Goal: Information Seeking & Learning: Learn about a topic

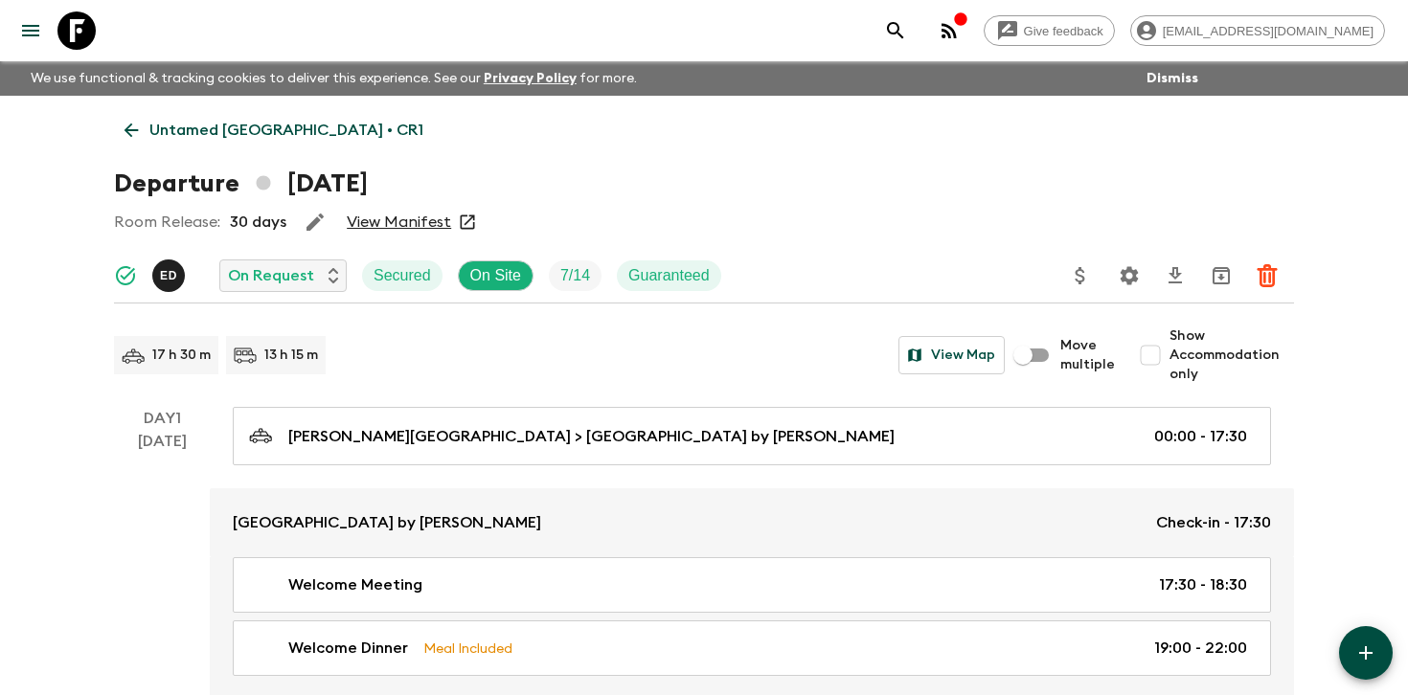
scroll to position [3224, 0]
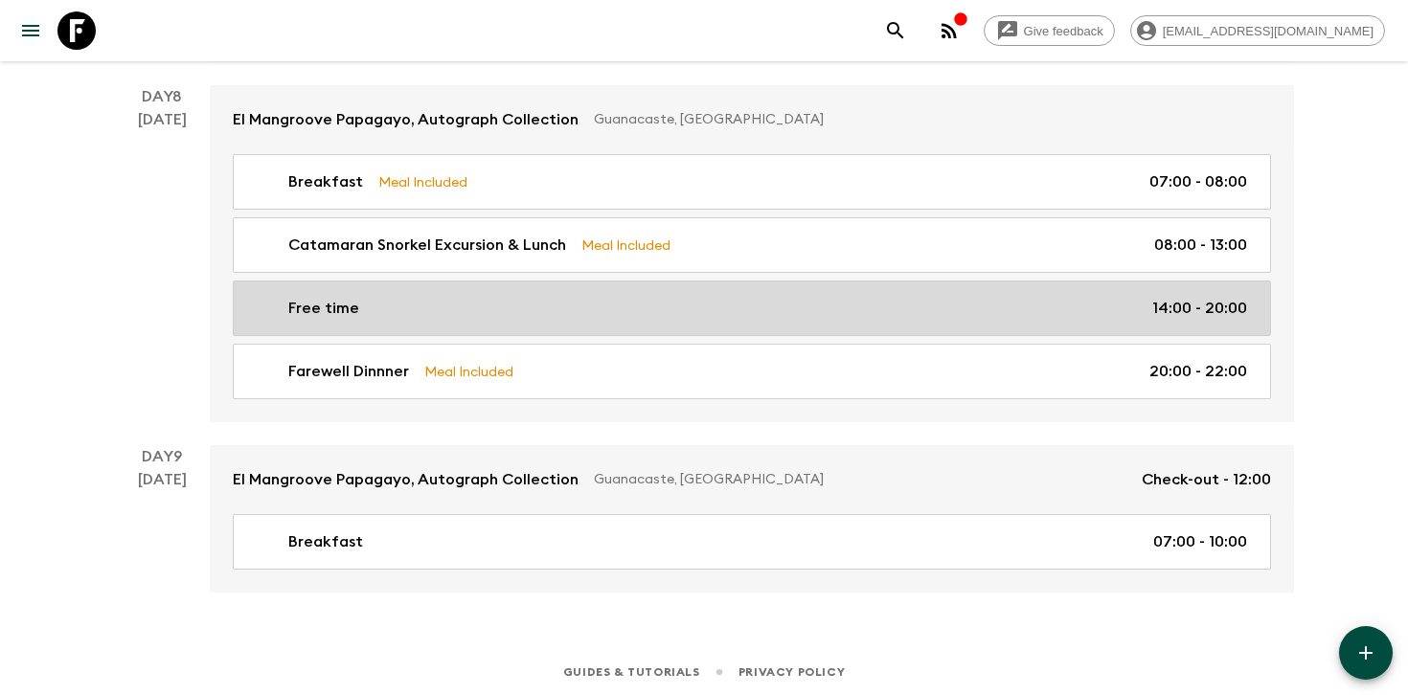
click at [959, 306] on div "Free time 14:00 - 20:00" at bounding box center [748, 308] width 998 height 23
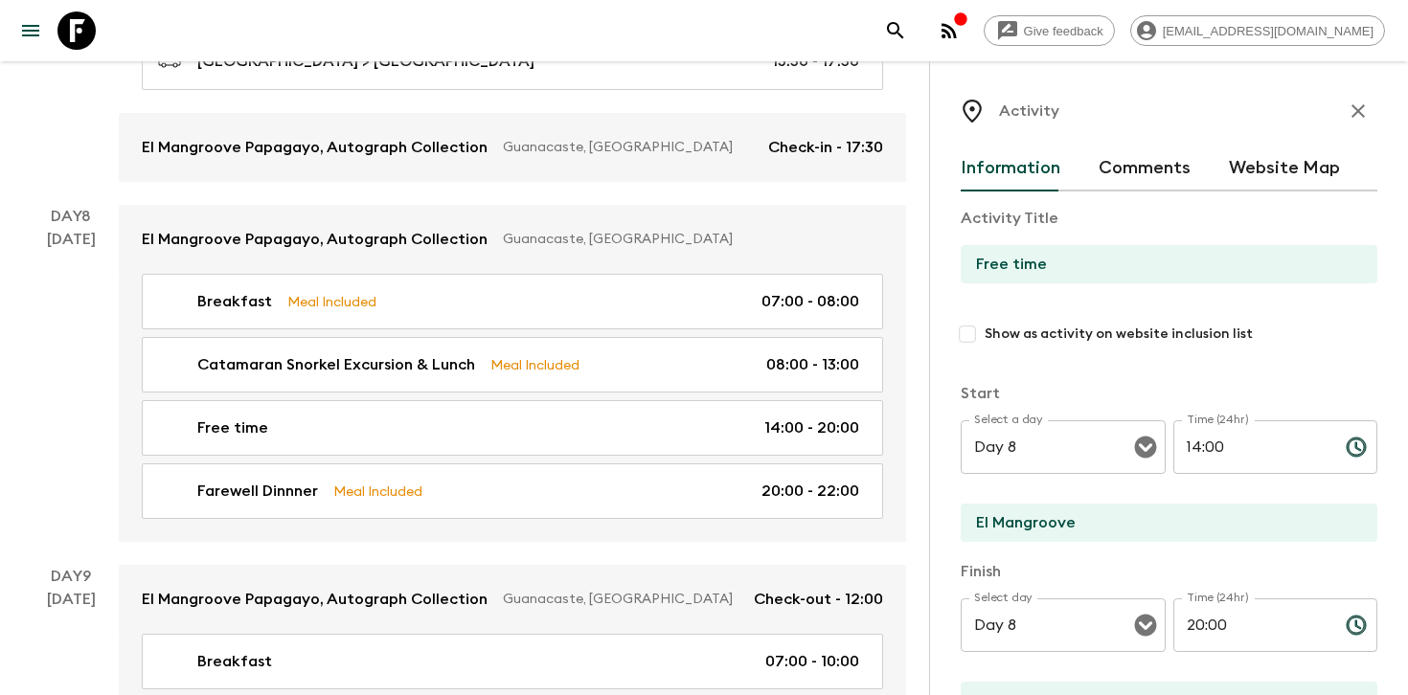
scroll to position [3113, 0]
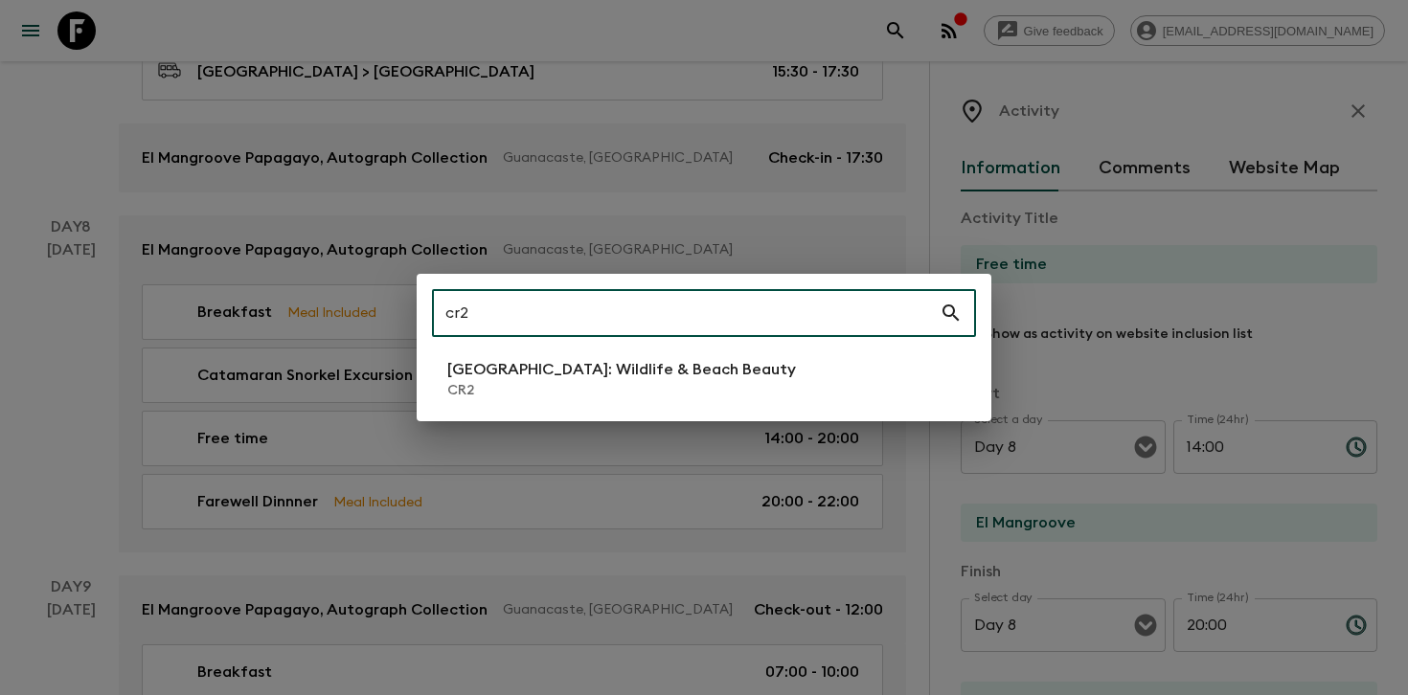
type input "cr2"
click at [623, 386] on p "CR2" at bounding box center [621, 390] width 349 height 19
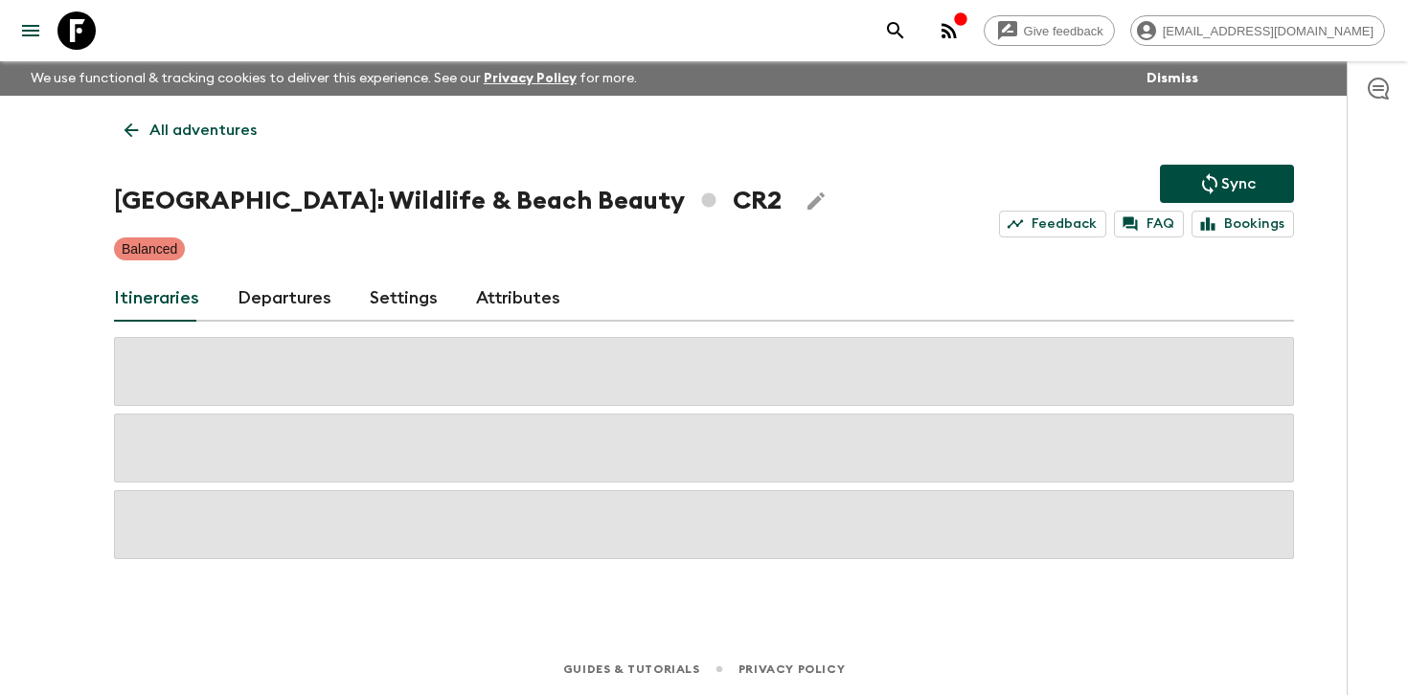
click at [278, 299] on link "Departures" at bounding box center [285, 299] width 94 height 46
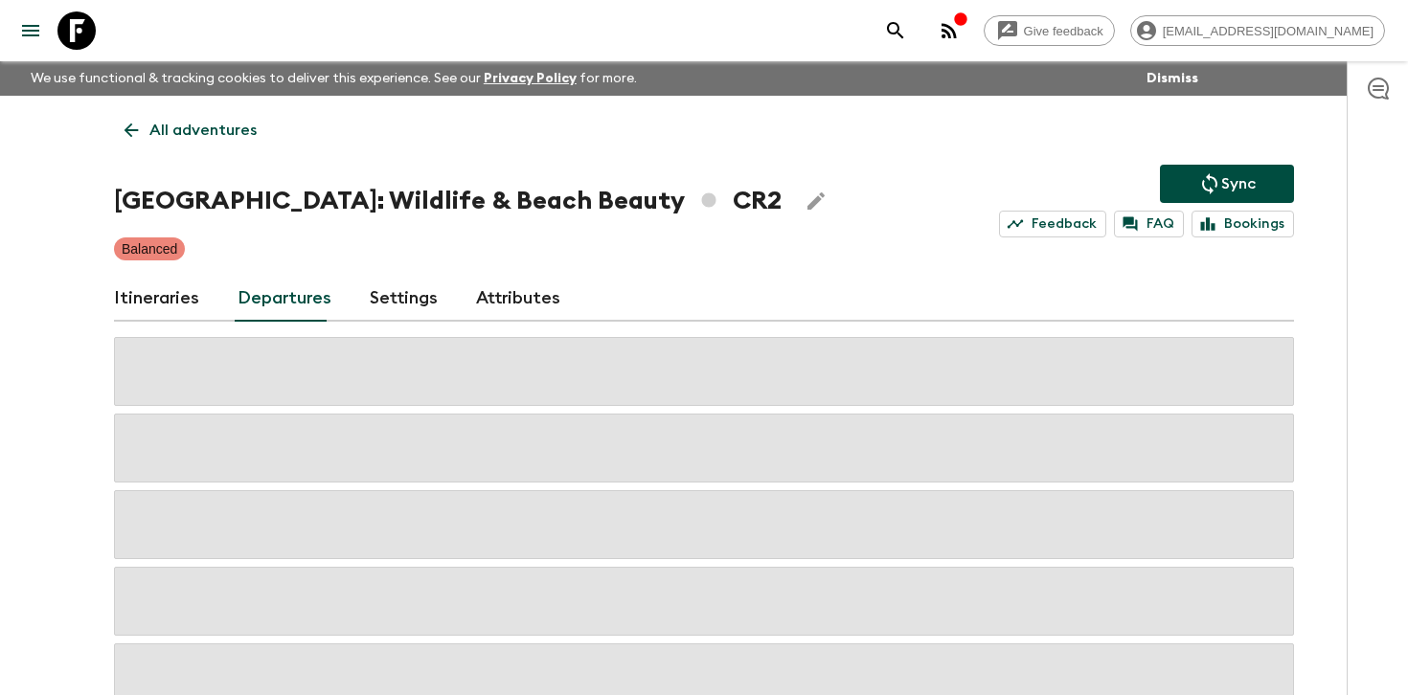
click at [1306, 304] on div "All adventures [GEOGRAPHIC_DATA]: Wildlife & Beach Beauty CR2 Sync Feedback FAQ…" at bounding box center [704, 404] width 1226 height 617
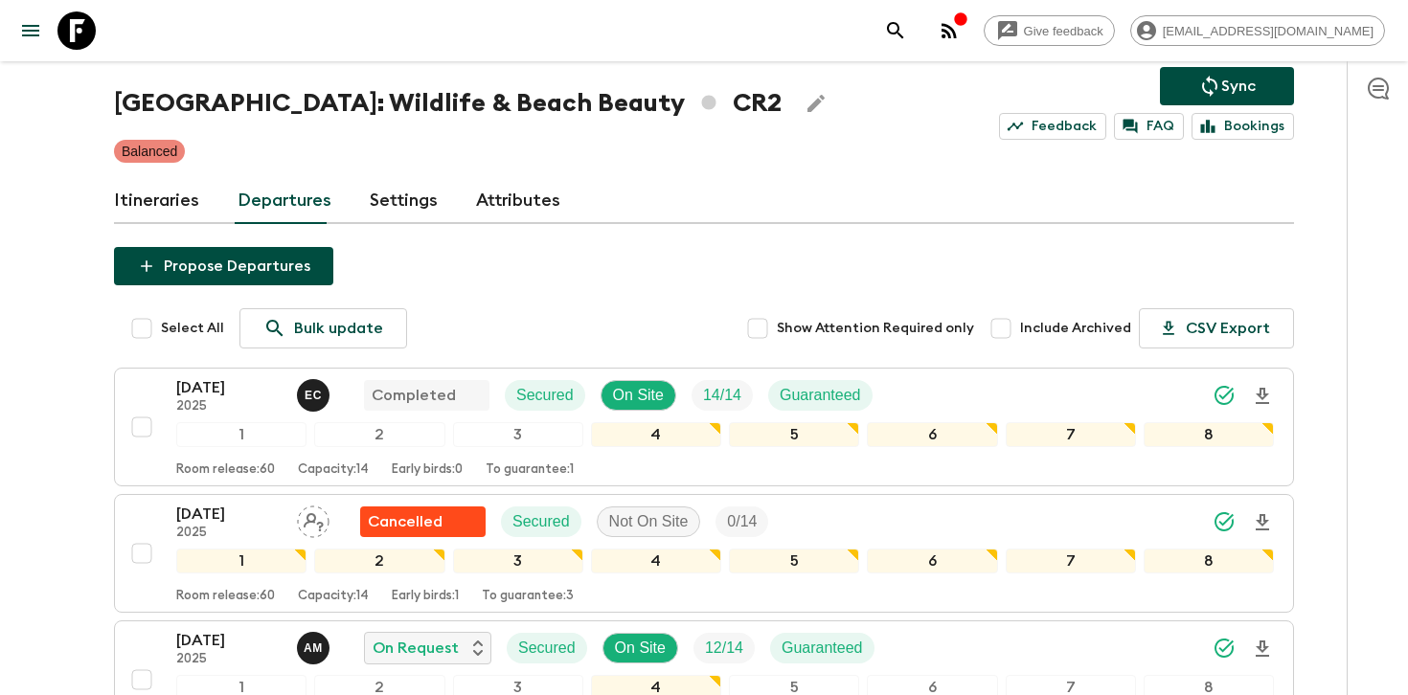
scroll to position [109, 0]
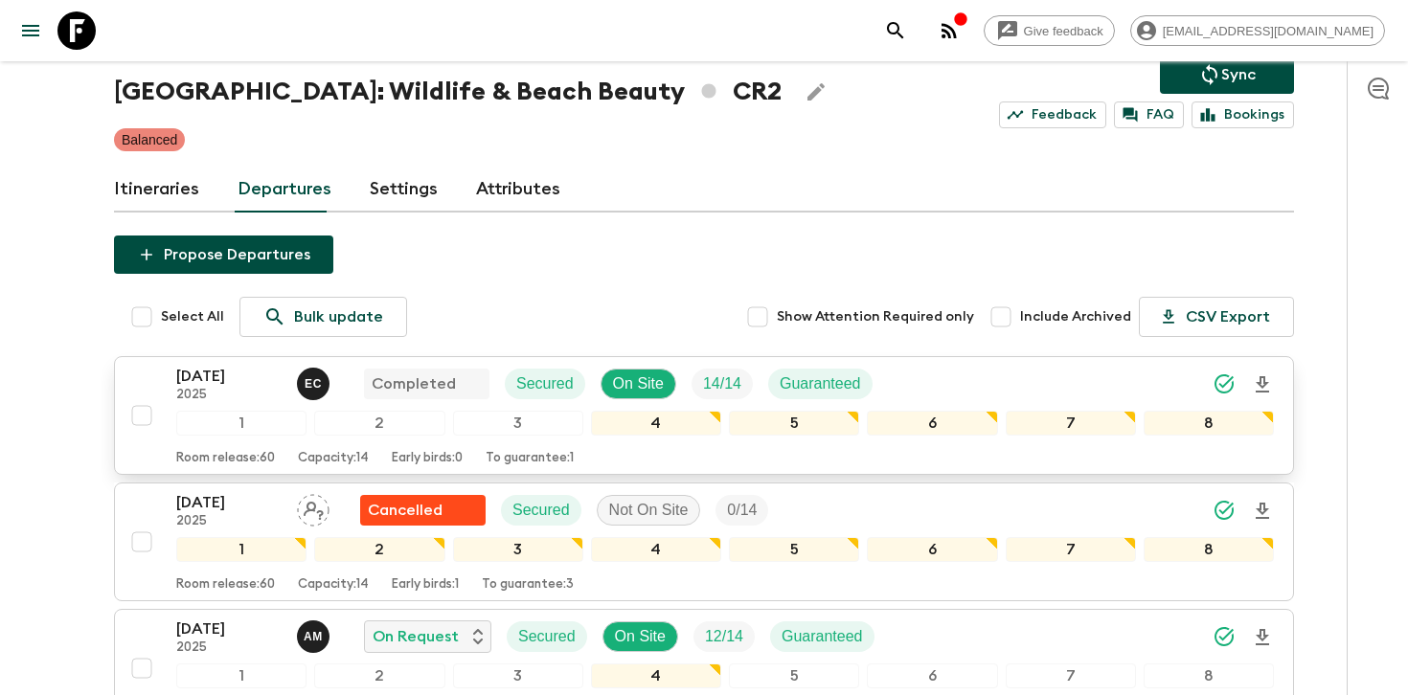
click at [1051, 380] on div "[DATE] 2025 E C Completed Secured On Site 14 / 14 Guaranteed" at bounding box center [725, 384] width 1098 height 38
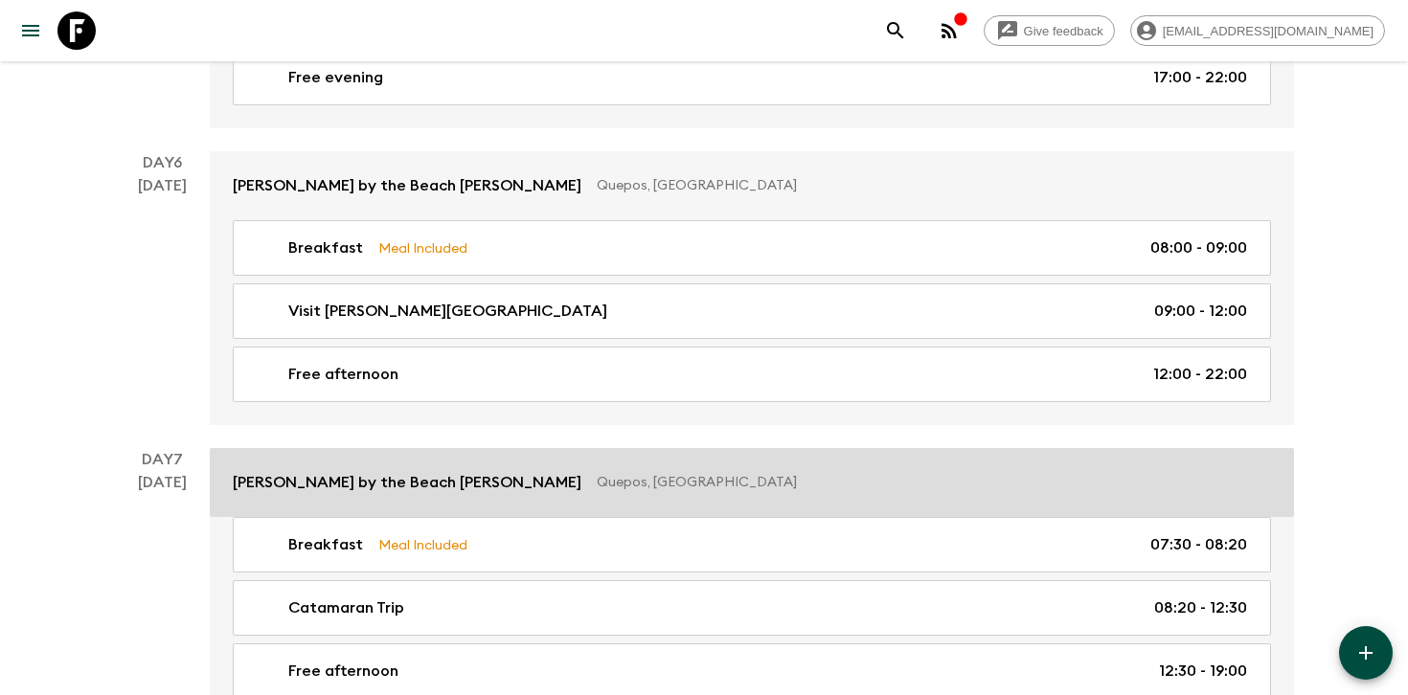
scroll to position [2656, 0]
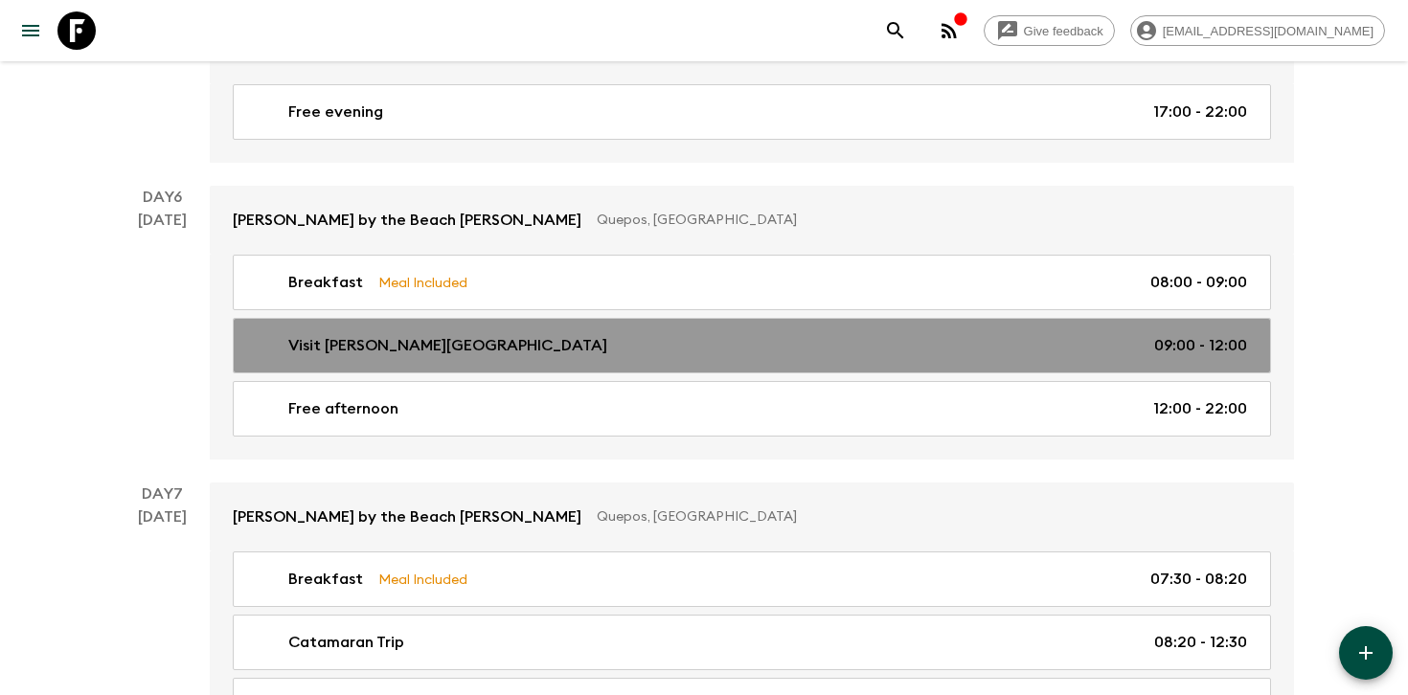
click at [1166, 352] on p "09:00 - 12:00" at bounding box center [1200, 345] width 93 height 23
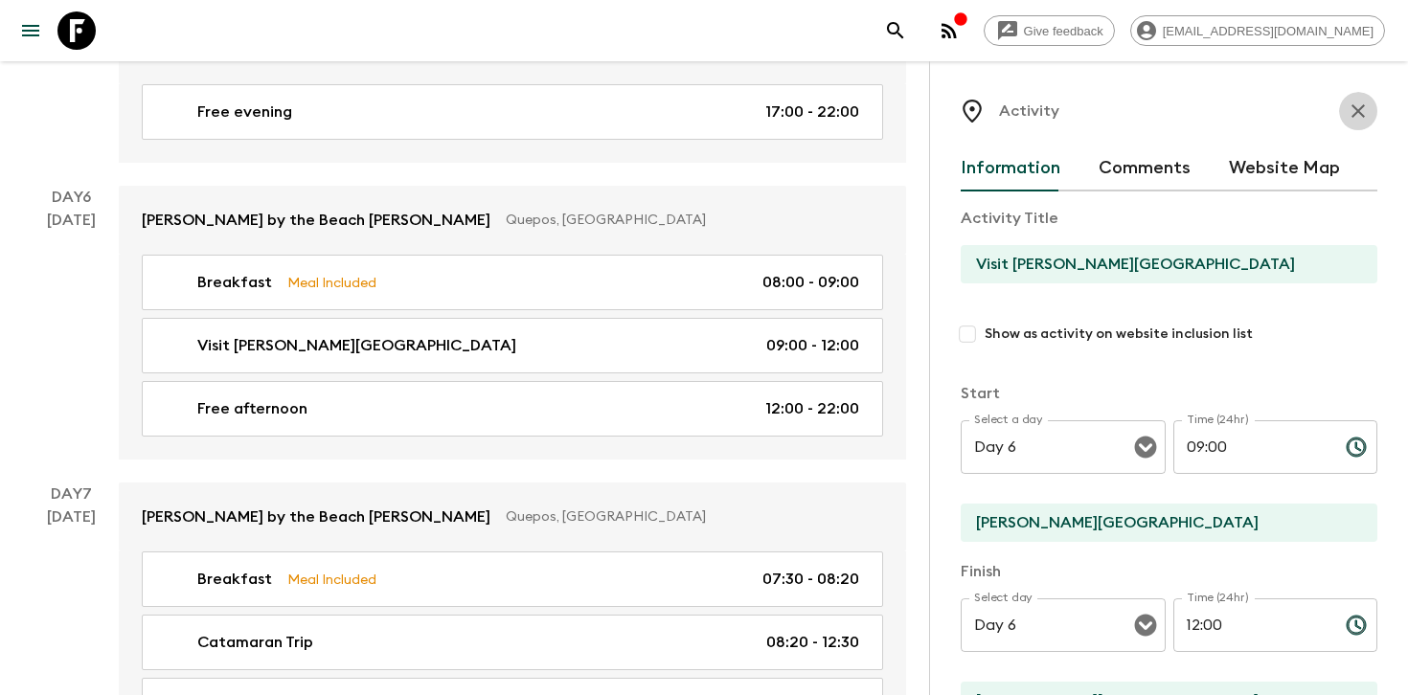
click at [1356, 124] on button "button" at bounding box center [1358, 111] width 38 height 38
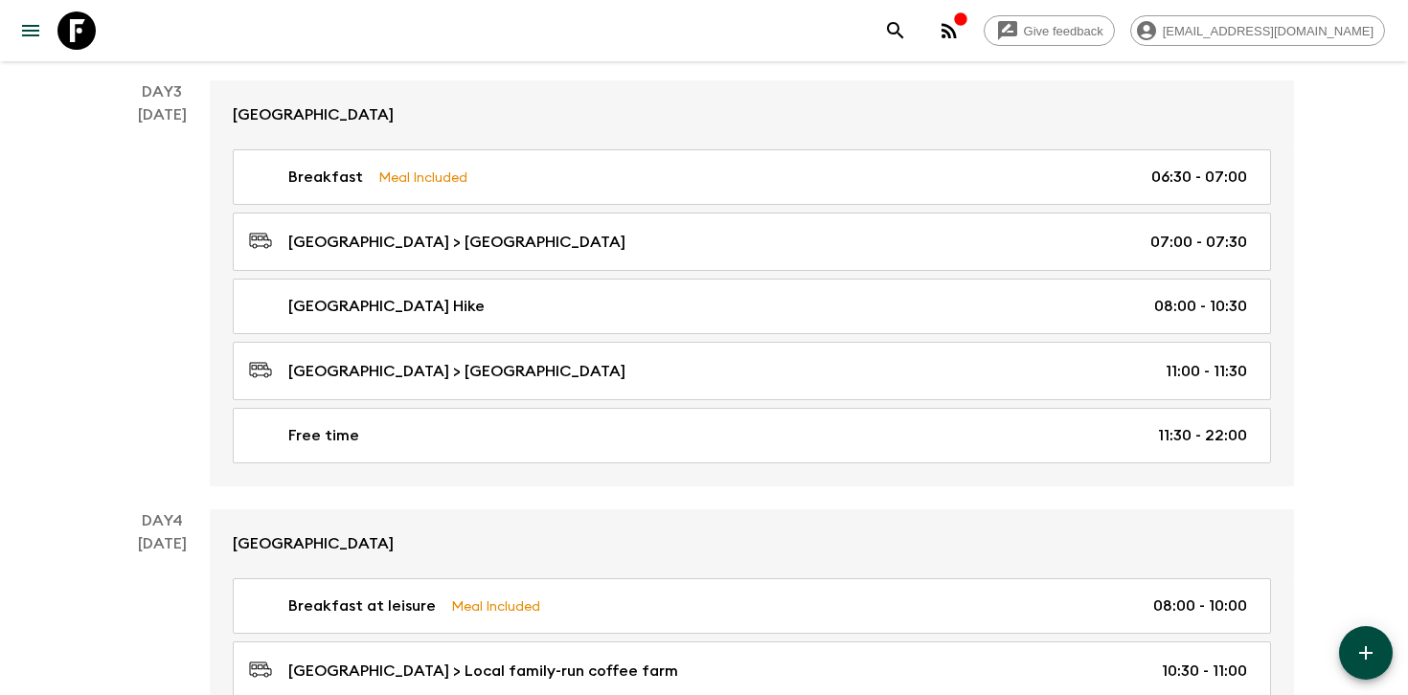
scroll to position [1255, 0]
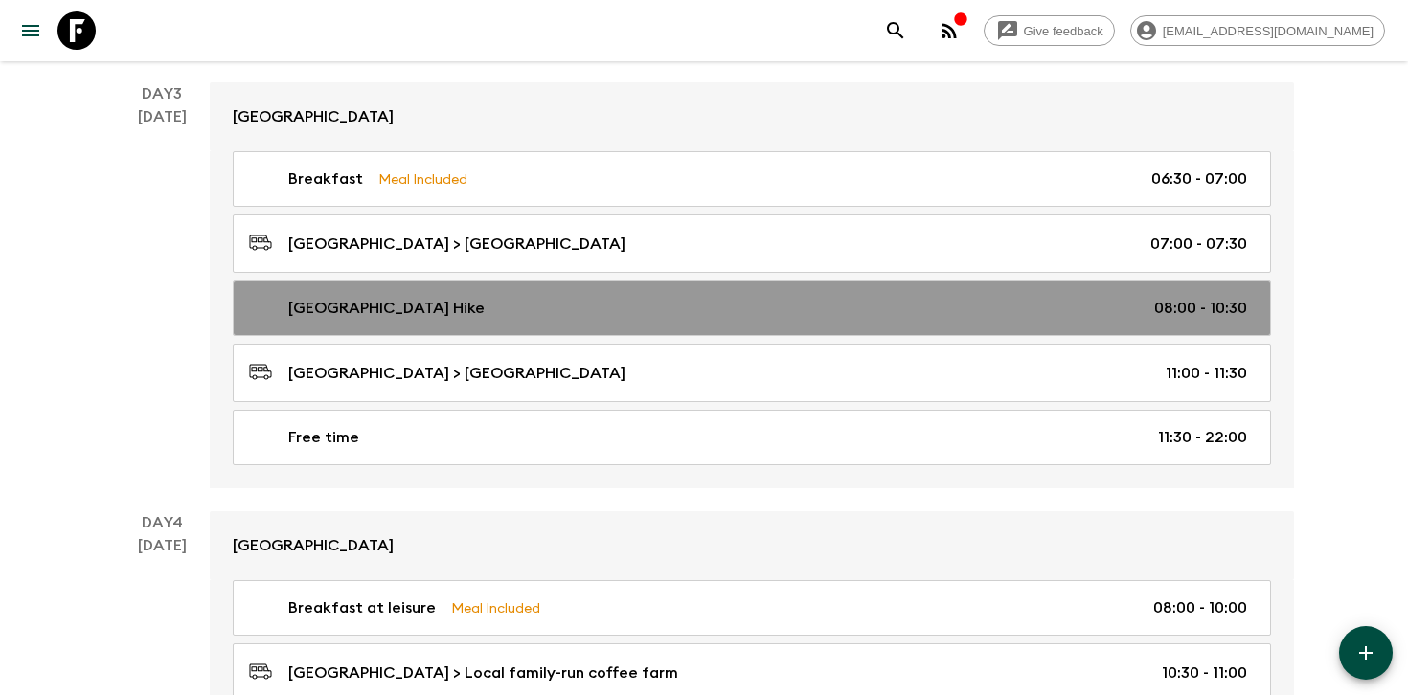
click at [910, 302] on div "[GEOGRAPHIC_DATA] Hike 08:00 - 10:30" at bounding box center [748, 308] width 998 height 23
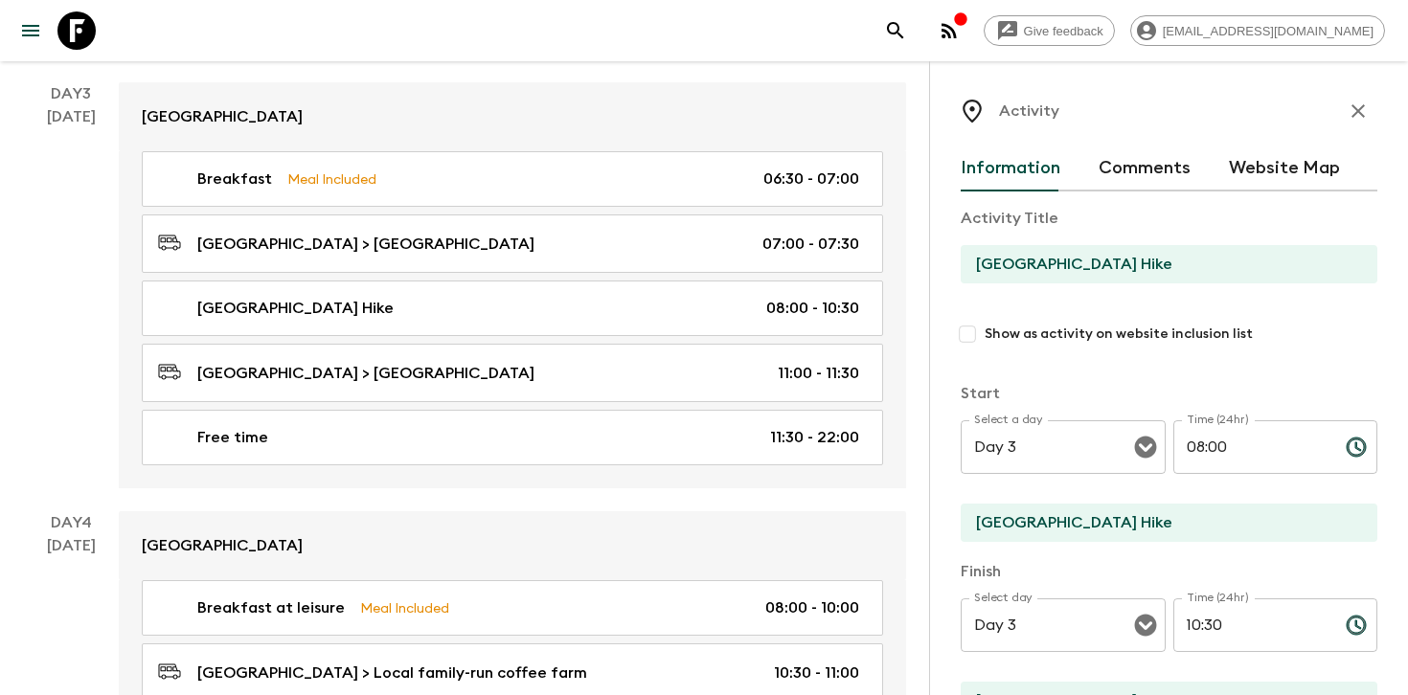
click at [1353, 113] on icon "button" at bounding box center [1358, 111] width 23 height 23
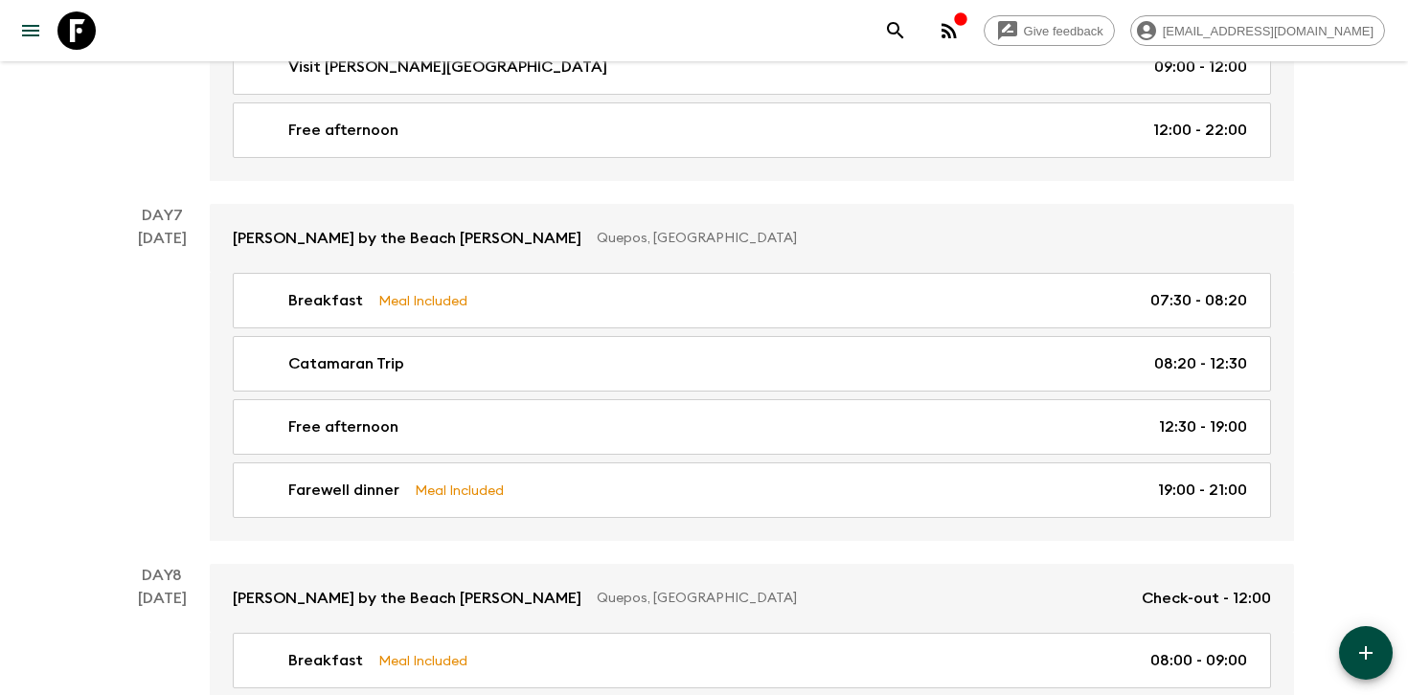
scroll to position [2937, 0]
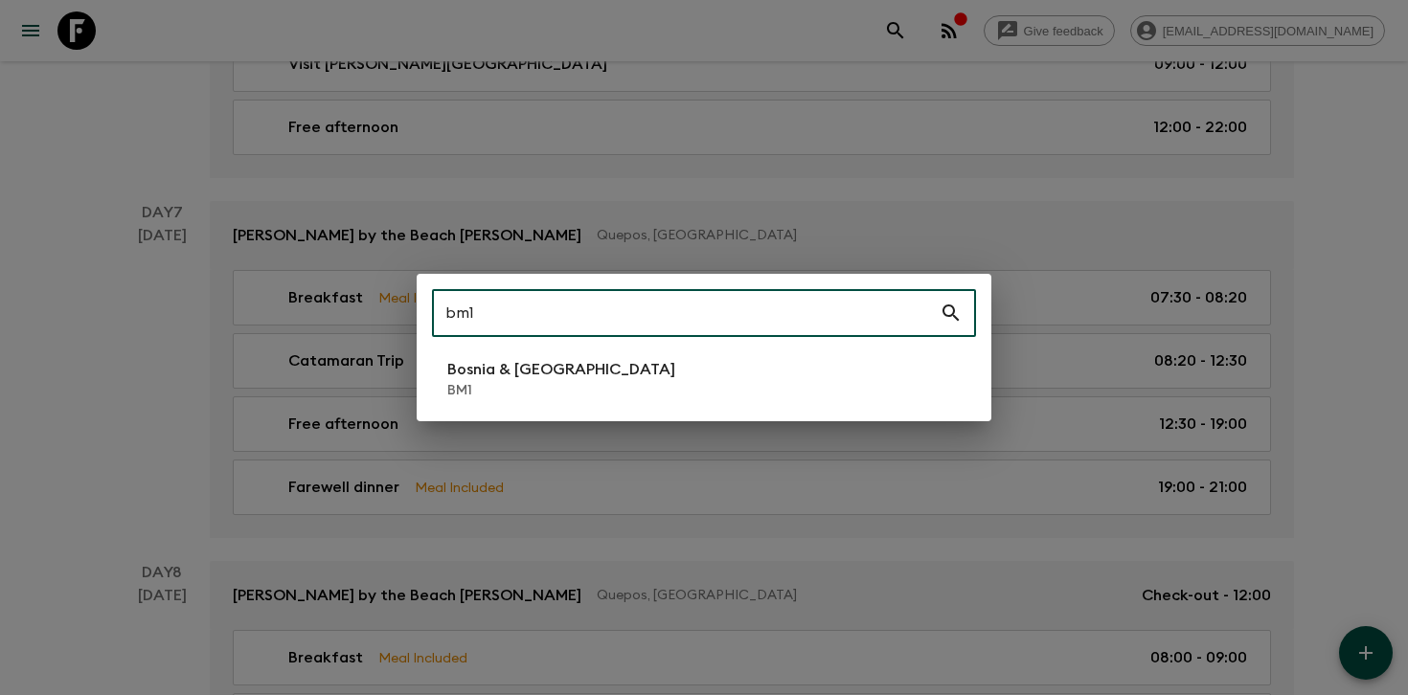
type input "bm1"
click at [551, 358] on p "Bosnia & [GEOGRAPHIC_DATA]" at bounding box center [561, 369] width 228 height 23
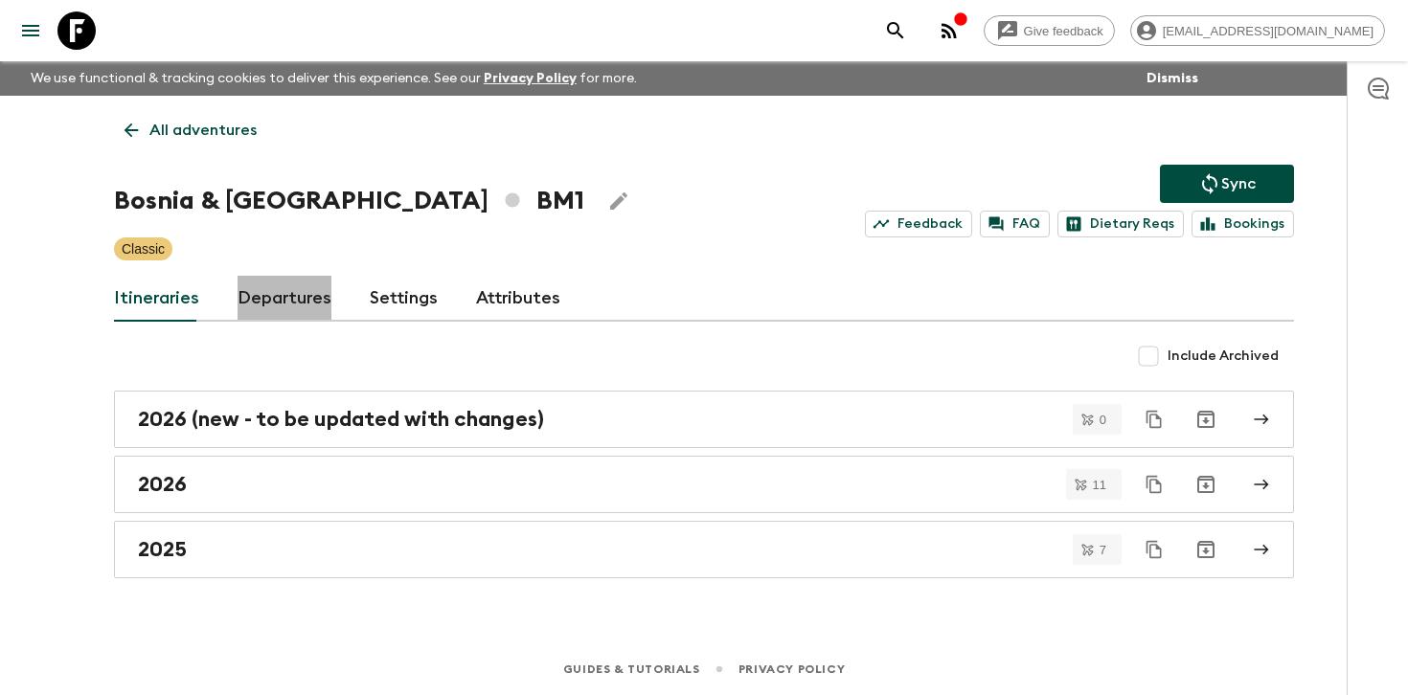
click at [307, 292] on link "Departures" at bounding box center [285, 299] width 94 height 46
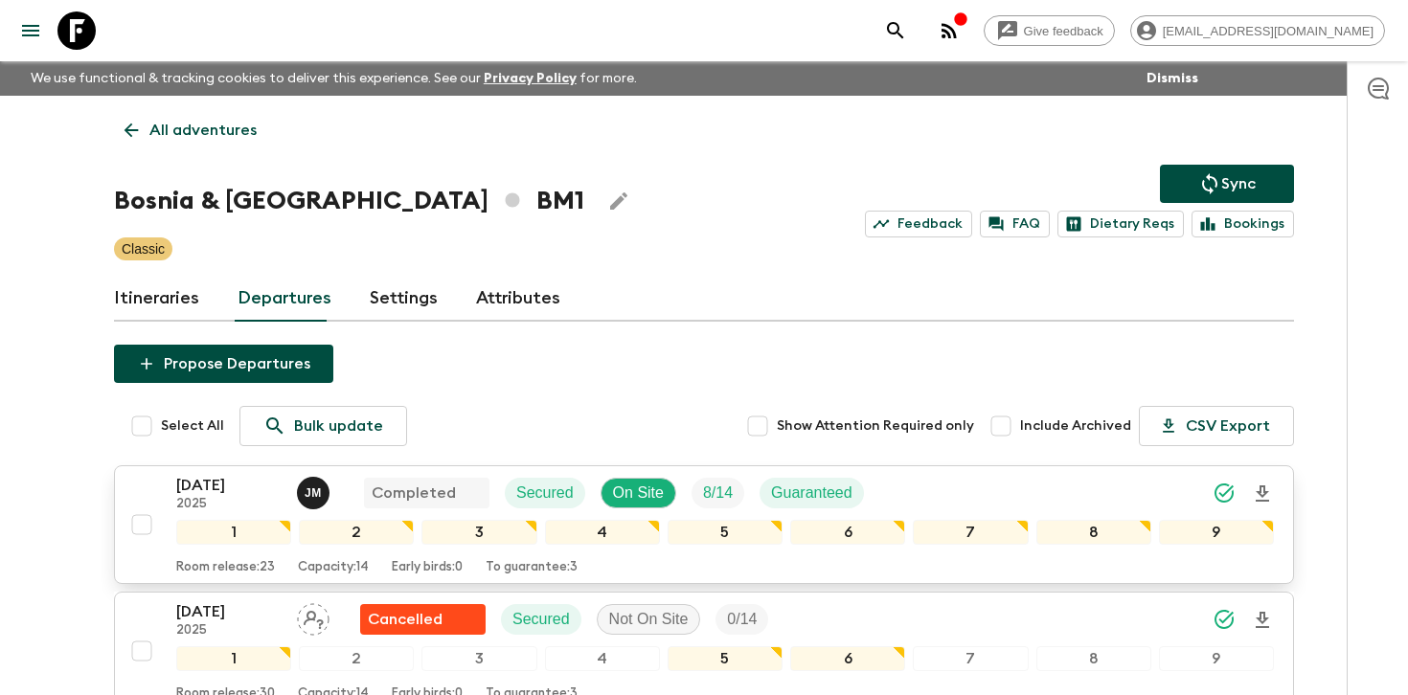
click at [967, 491] on div "[DATE] 2025 [PERSON_NAME] Completed Secured On Site 8 / 14 Guaranteed" at bounding box center [725, 493] width 1098 height 38
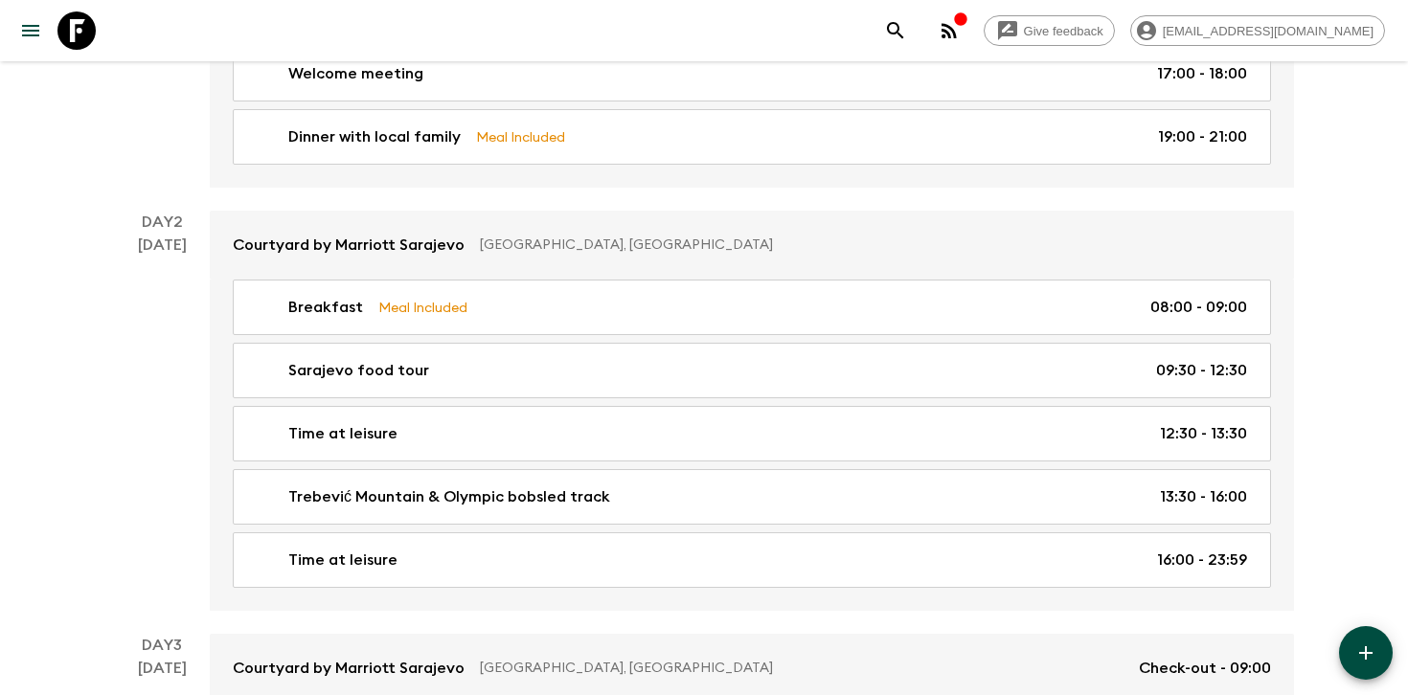
scroll to position [489, 0]
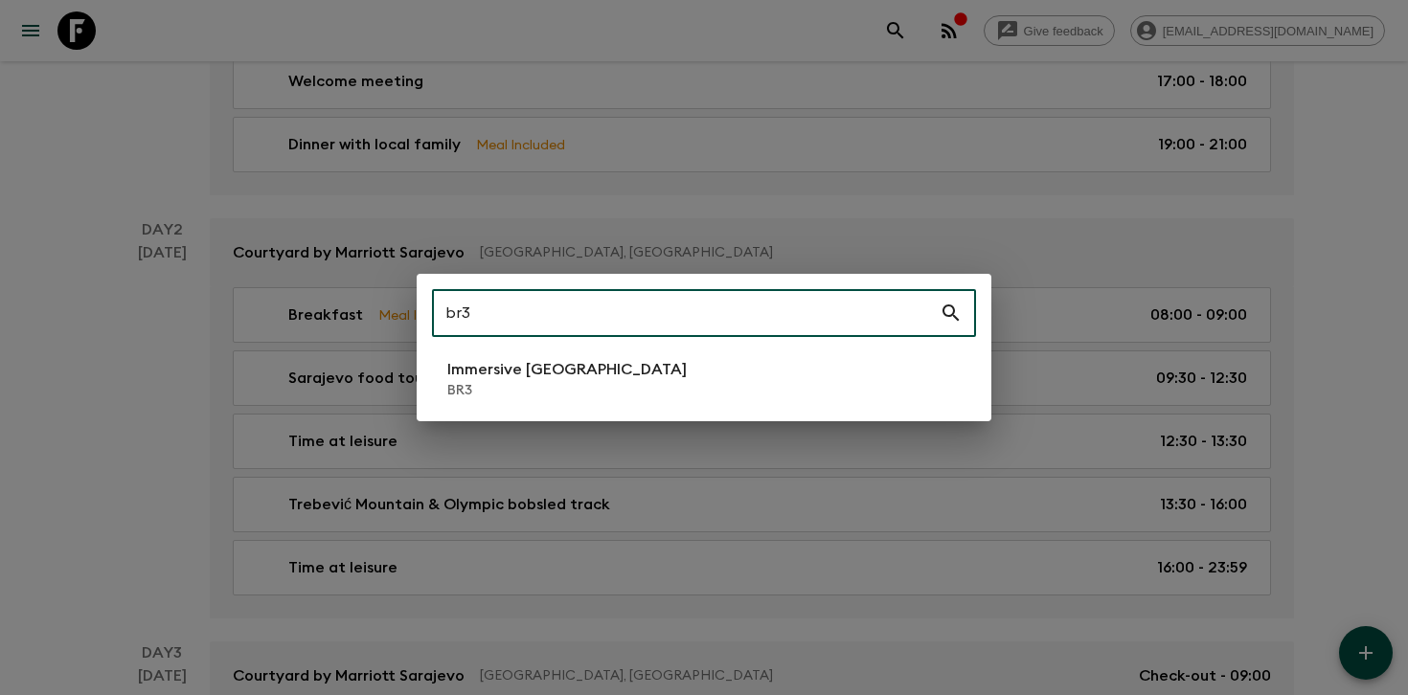
type input "br3"
click at [460, 388] on p "BR3" at bounding box center [566, 390] width 239 height 19
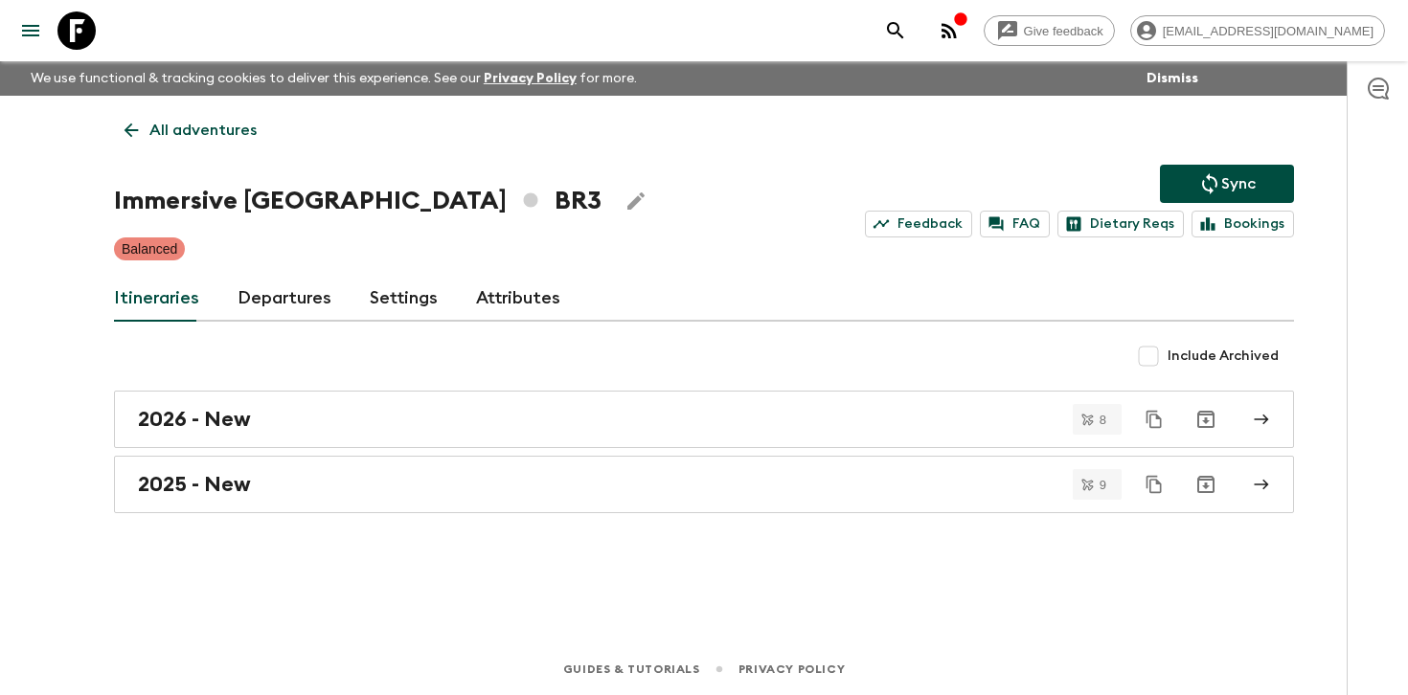
click at [323, 296] on link "Departures" at bounding box center [285, 299] width 94 height 46
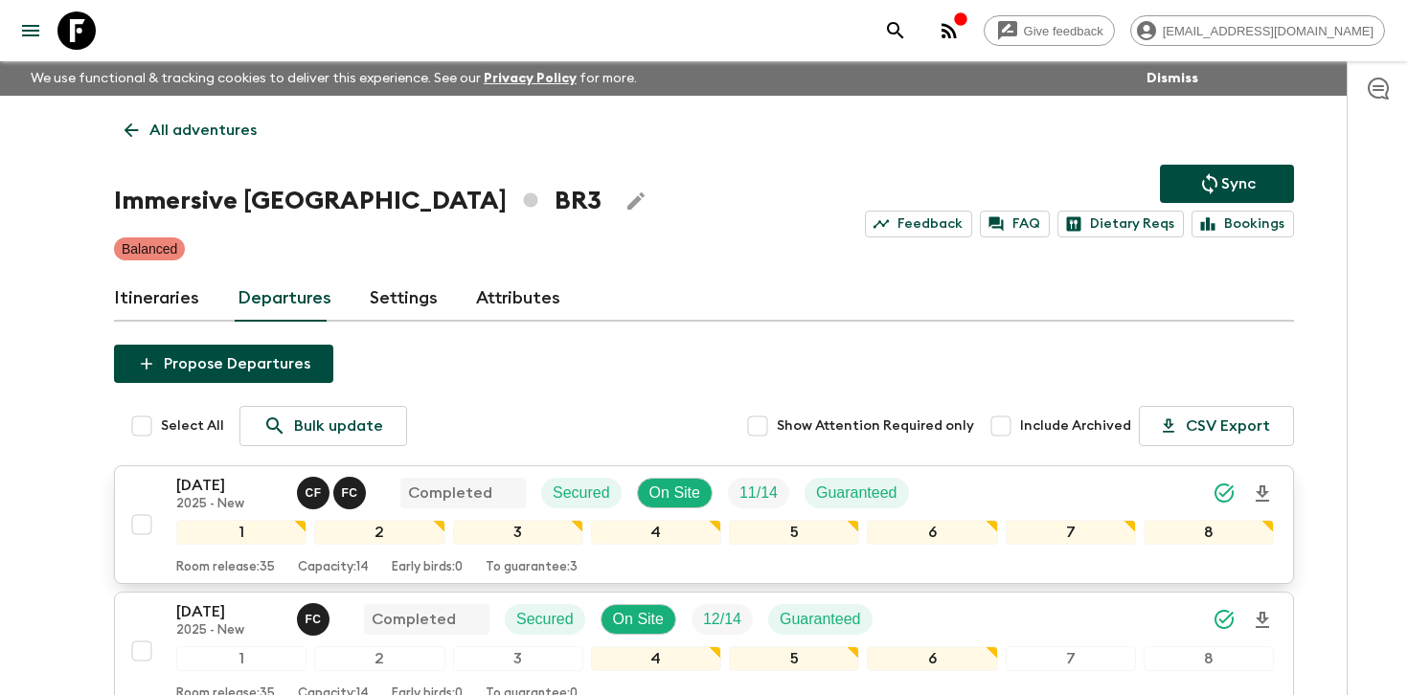
click at [966, 484] on div "[DATE] 2025 - New C F F C Completed Secured On Site 11 / 14 Guaranteed" at bounding box center [725, 493] width 1098 height 38
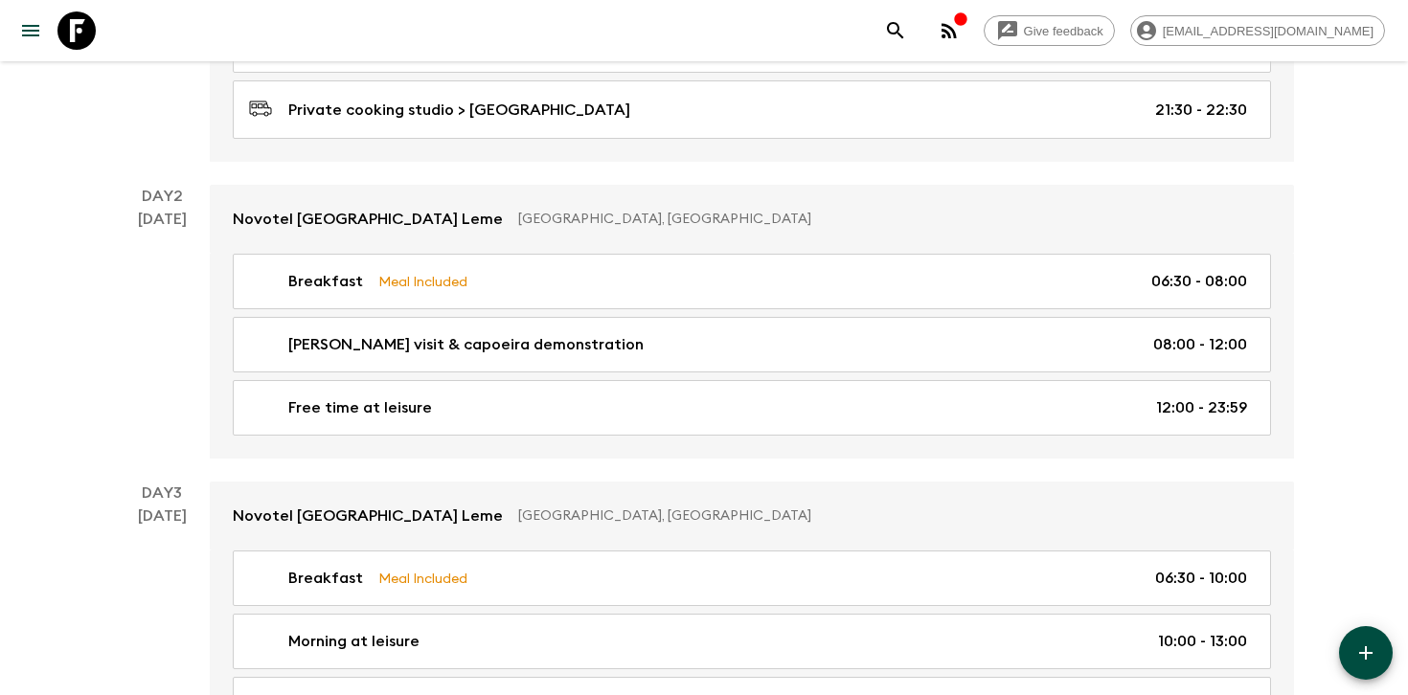
scroll to position [634, 0]
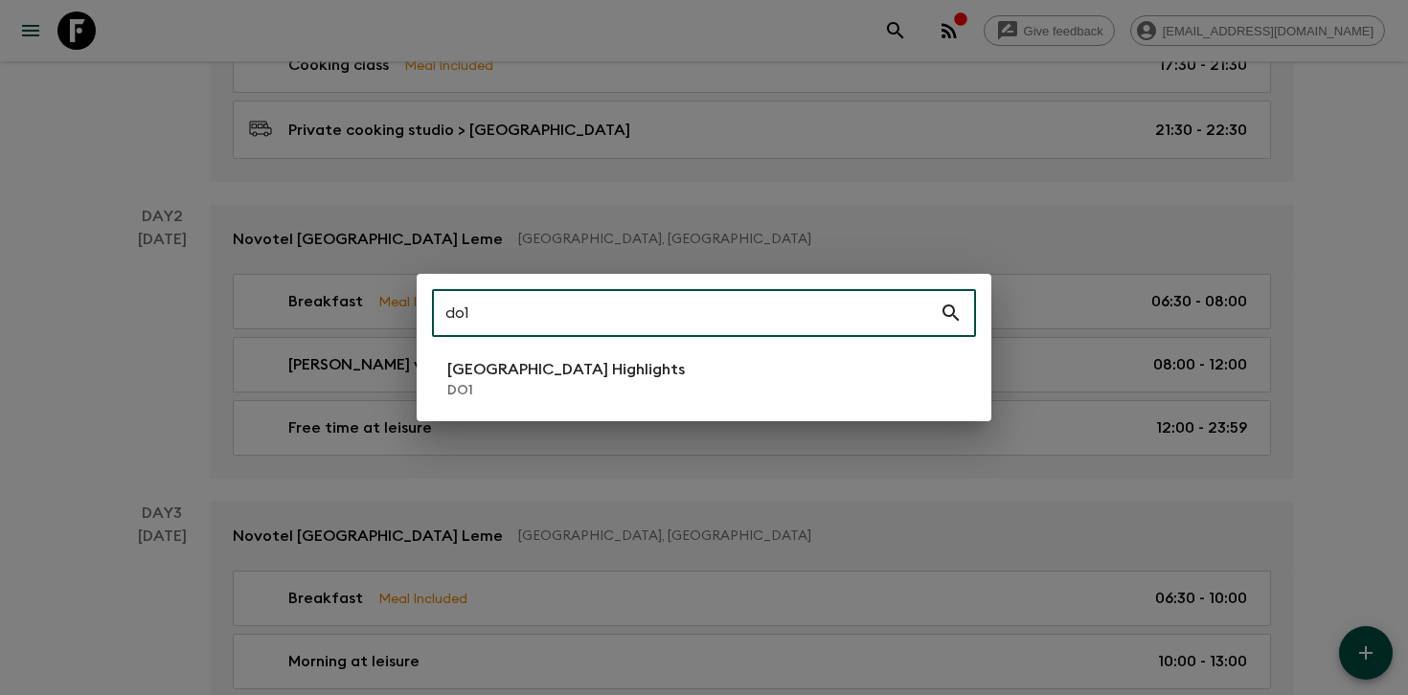
type input "do1"
click at [491, 378] on p "[GEOGRAPHIC_DATA] Highlights" at bounding box center [566, 369] width 238 height 23
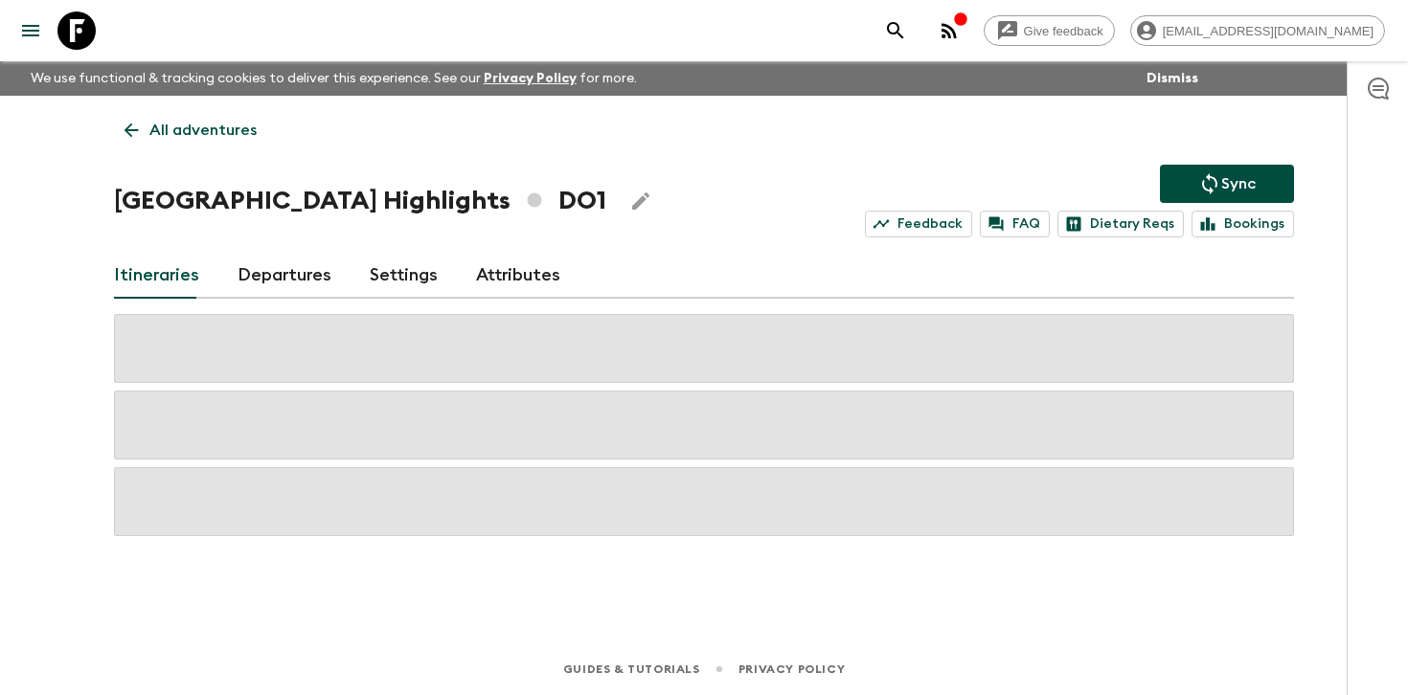
click at [276, 187] on h1 "[GEOGRAPHIC_DATA] Highlights DO1" at bounding box center [360, 201] width 492 height 38
click at [266, 275] on link "Departures" at bounding box center [285, 276] width 94 height 46
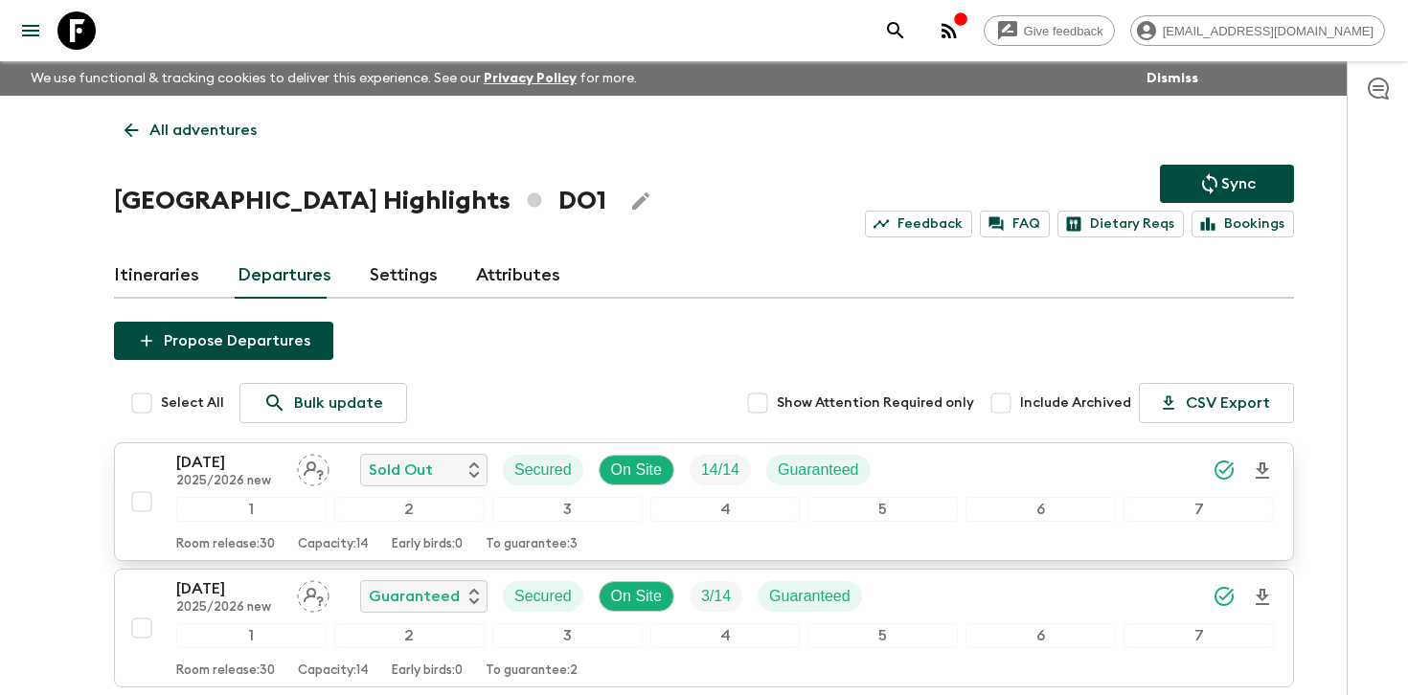
click at [958, 474] on div "[DATE] 2025/2026 new Sold Out Secured On Site 14 / 14 Guaranteed" at bounding box center [725, 470] width 1098 height 38
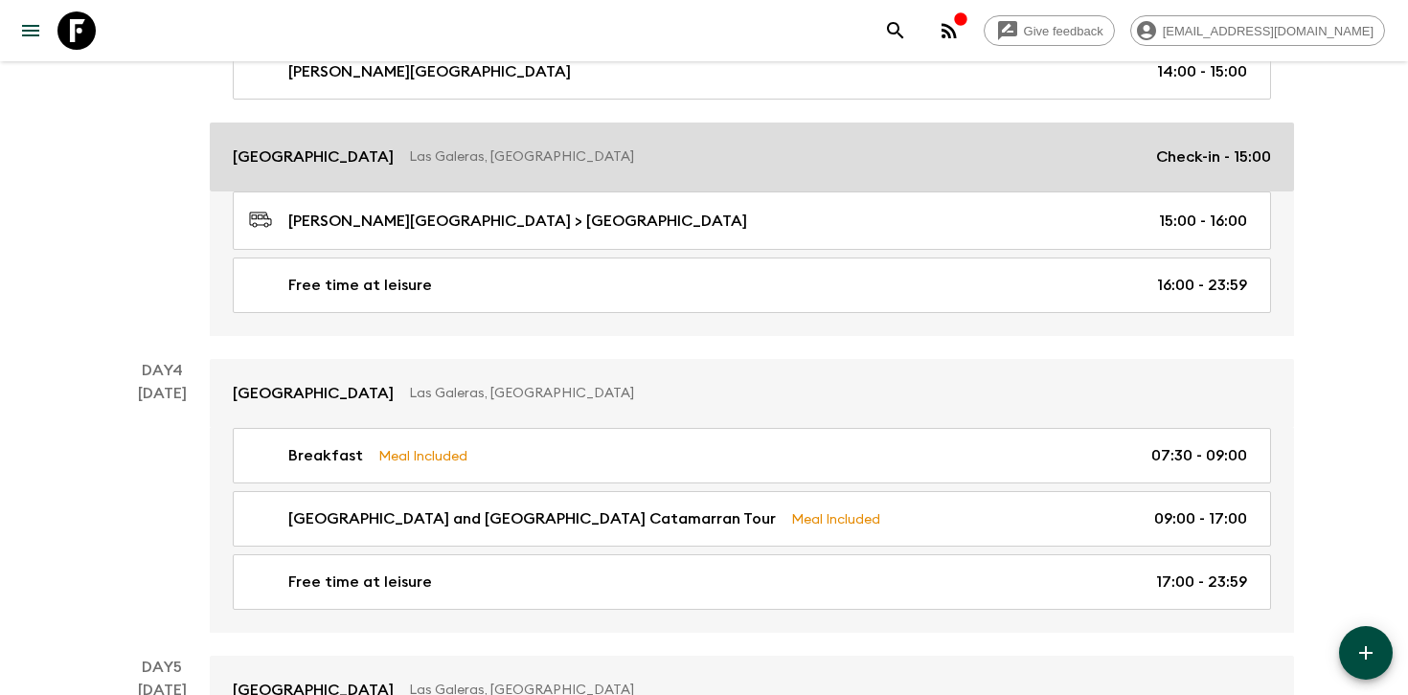
scroll to position [1471, 0]
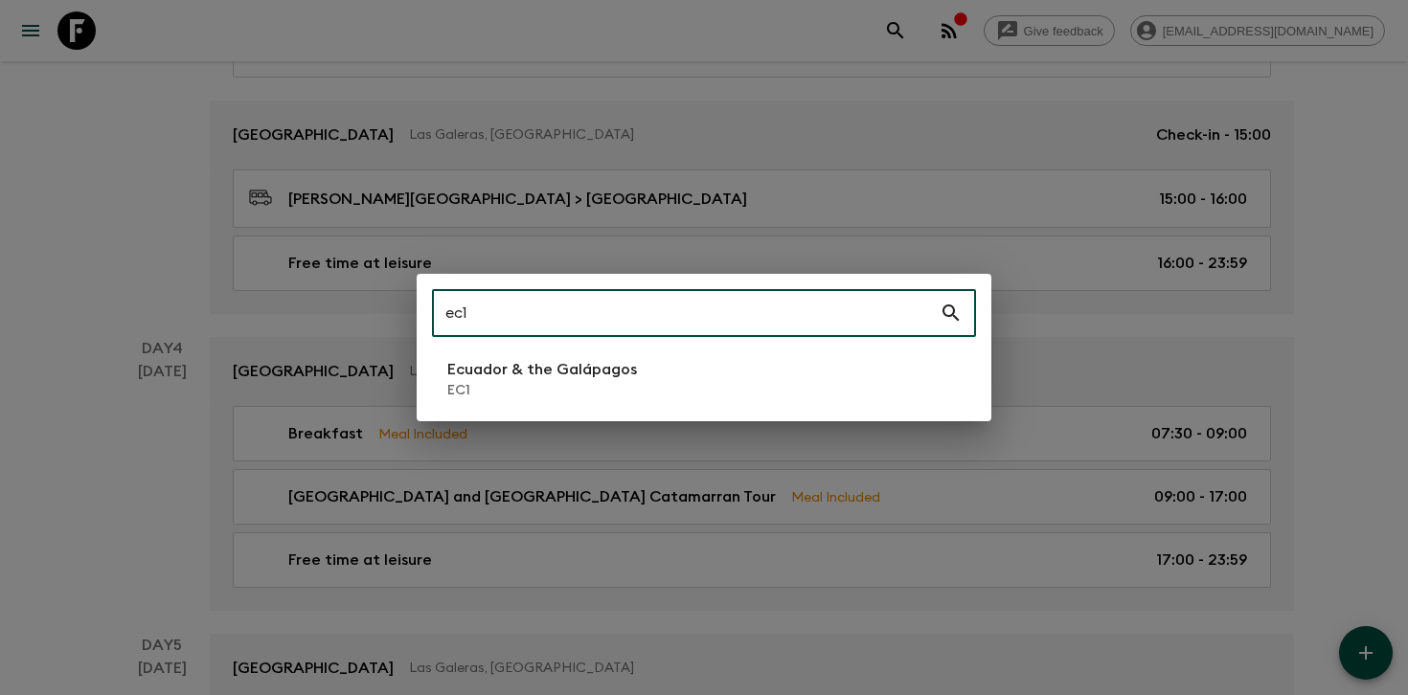
type input "ec1"
click at [512, 382] on p "EC1" at bounding box center [542, 390] width 190 height 19
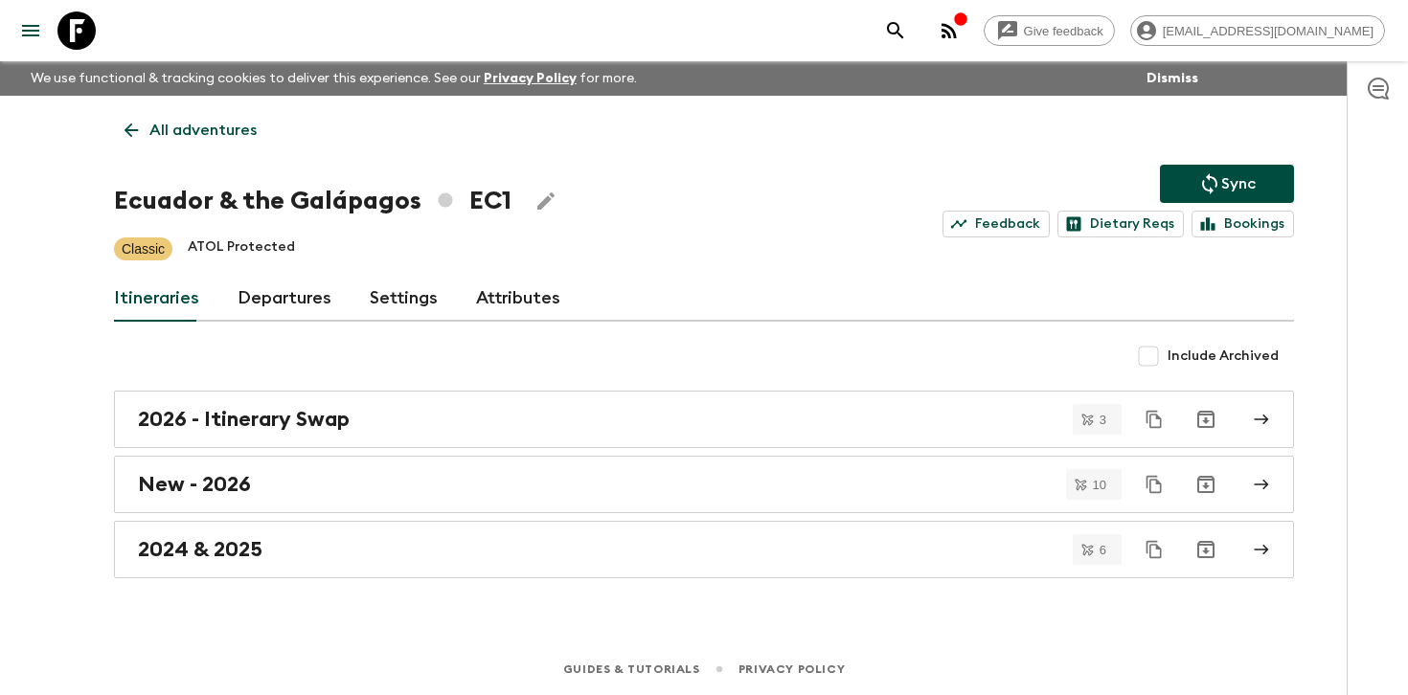
click at [265, 296] on link "Departures" at bounding box center [285, 299] width 94 height 46
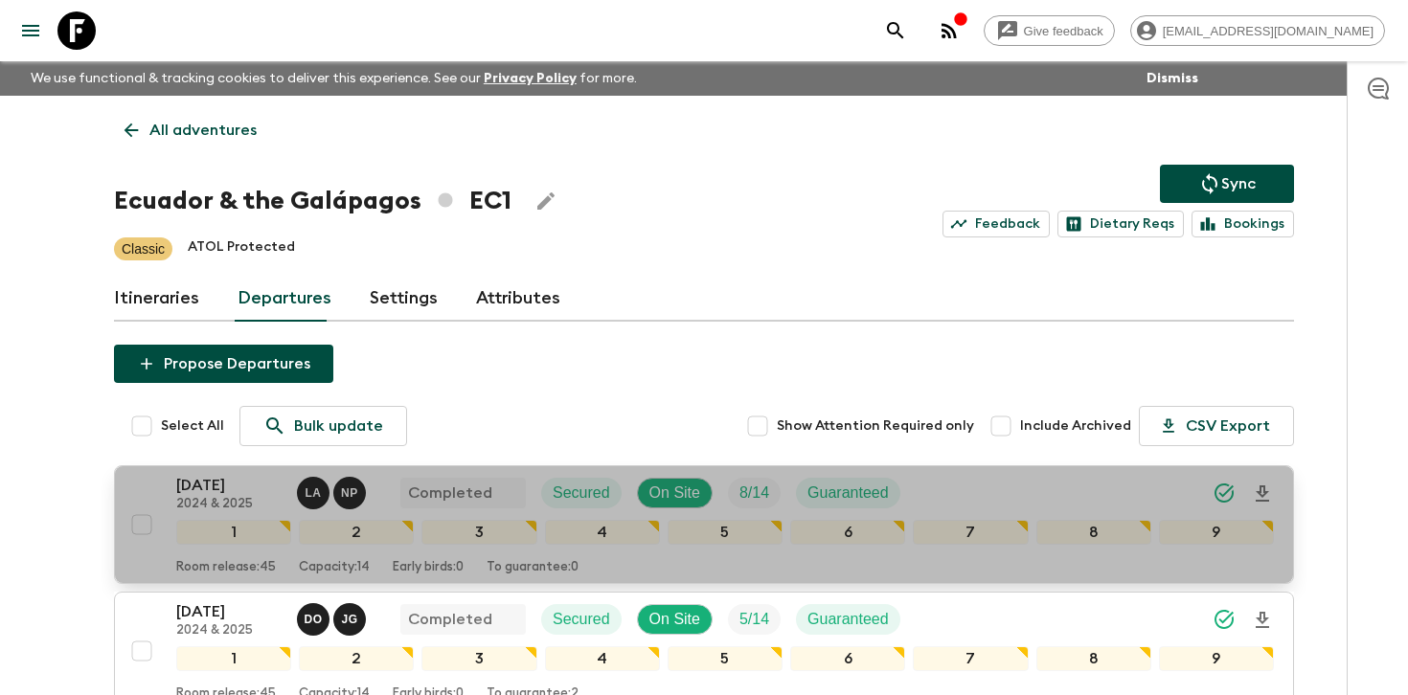
click at [1057, 480] on div "[DATE] 2024 & 2025 L A N P Completed Secured On Site 8 / 14 Guaranteed" at bounding box center [725, 493] width 1098 height 38
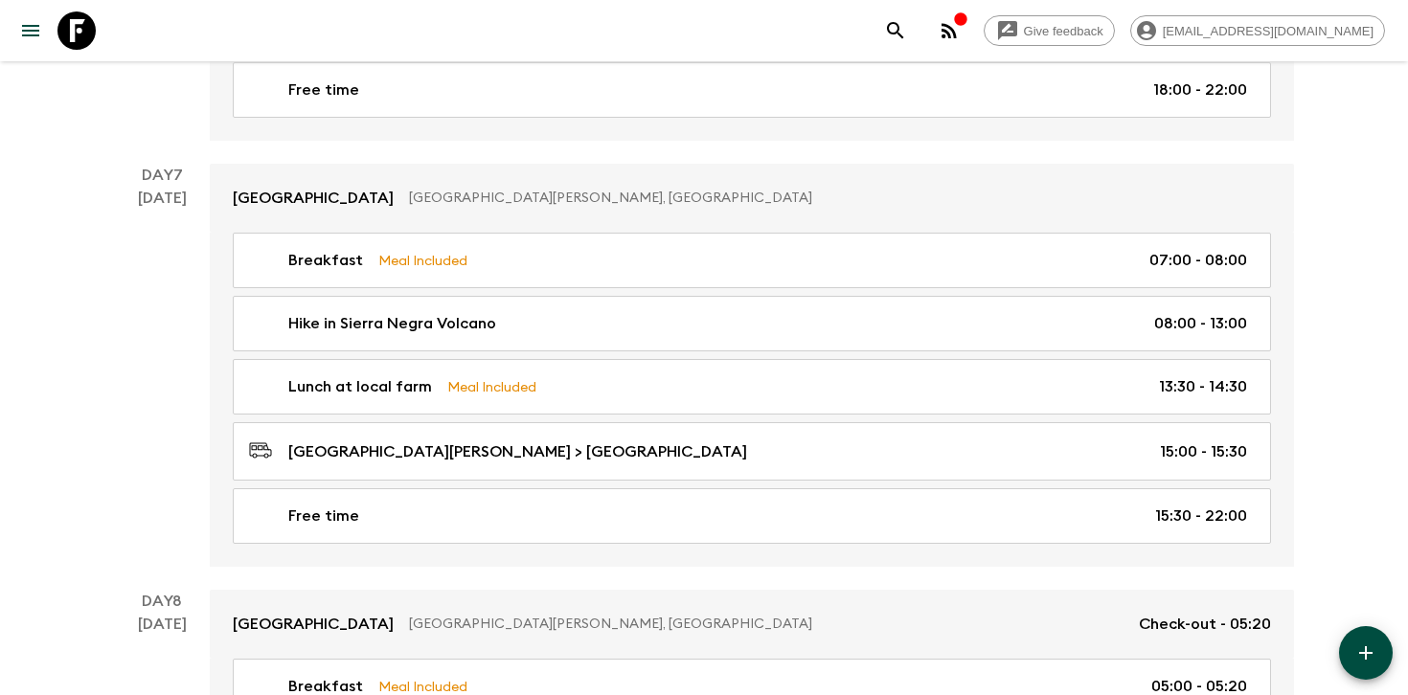
scroll to position [4195, 0]
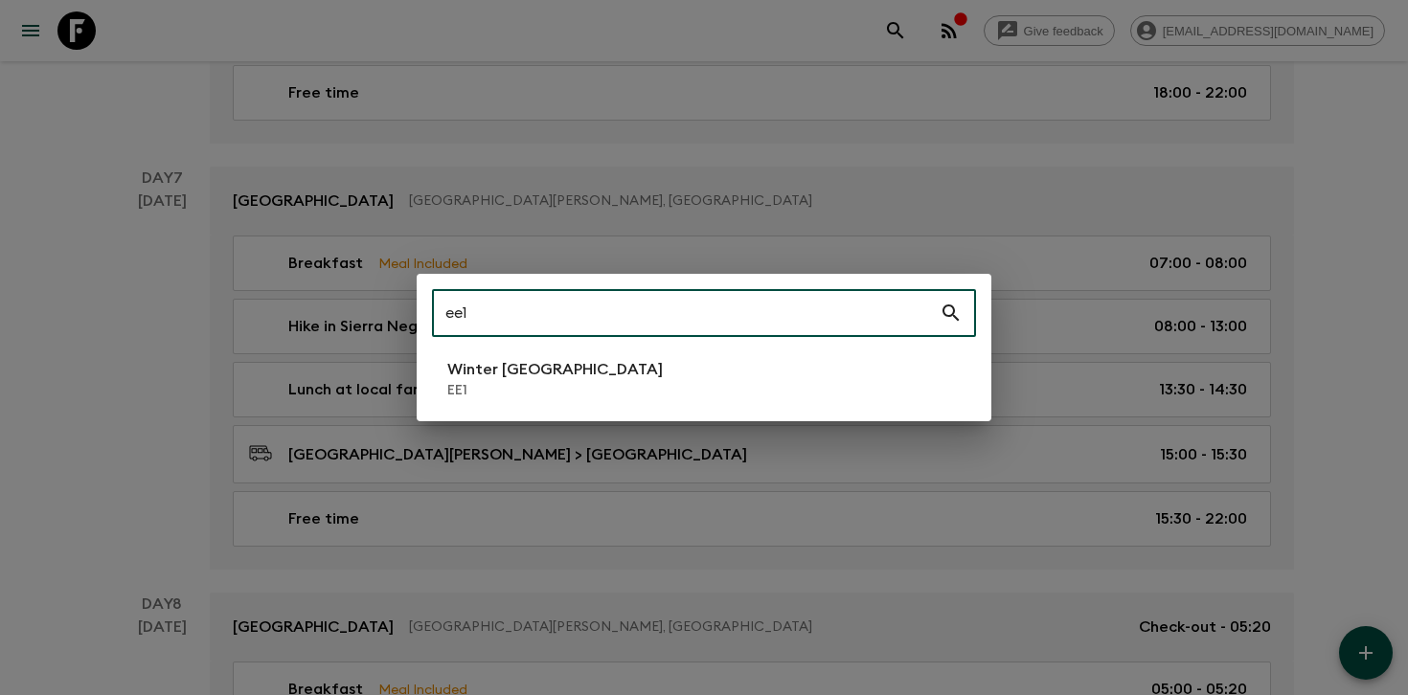
type input "ee1"
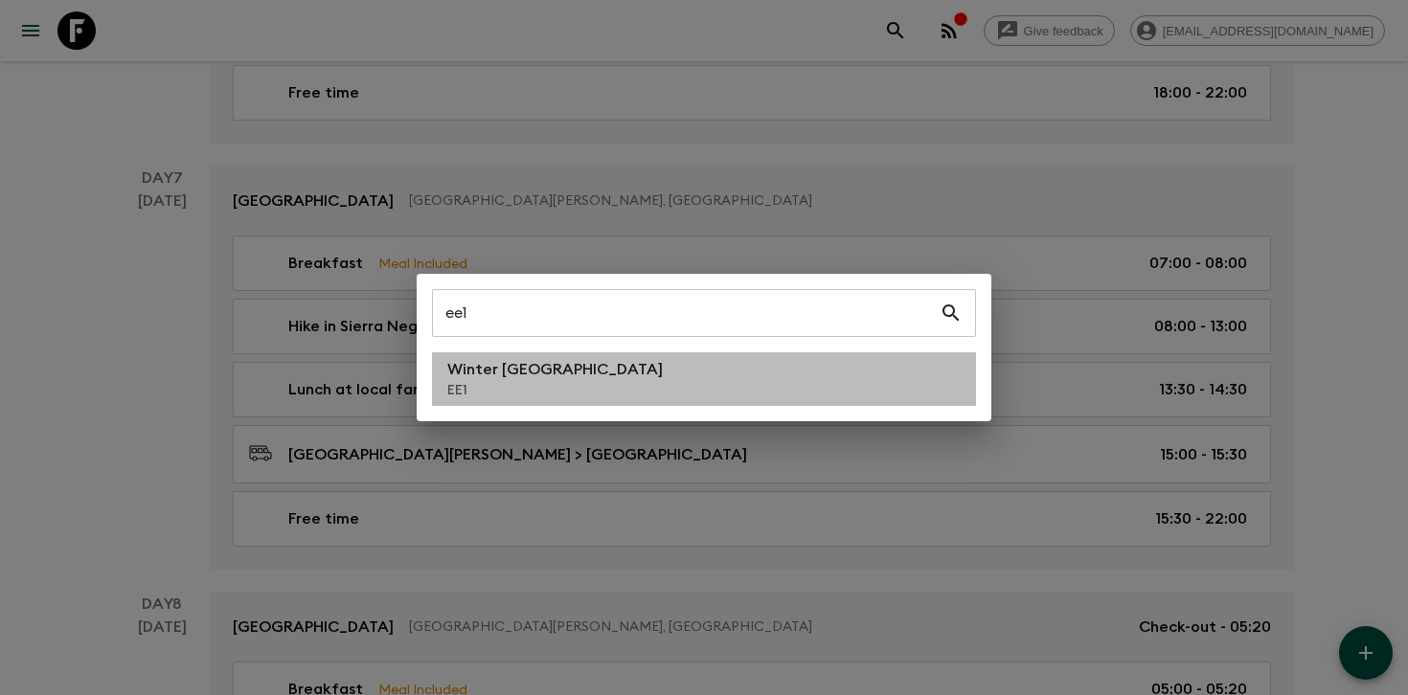
click at [566, 365] on li "Winter [GEOGRAPHIC_DATA] EE1" at bounding box center [704, 380] width 544 height 54
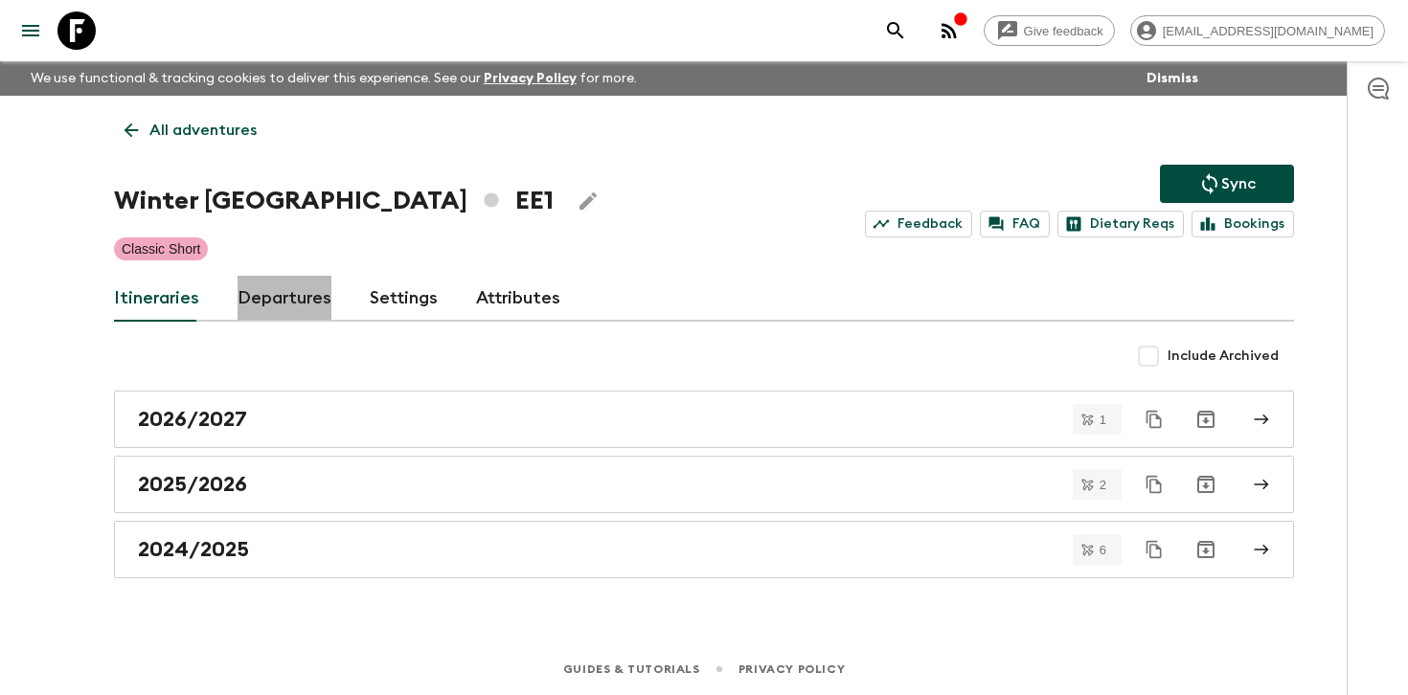
click at [297, 300] on link "Departures" at bounding box center [285, 299] width 94 height 46
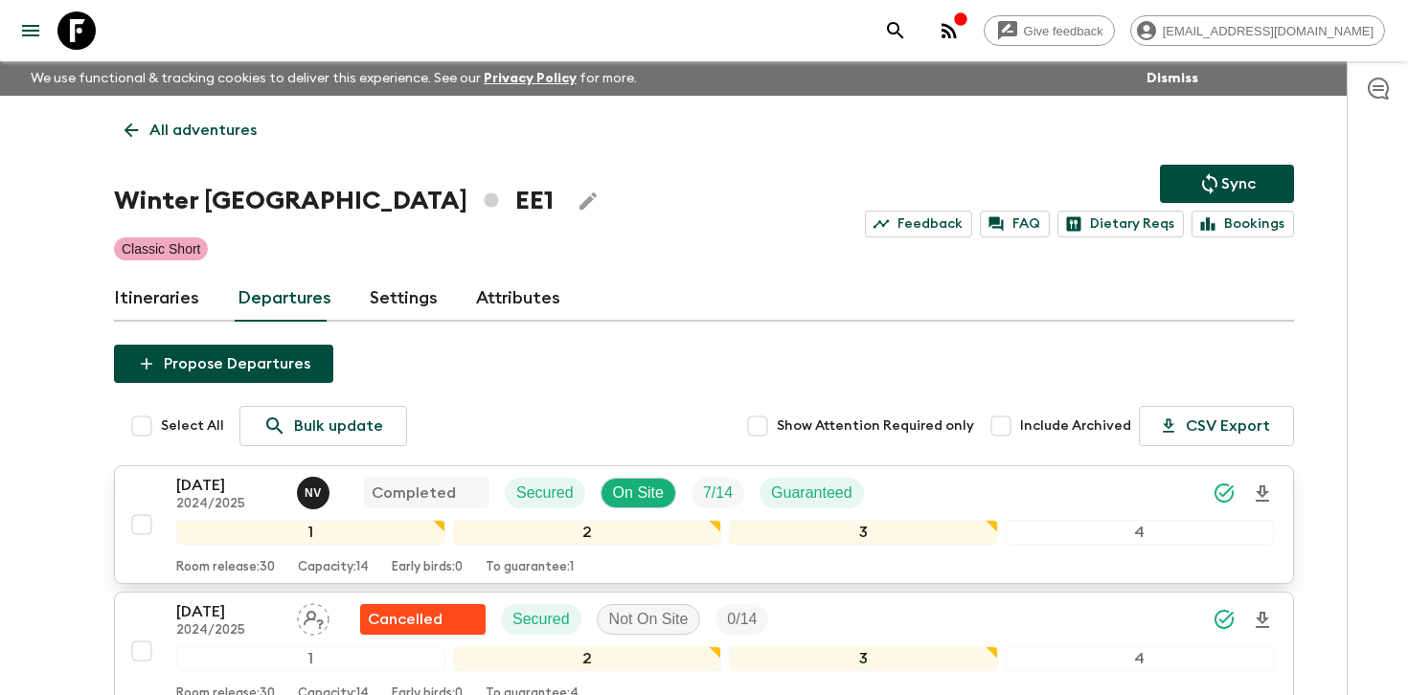
click at [944, 485] on div "[DATE] 2024/2025 N V Completed Secured On Site 7 / 14 Guaranteed" at bounding box center [725, 493] width 1098 height 38
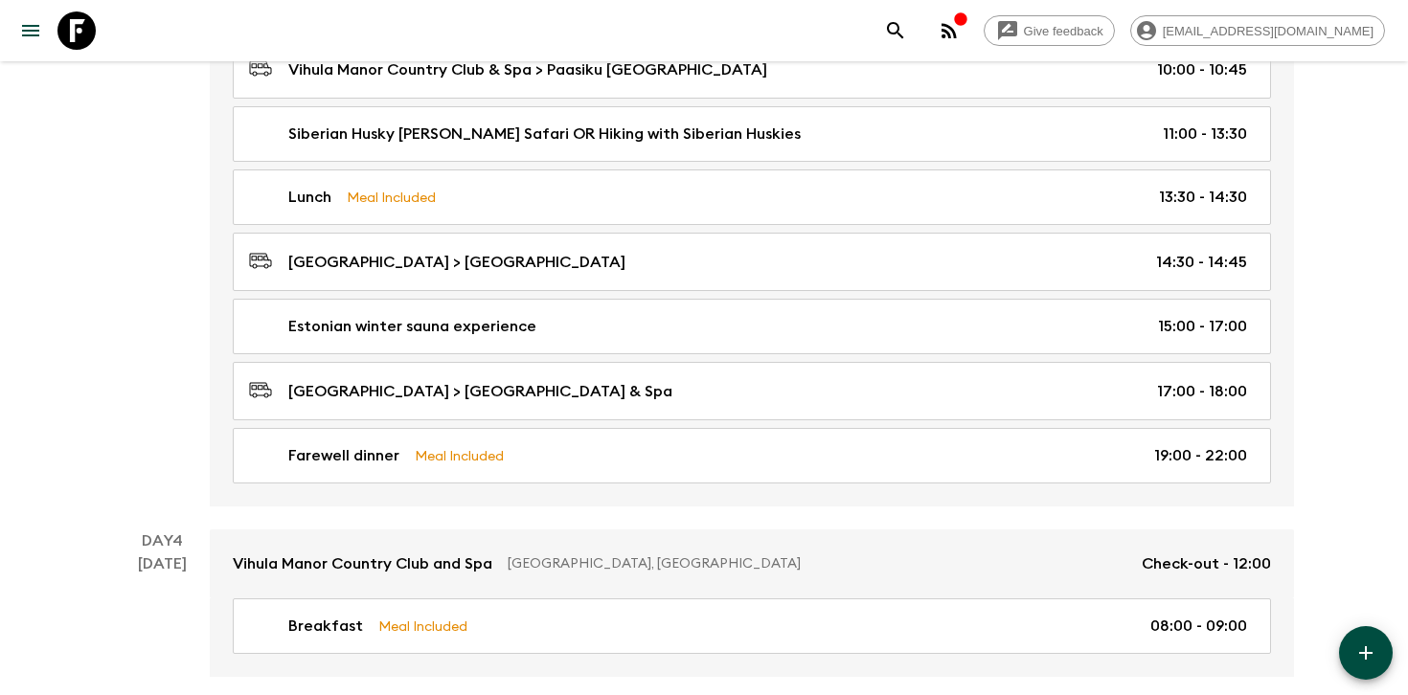
scroll to position [1734, 0]
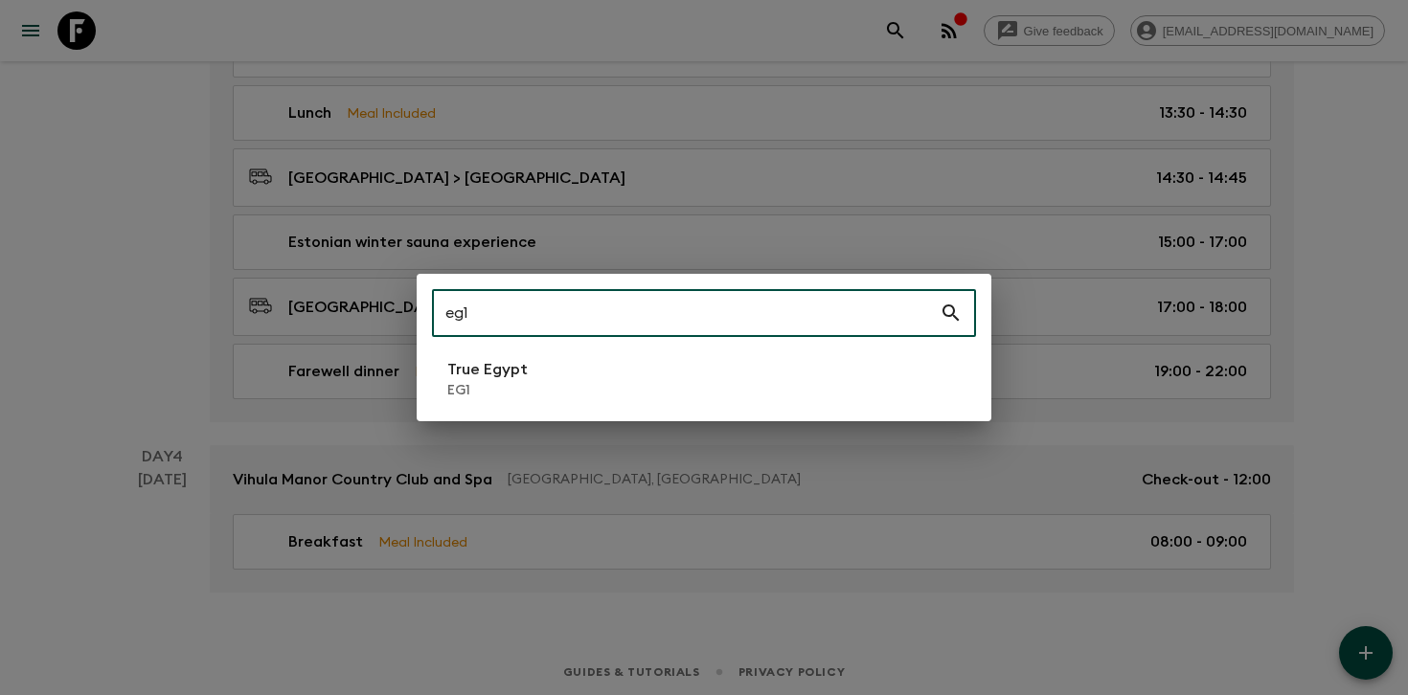
type input "eg1"
click at [609, 361] on li "True Egypt EG1" at bounding box center [704, 380] width 544 height 54
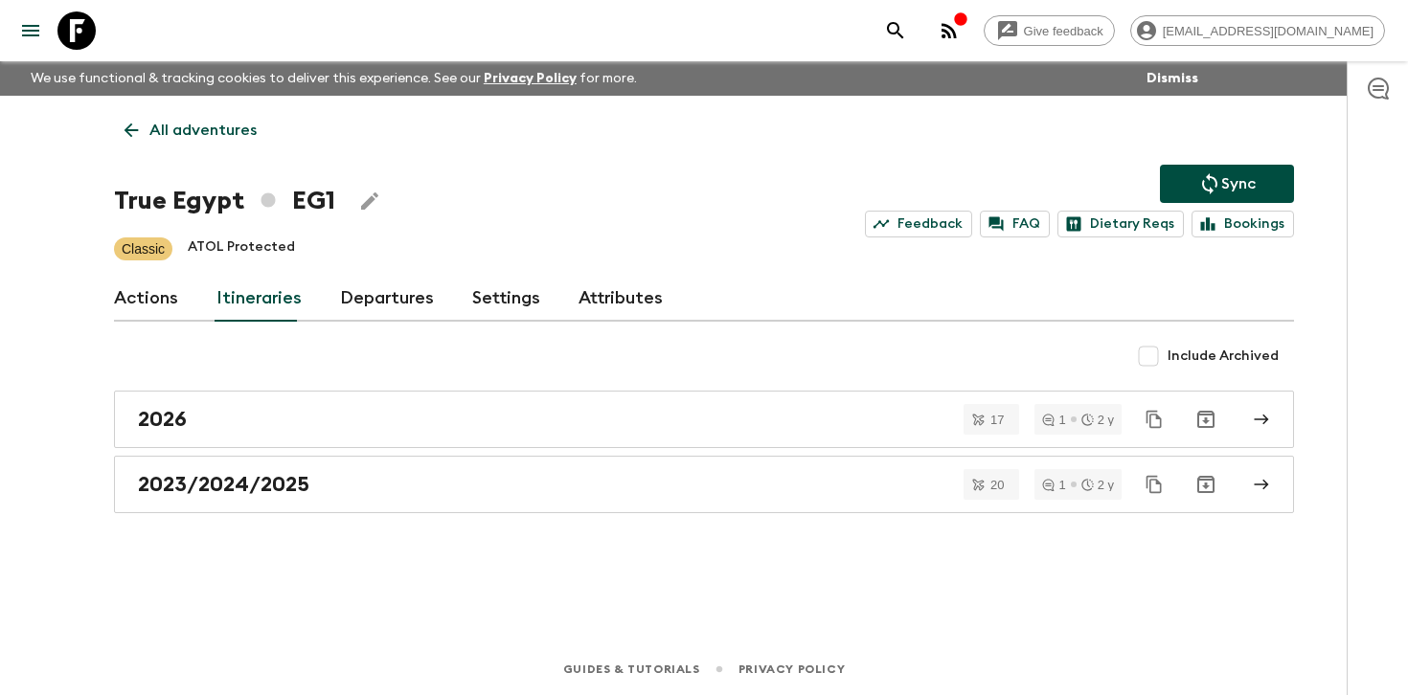
click at [373, 312] on link "Departures" at bounding box center [387, 299] width 94 height 46
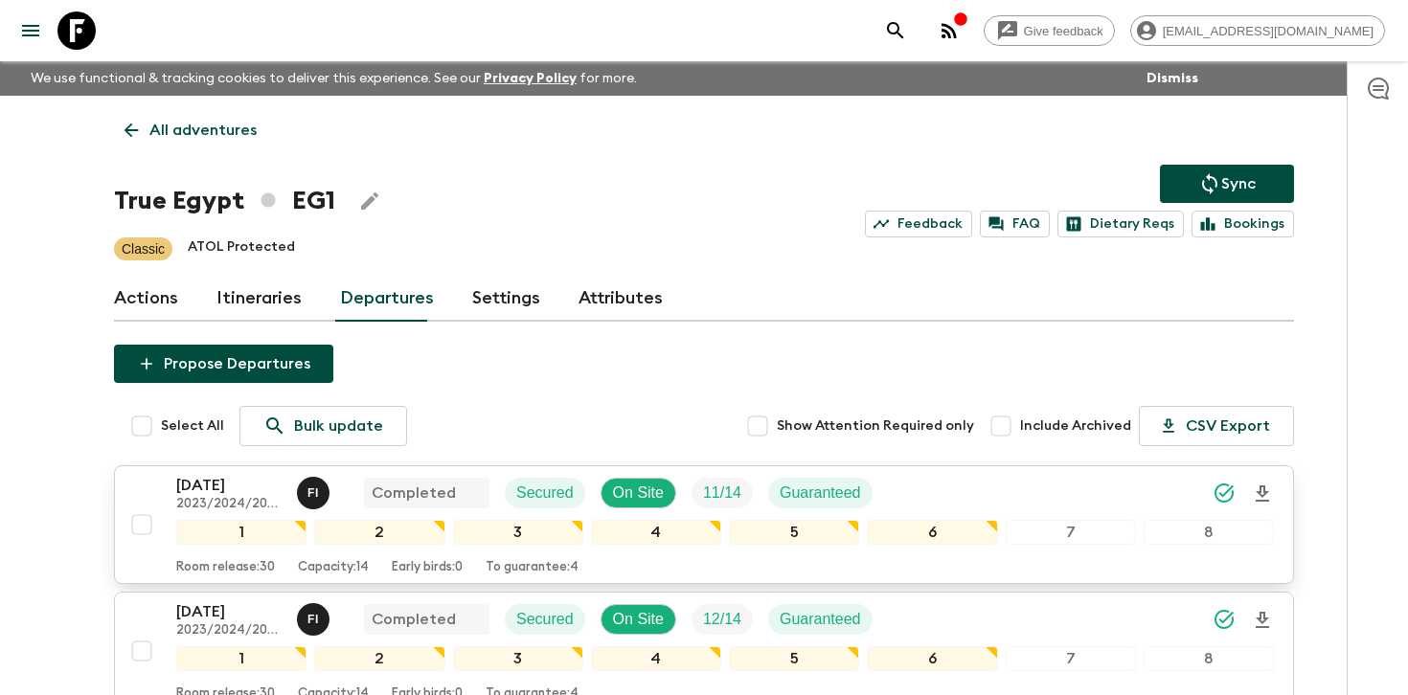
click at [1020, 496] on div "[DATE] 2023/2024/2025 F I Completed Secured On Site 11 / 14 Guaranteed" at bounding box center [725, 493] width 1098 height 38
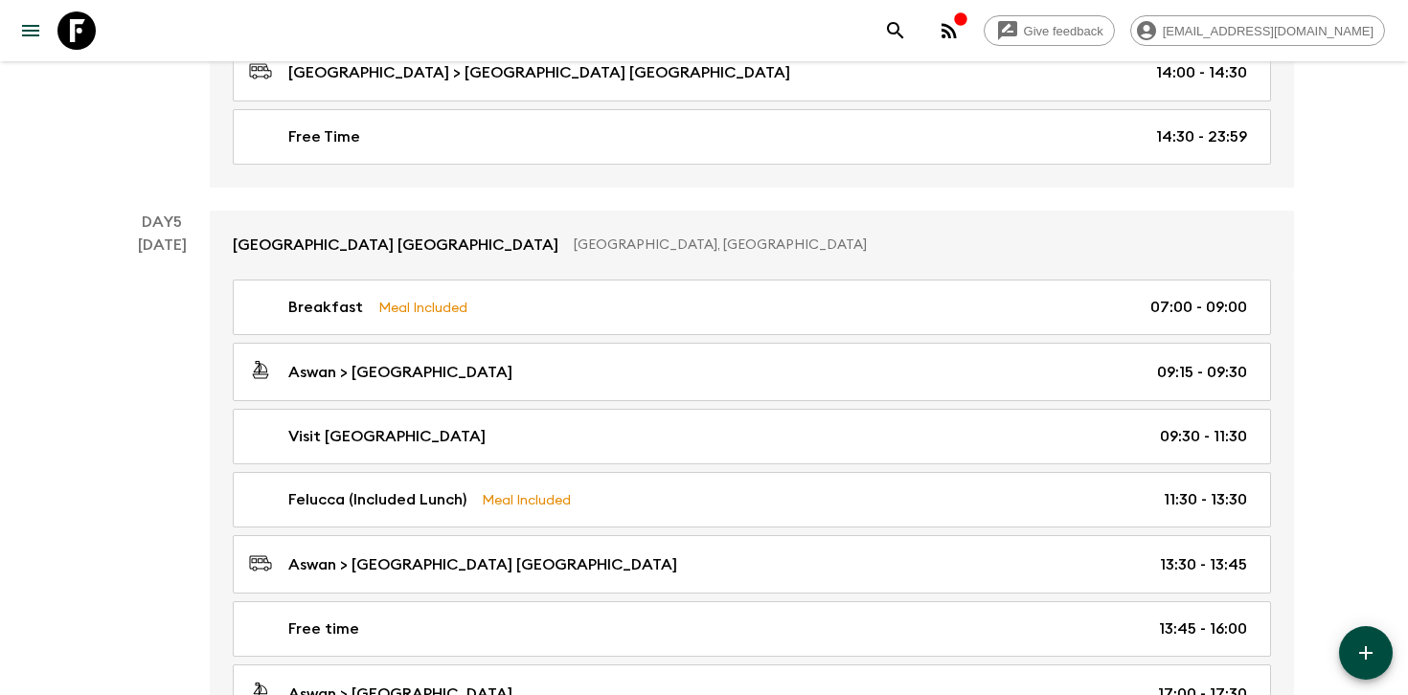
scroll to position [2404, 0]
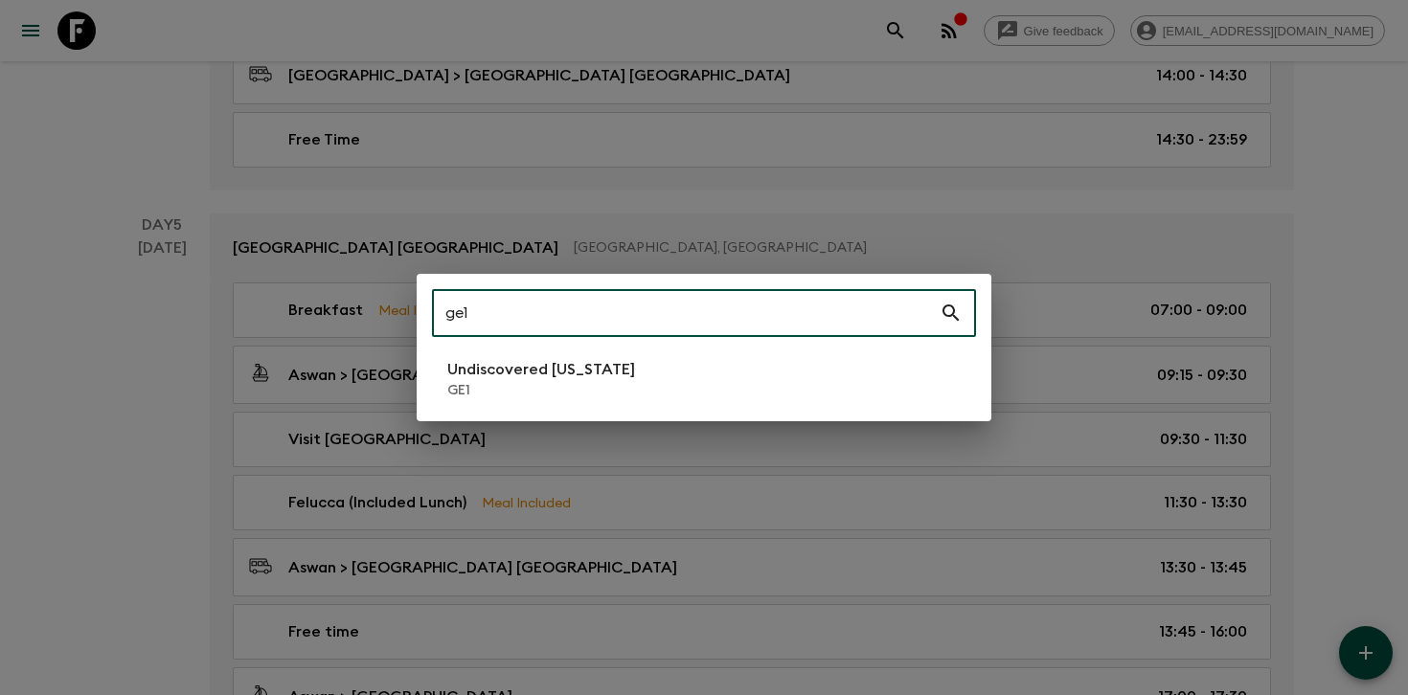
type input "ge1"
click at [546, 386] on p "GE1" at bounding box center [541, 390] width 188 height 19
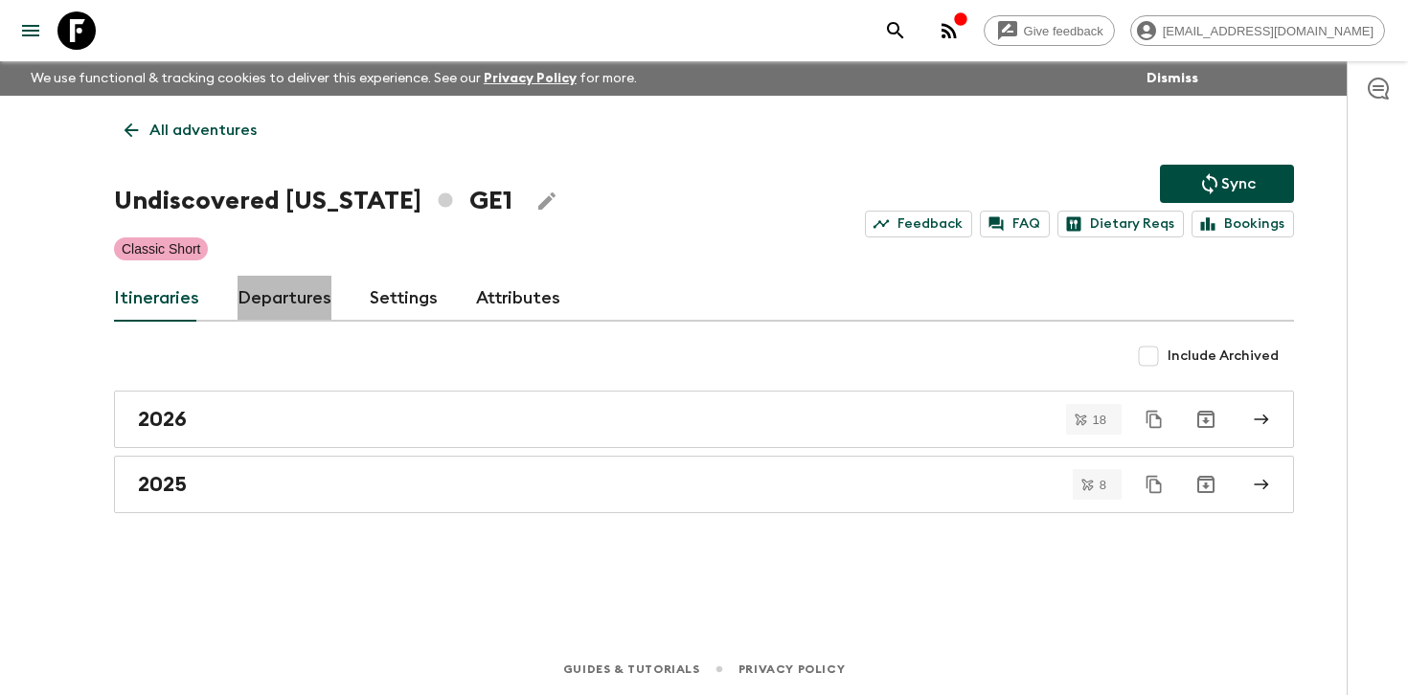
click at [291, 286] on link "Departures" at bounding box center [285, 299] width 94 height 46
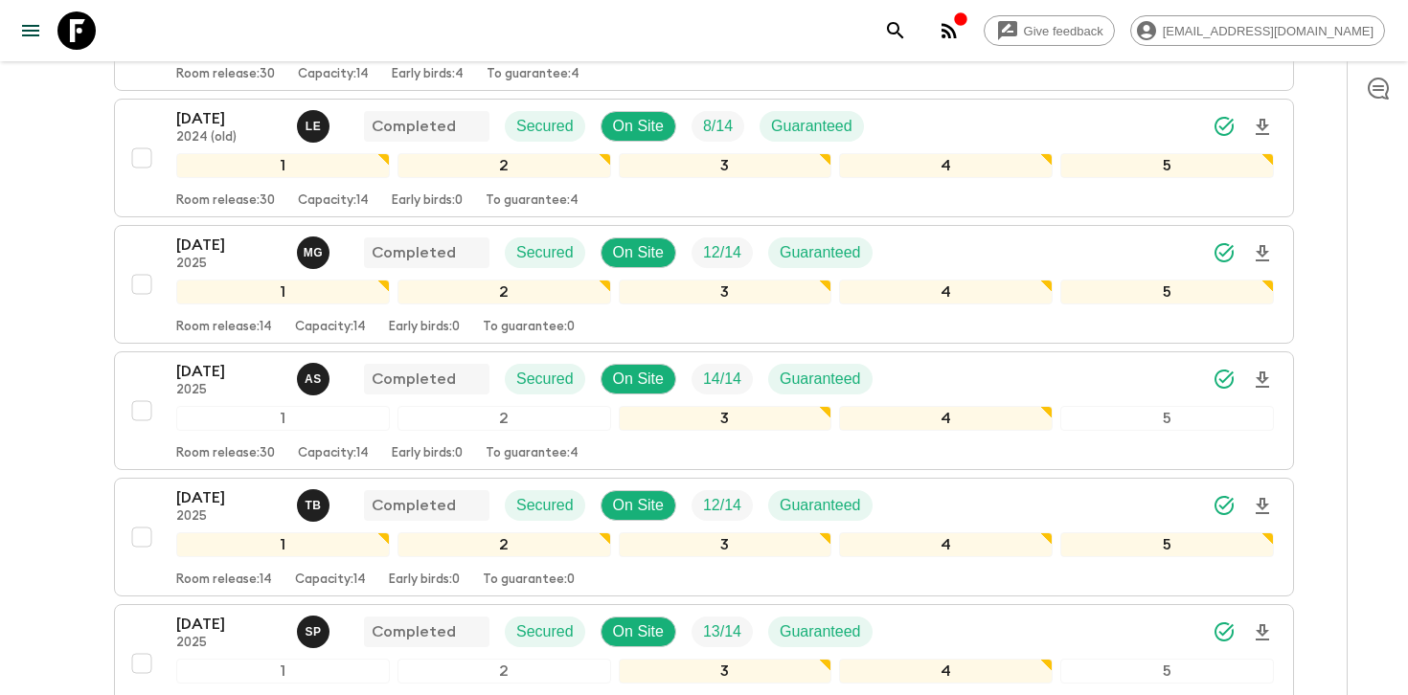
scroll to position [1000, 0]
click at [1009, 365] on div "[DATE] 2025 A S Completed Secured On Site 14 / 14 Guaranteed" at bounding box center [725, 378] width 1098 height 38
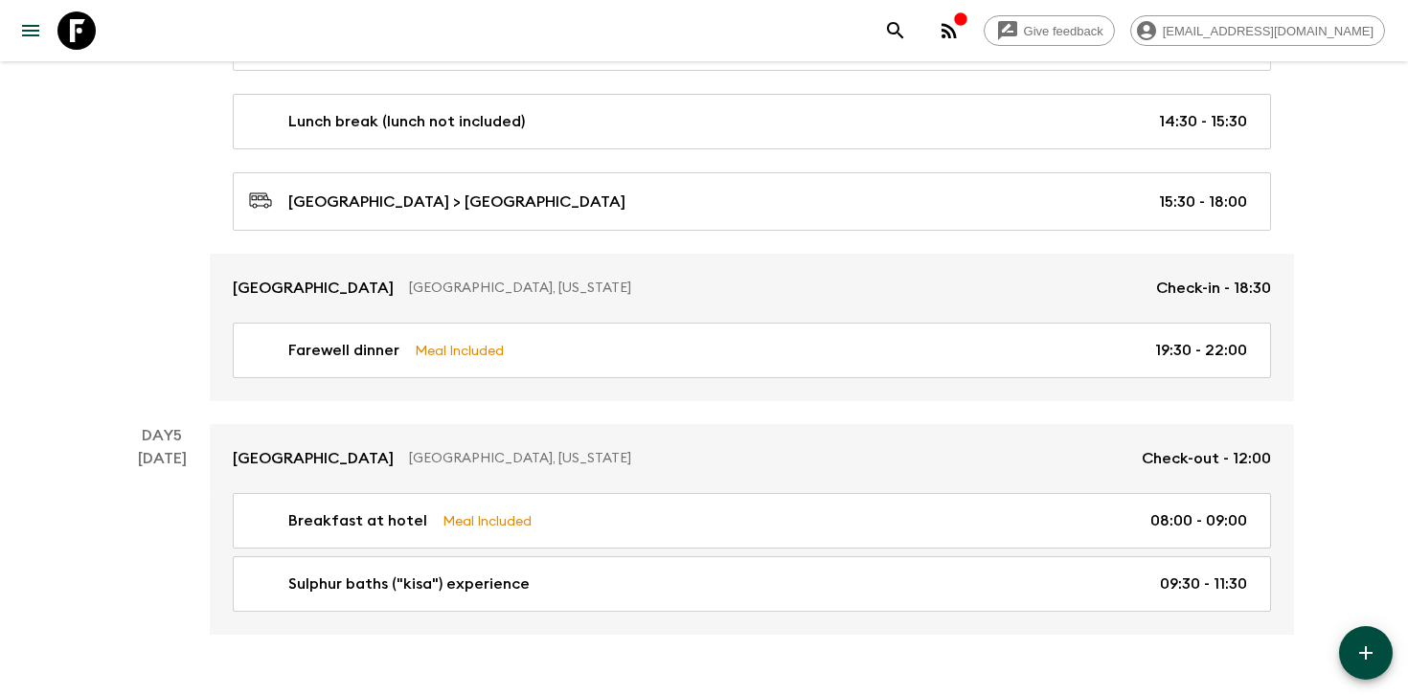
scroll to position [2571, 0]
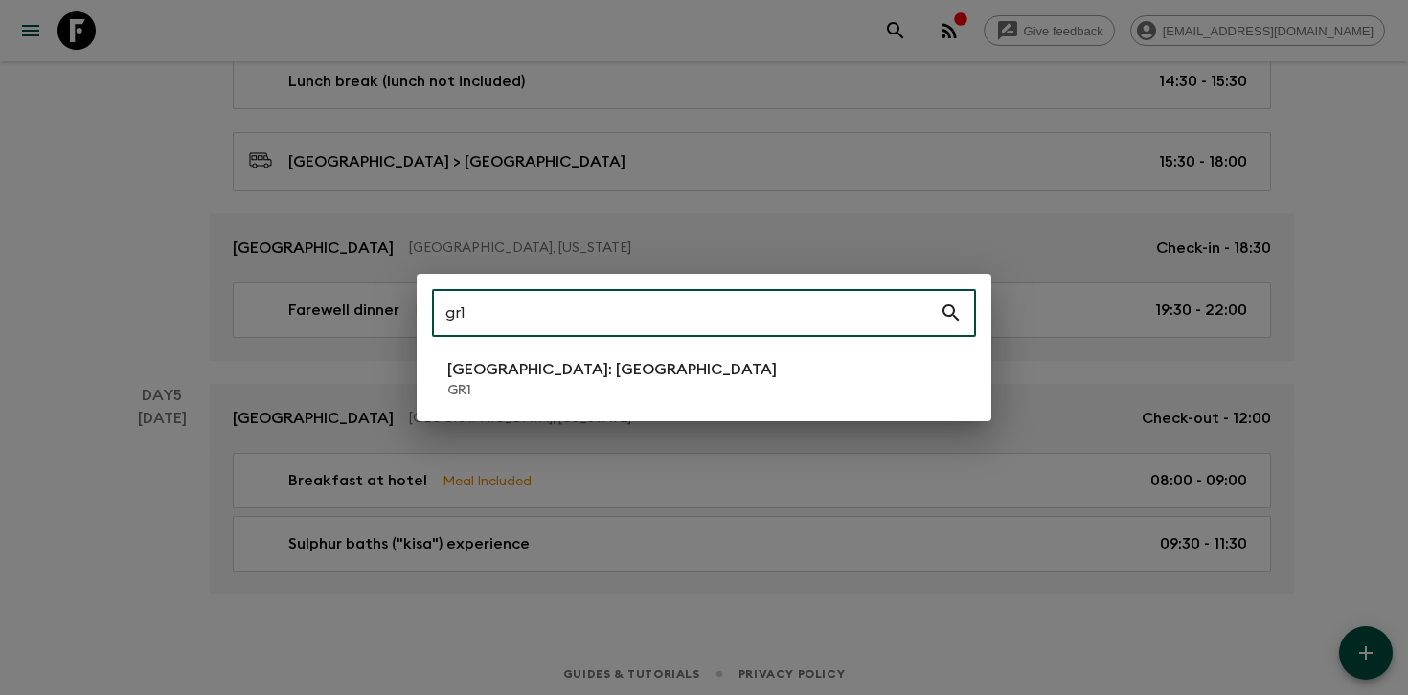
type input "gr1"
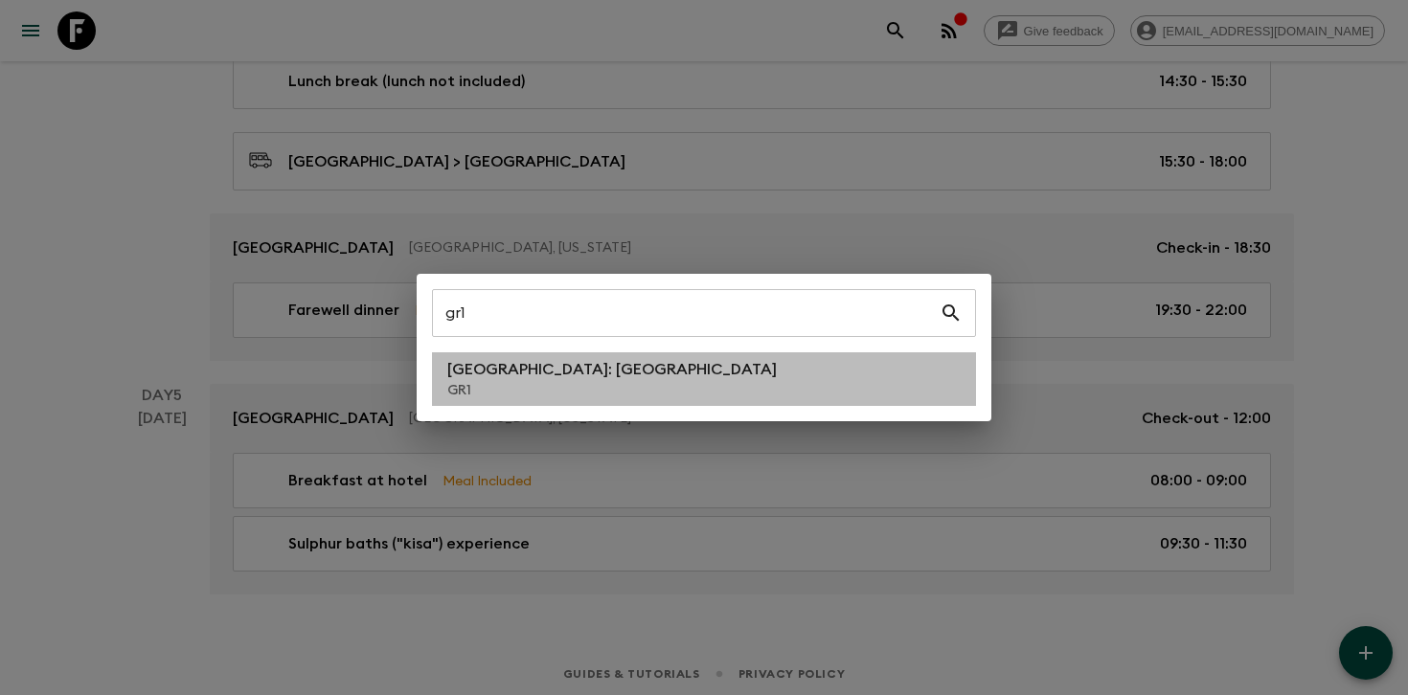
click at [488, 386] on p "GR1" at bounding box center [612, 390] width 330 height 19
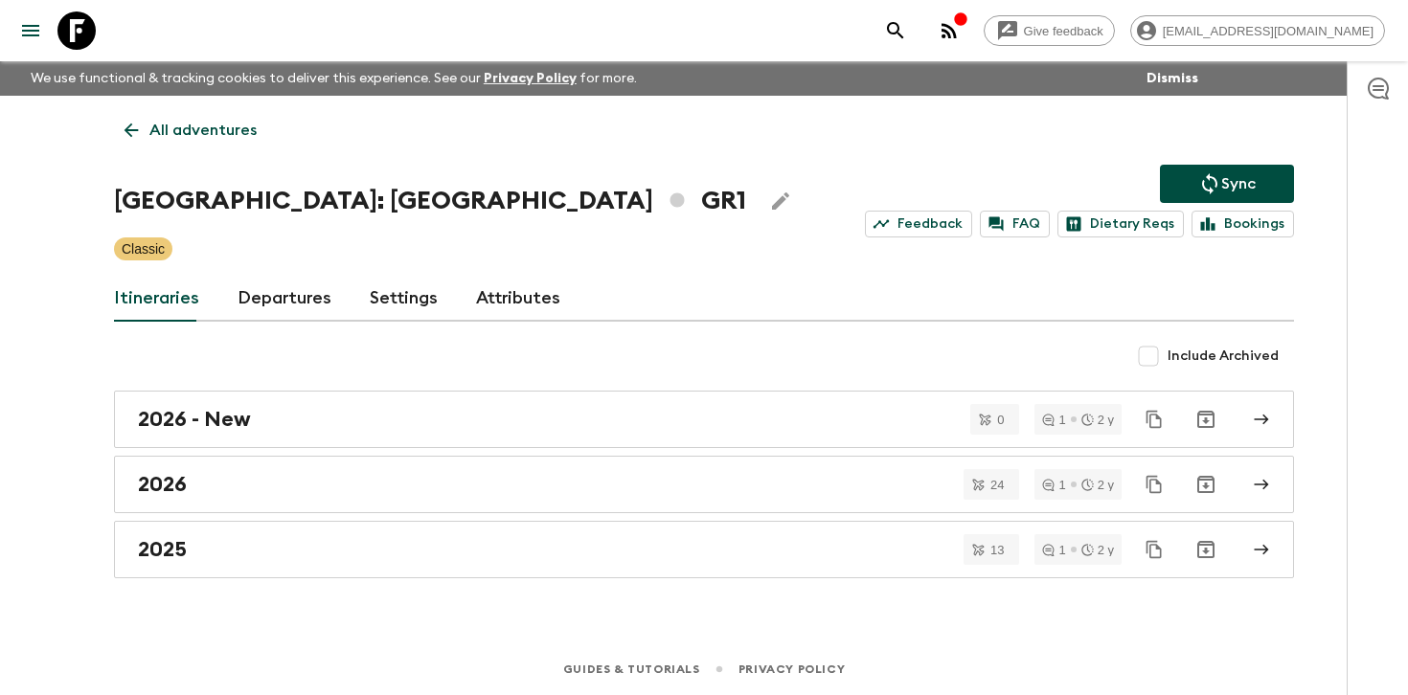
click at [321, 305] on link "Departures" at bounding box center [285, 299] width 94 height 46
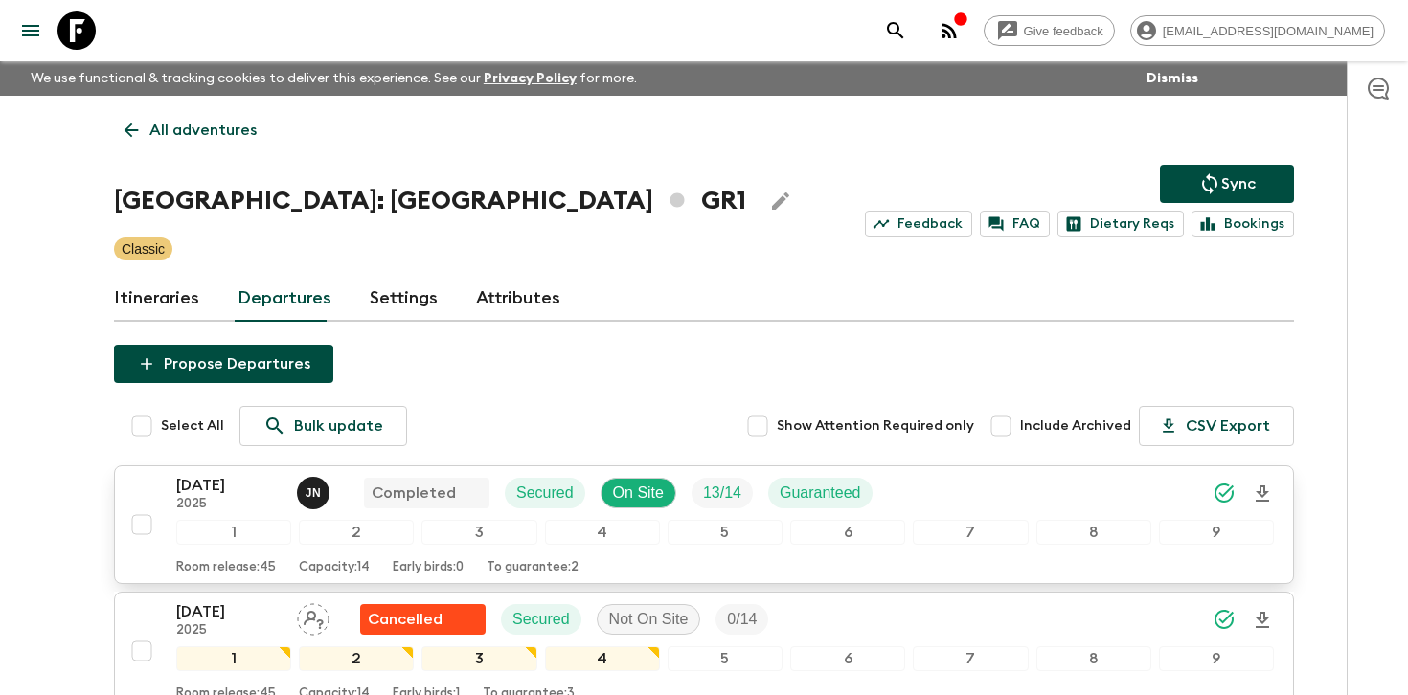
click at [1060, 482] on div "[DATE] 2025 J N Completed Secured On Site 13 / 14 Guaranteed" at bounding box center [725, 493] width 1098 height 38
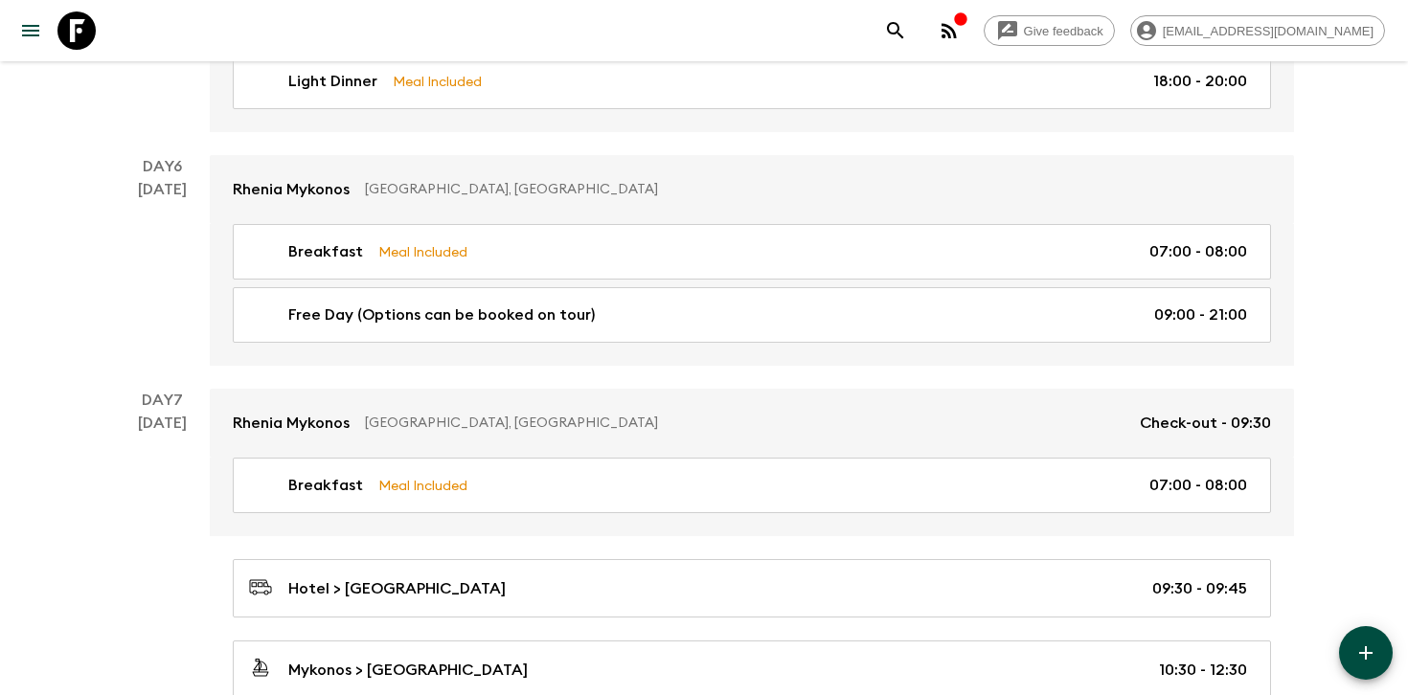
scroll to position [2167, 0]
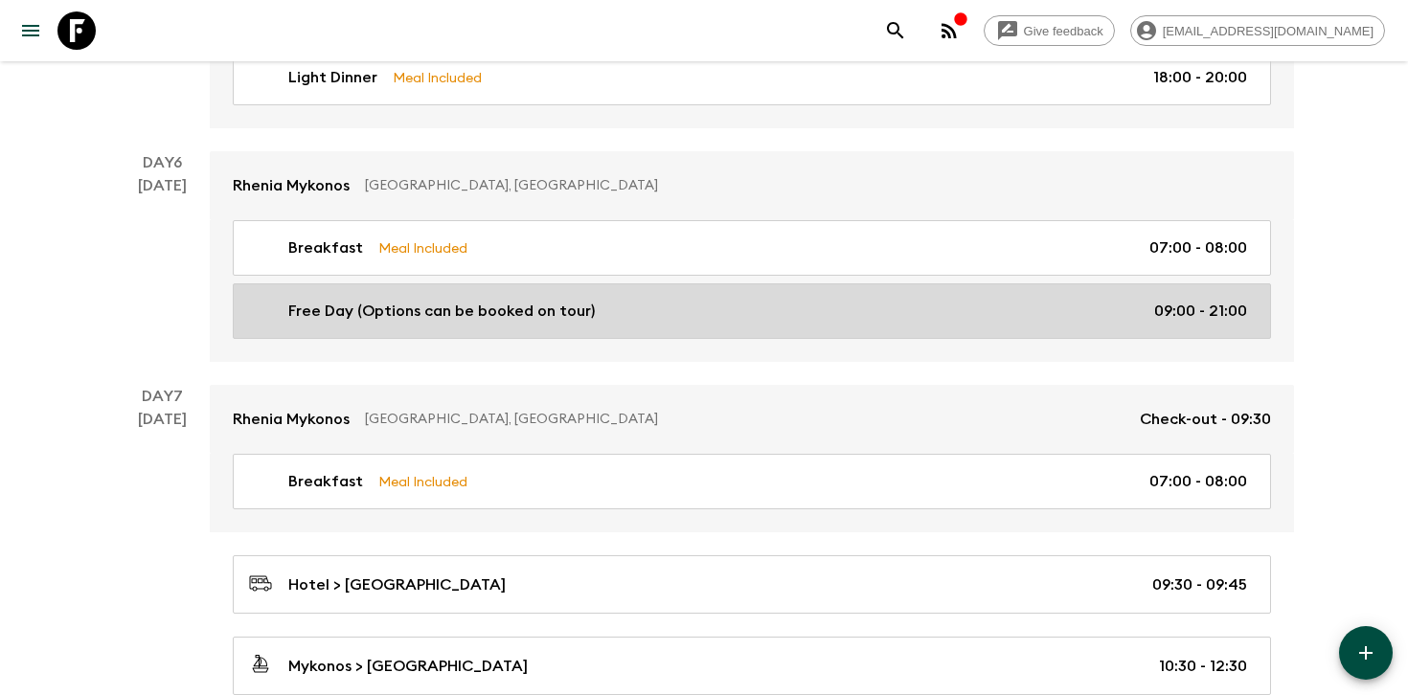
click at [1122, 308] on div "Free Day (Options can be booked on tour) 09:00 - 21:00" at bounding box center [748, 311] width 998 height 23
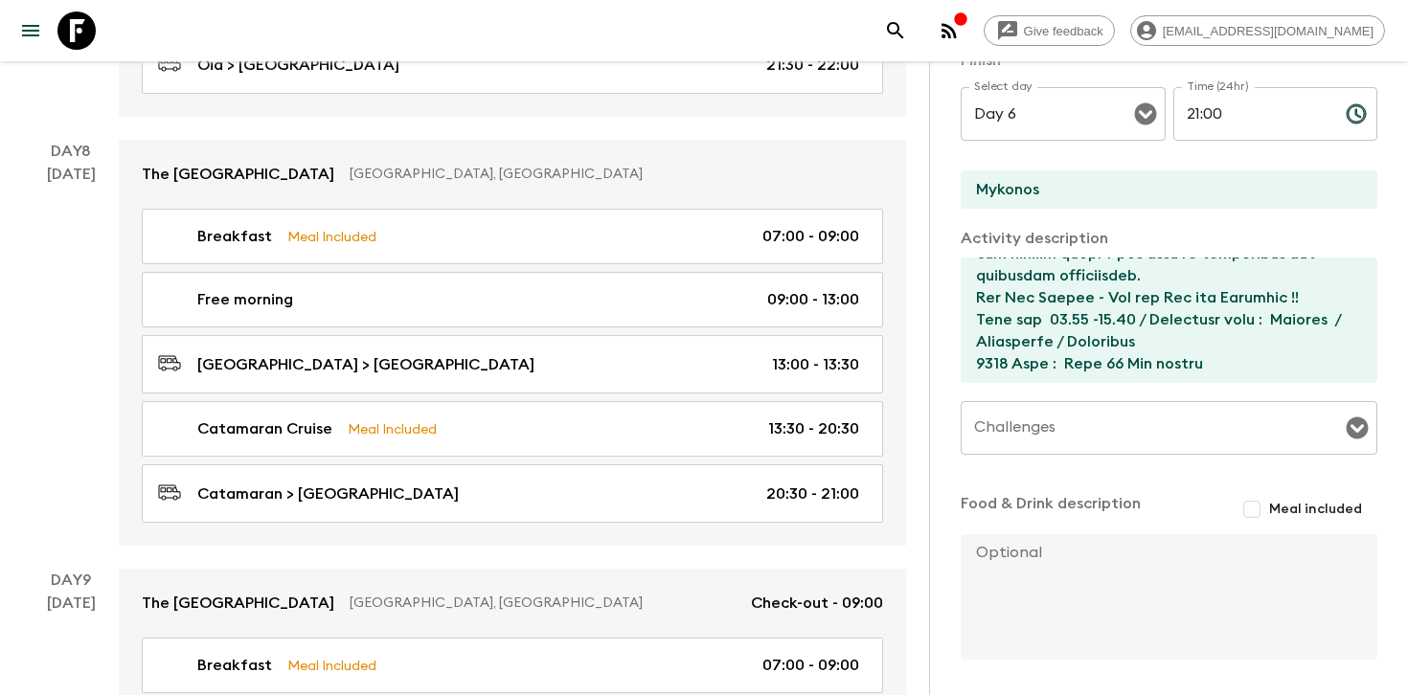
scroll to position [3185, 0]
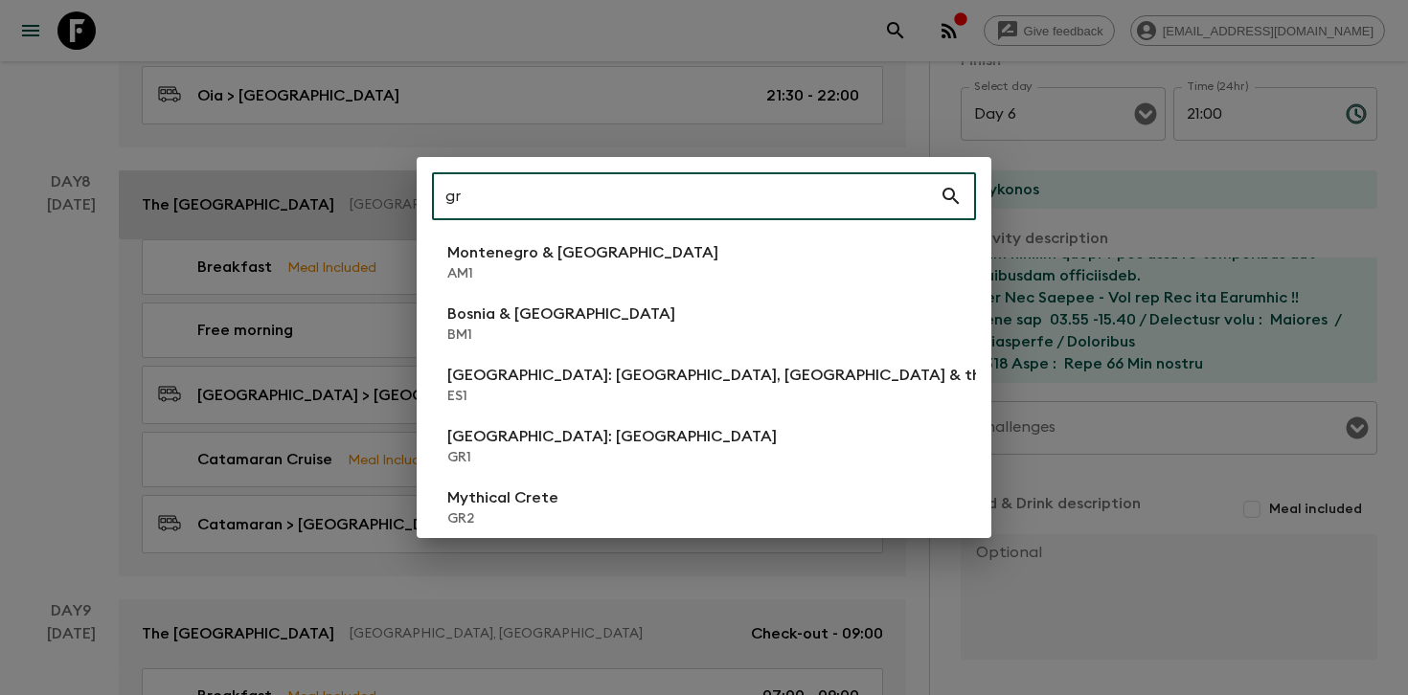
type input "gr2"
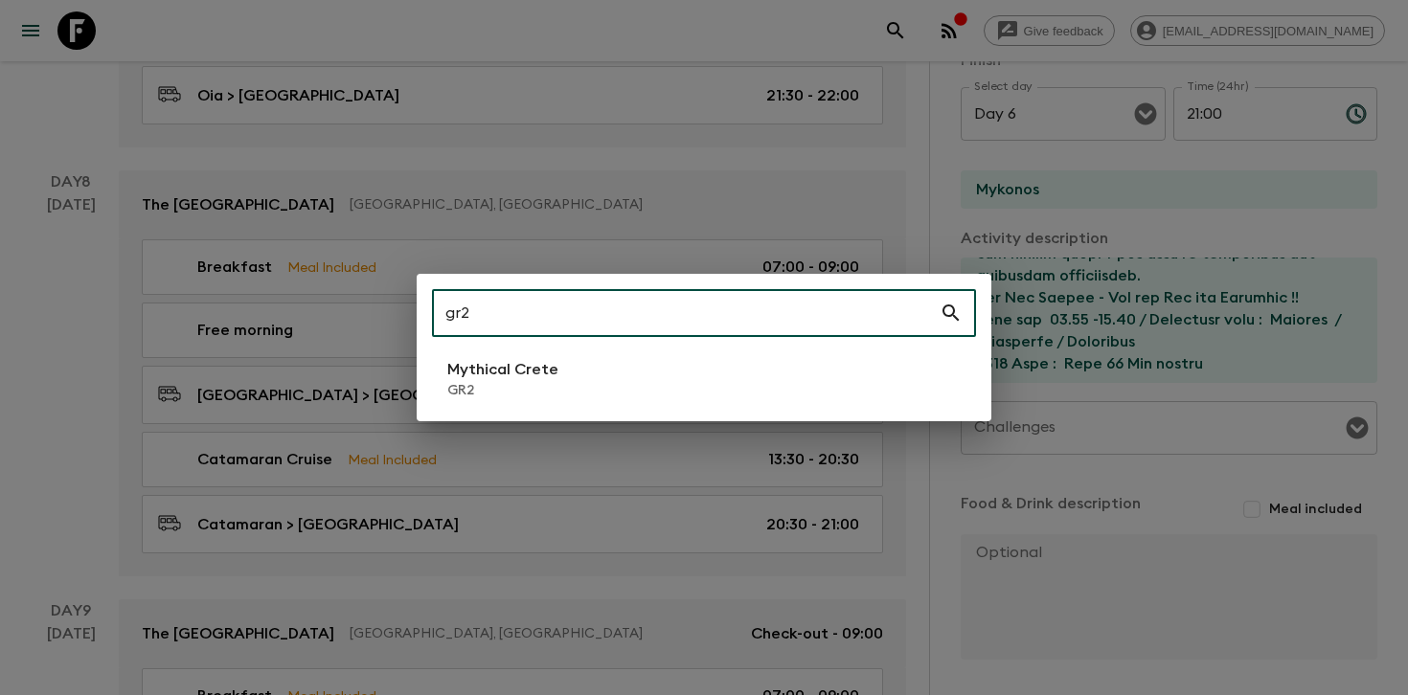
click at [549, 371] on p "Mythical Crete" at bounding box center [502, 369] width 111 height 23
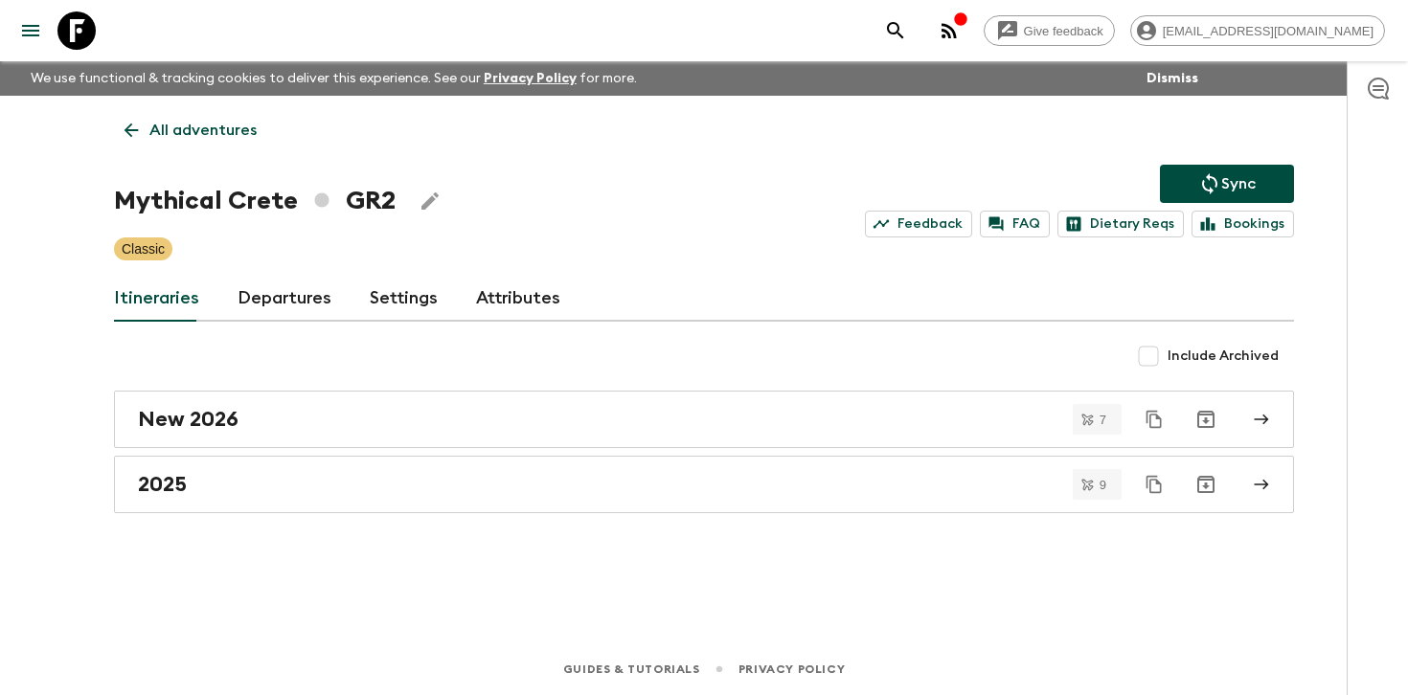
click at [283, 288] on link "Departures" at bounding box center [285, 299] width 94 height 46
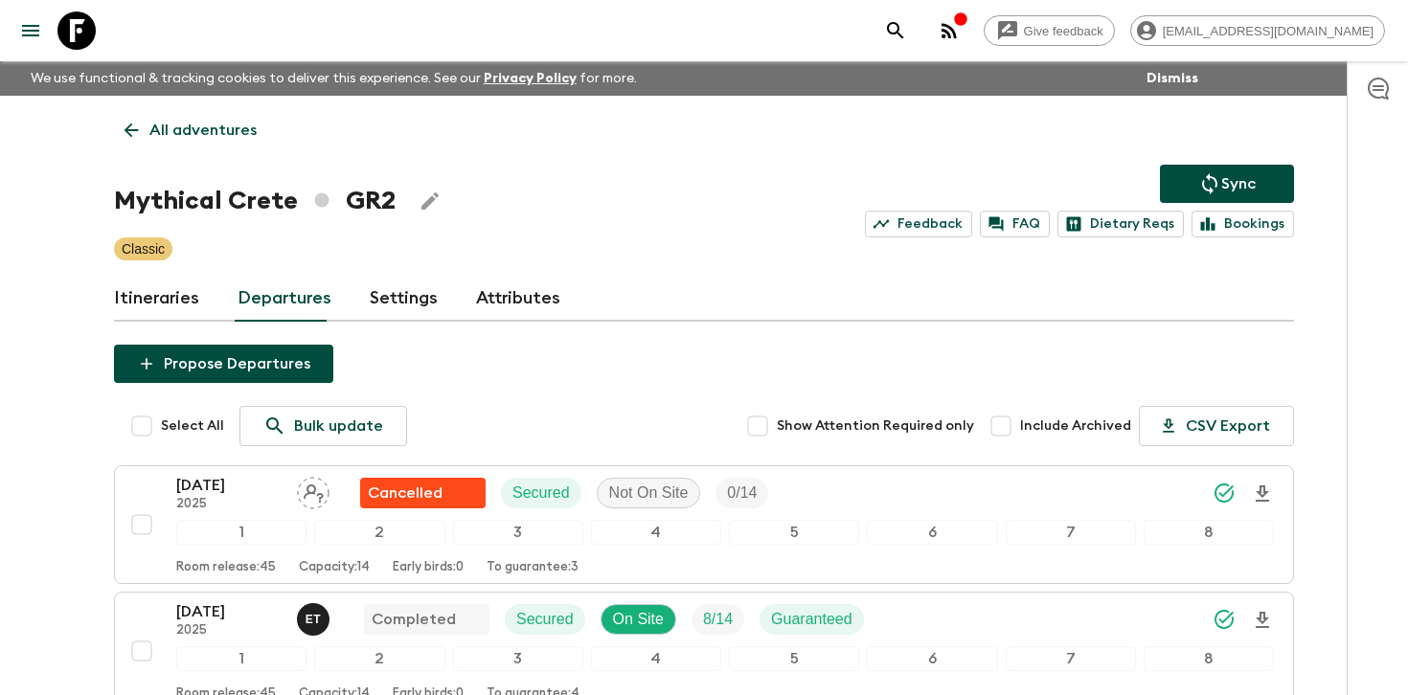
scroll to position [347, 0]
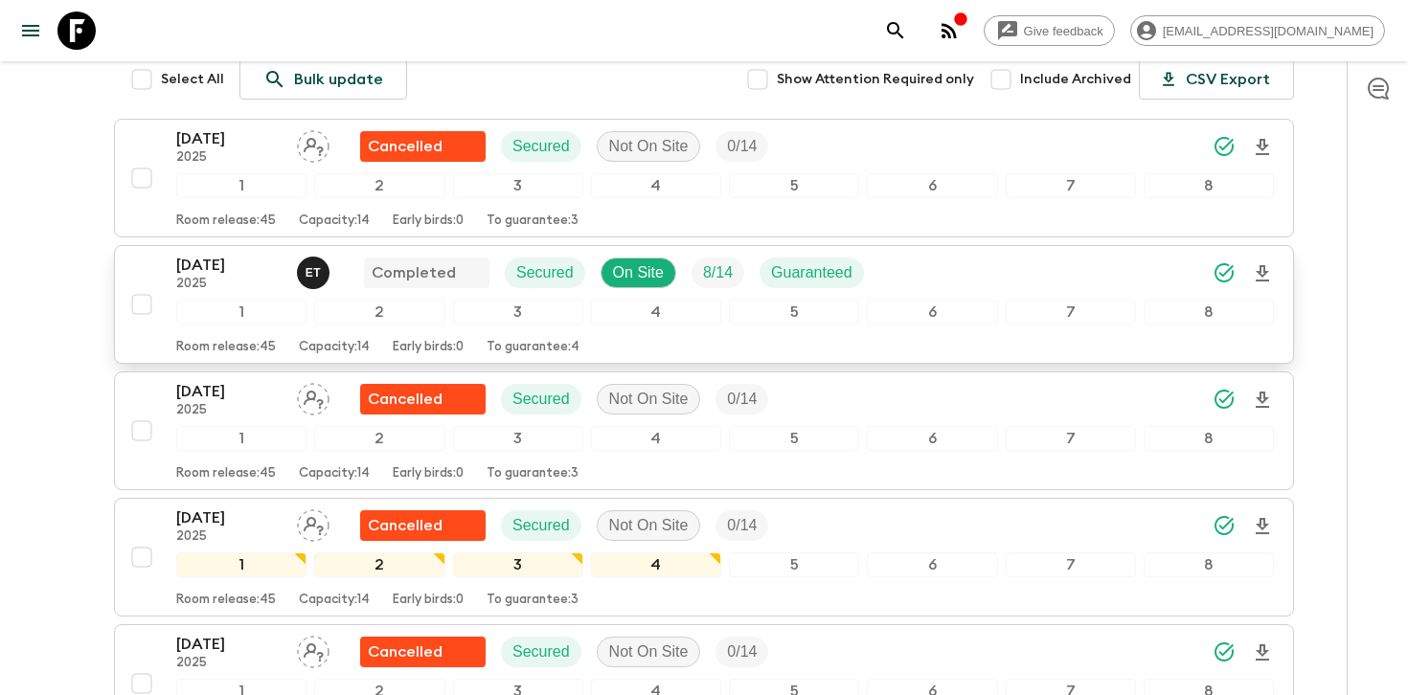
click at [944, 279] on div "[DATE] 2025 E T Completed Secured On Site 8 / 14 Guaranteed" at bounding box center [725, 273] width 1098 height 38
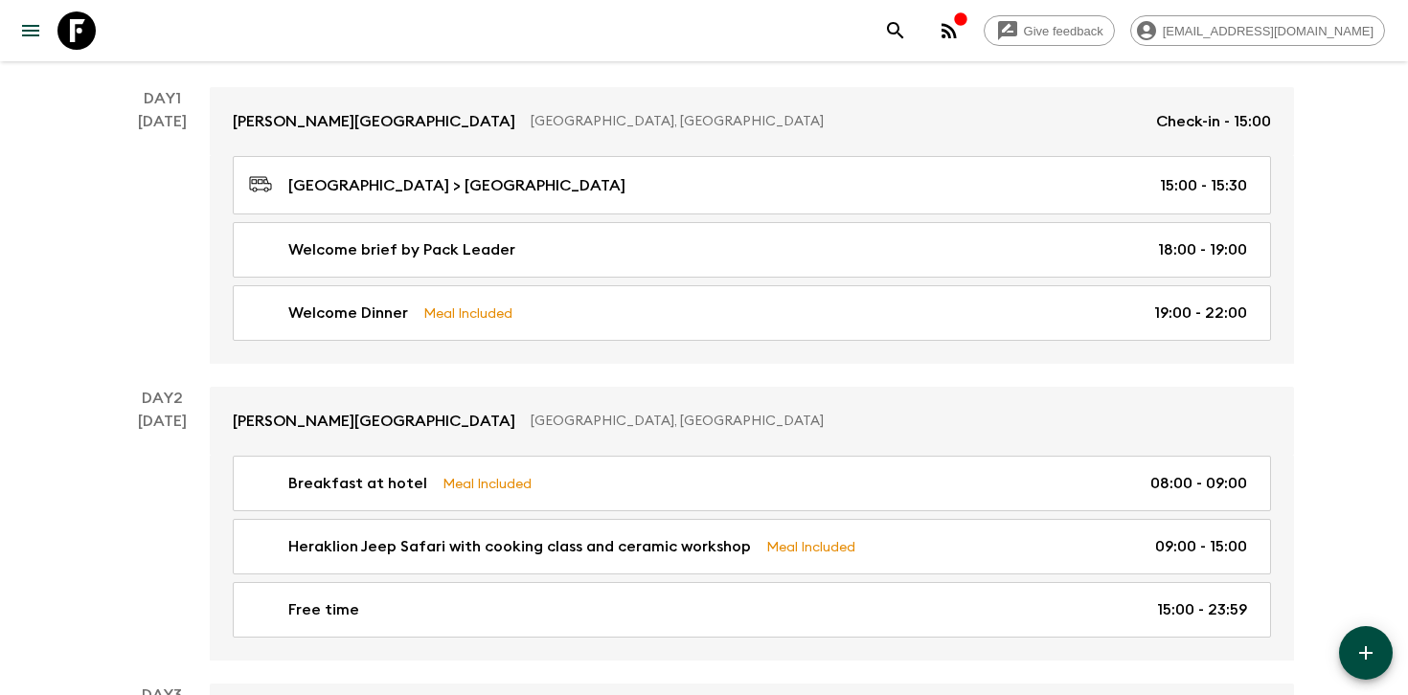
scroll to position [327, 0]
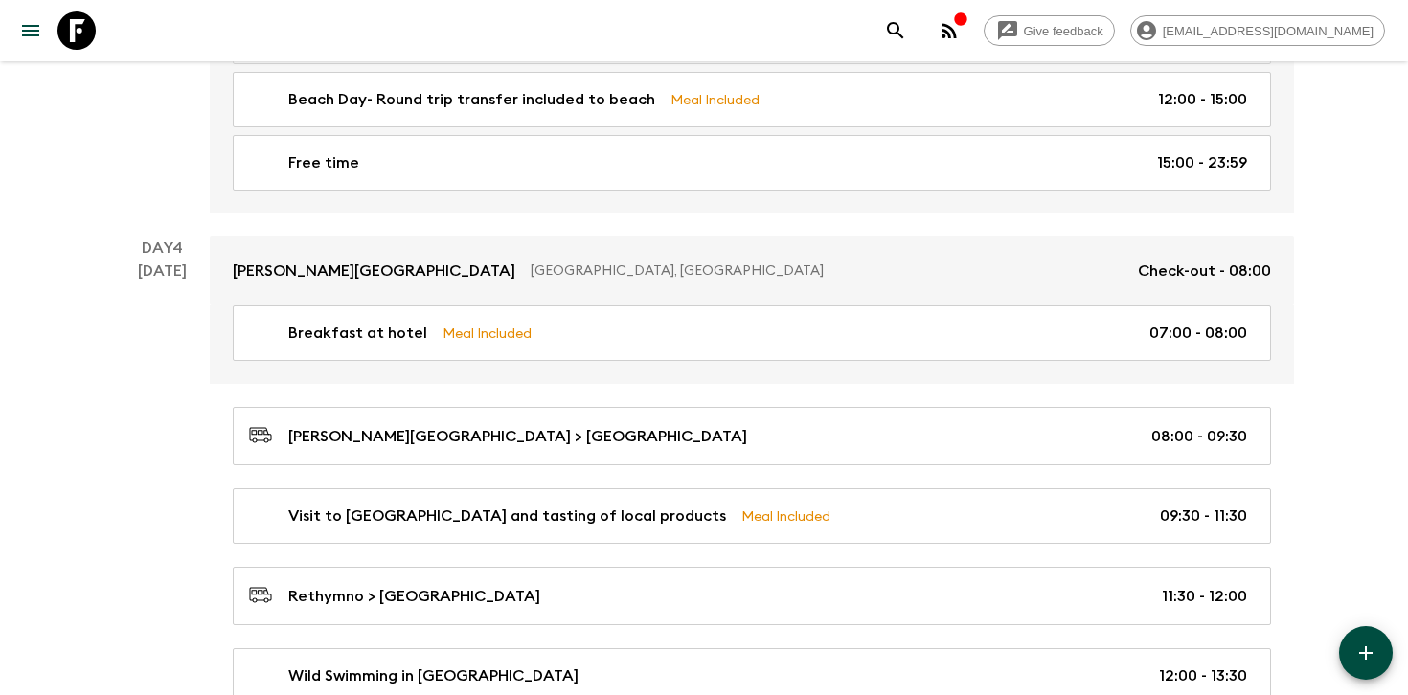
scroll to position [1089, 0]
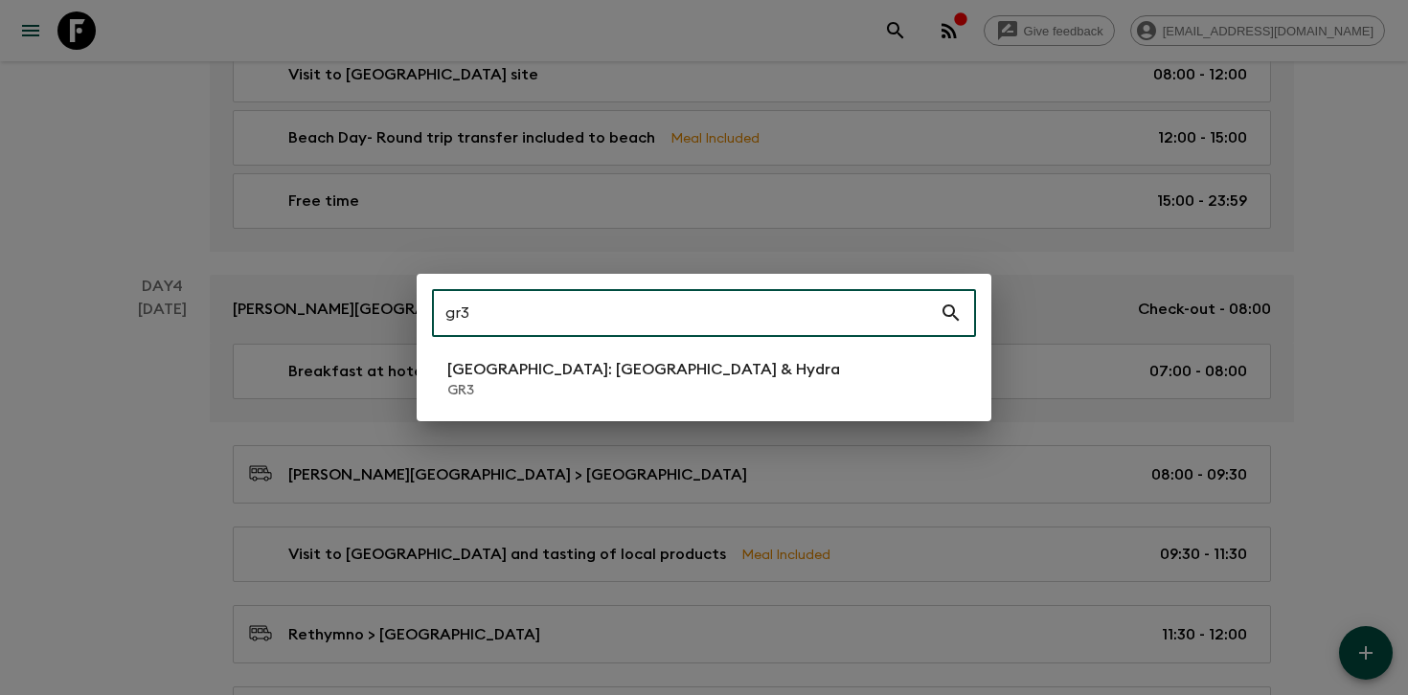
type input "gr3"
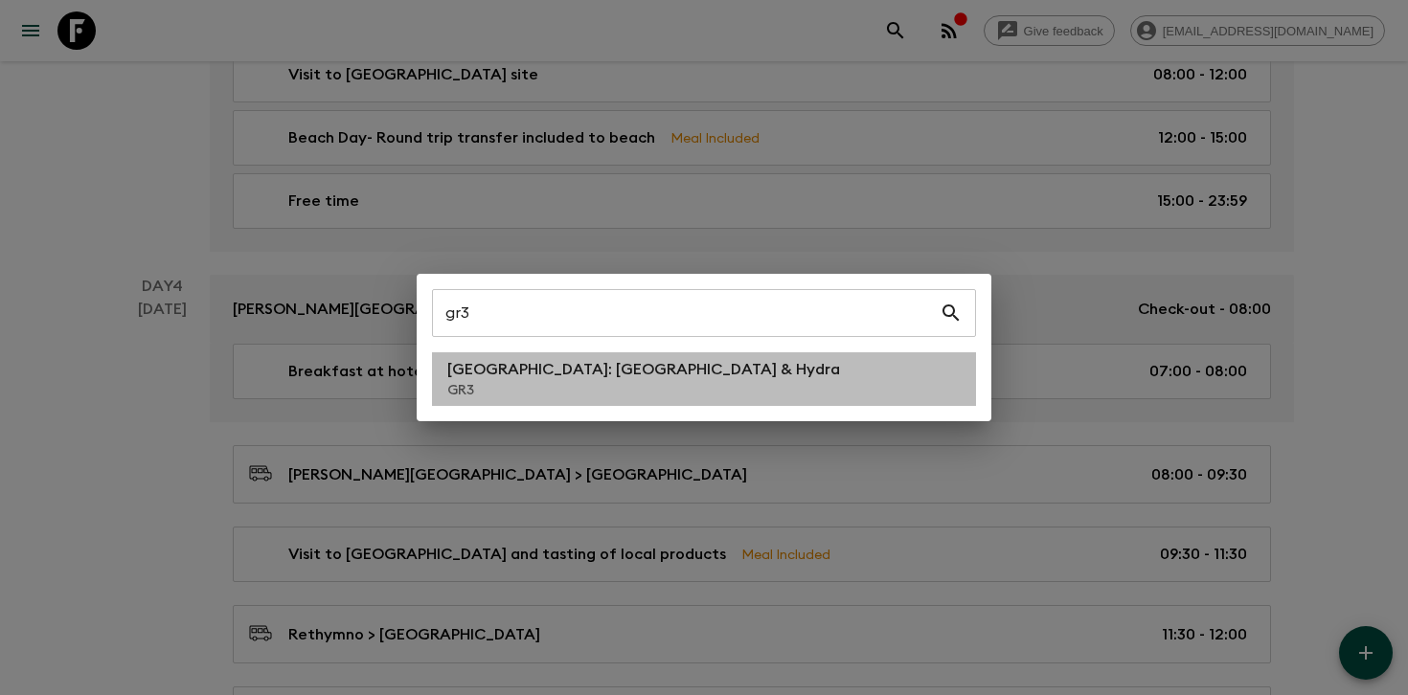
click at [507, 376] on p "[GEOGRAPHIC_DATA]: [GEOGRAPHIC_DATA] & Hydra" at bounding box center [643, 369] width 393 height 23
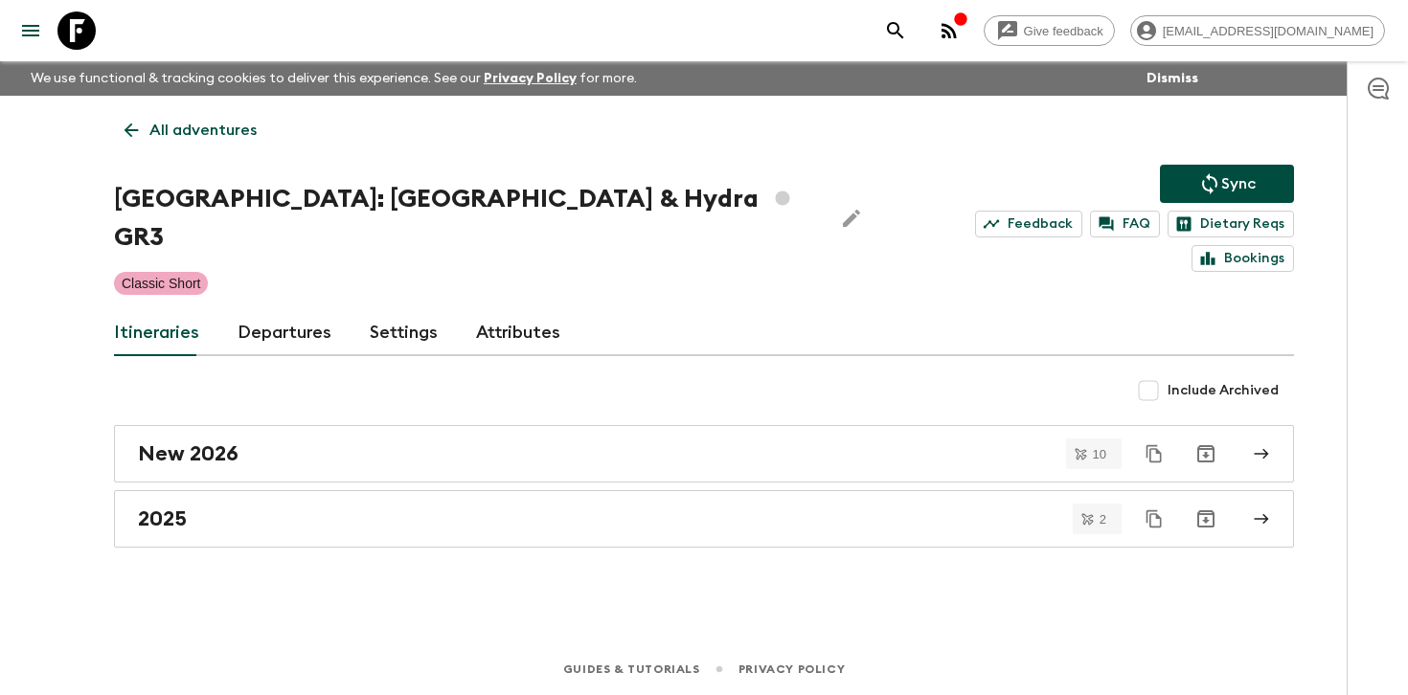
click at [299, 310] on link "Departures" at bounding box center [285, 333] width 94 height 46
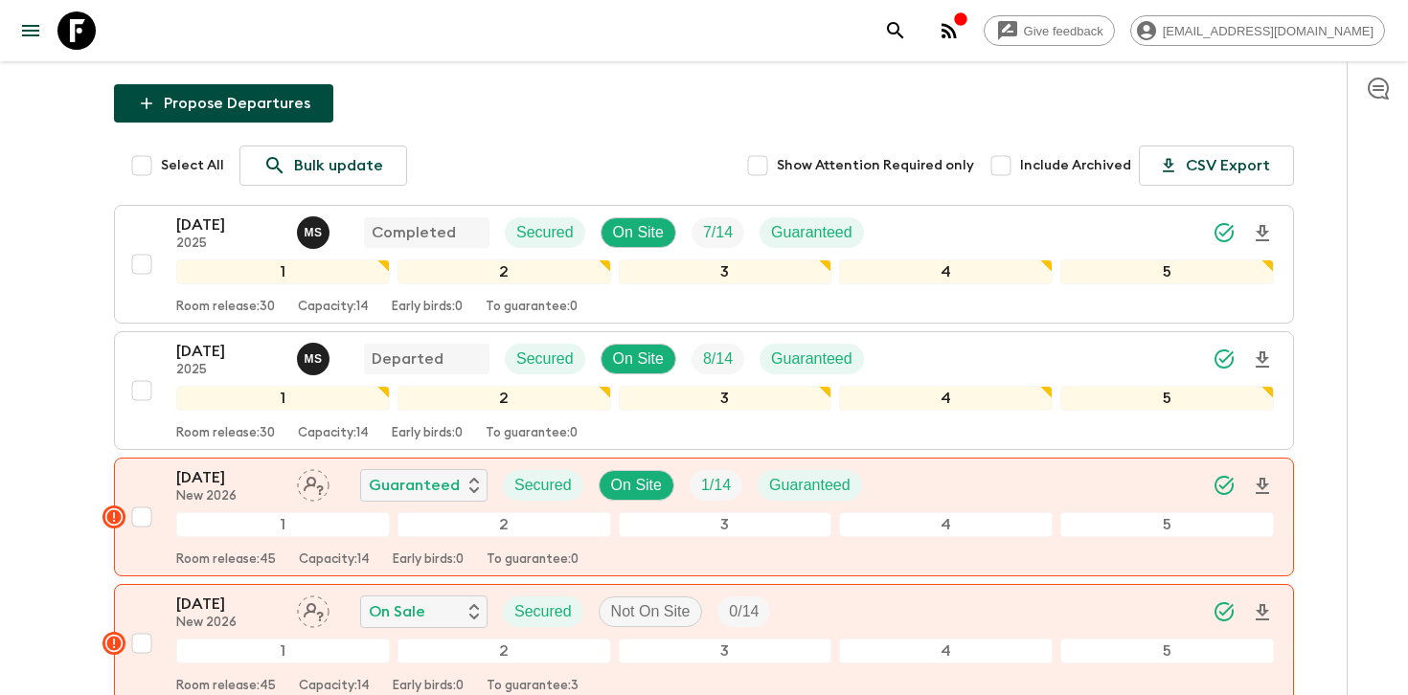
scroll to position [298, 0]
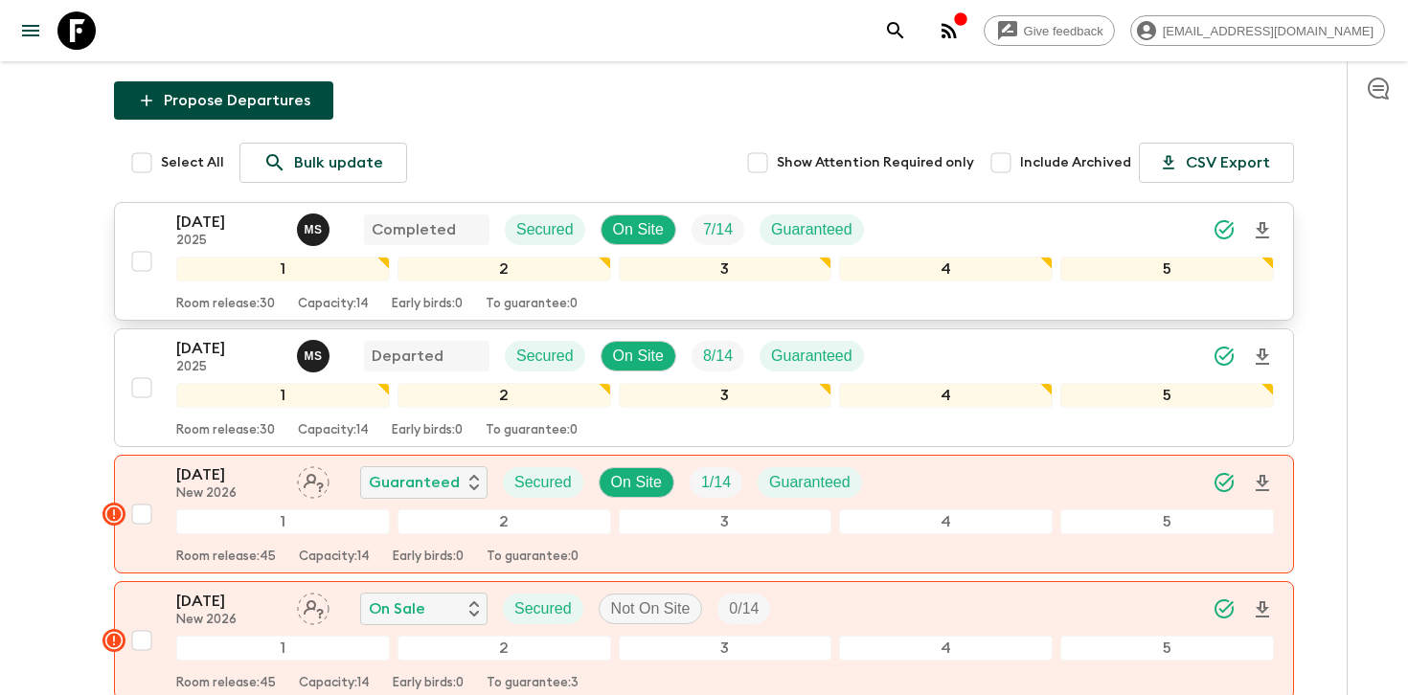
click at [1054, 211] on div "[DATE] 2025 M S Completed Secured On Site 7 / 14 Guaranteed" at bounding box center [725, 230] width 1098 height 38
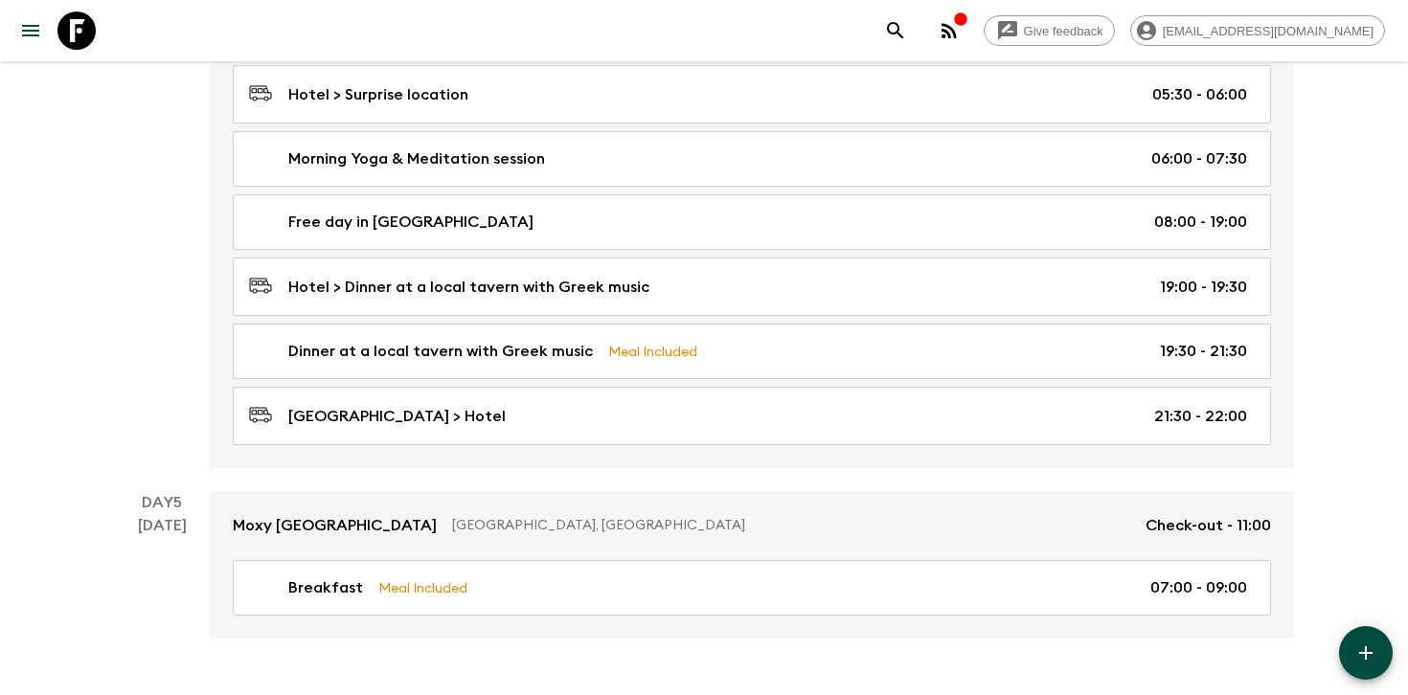
scroll to position [1940, 0]
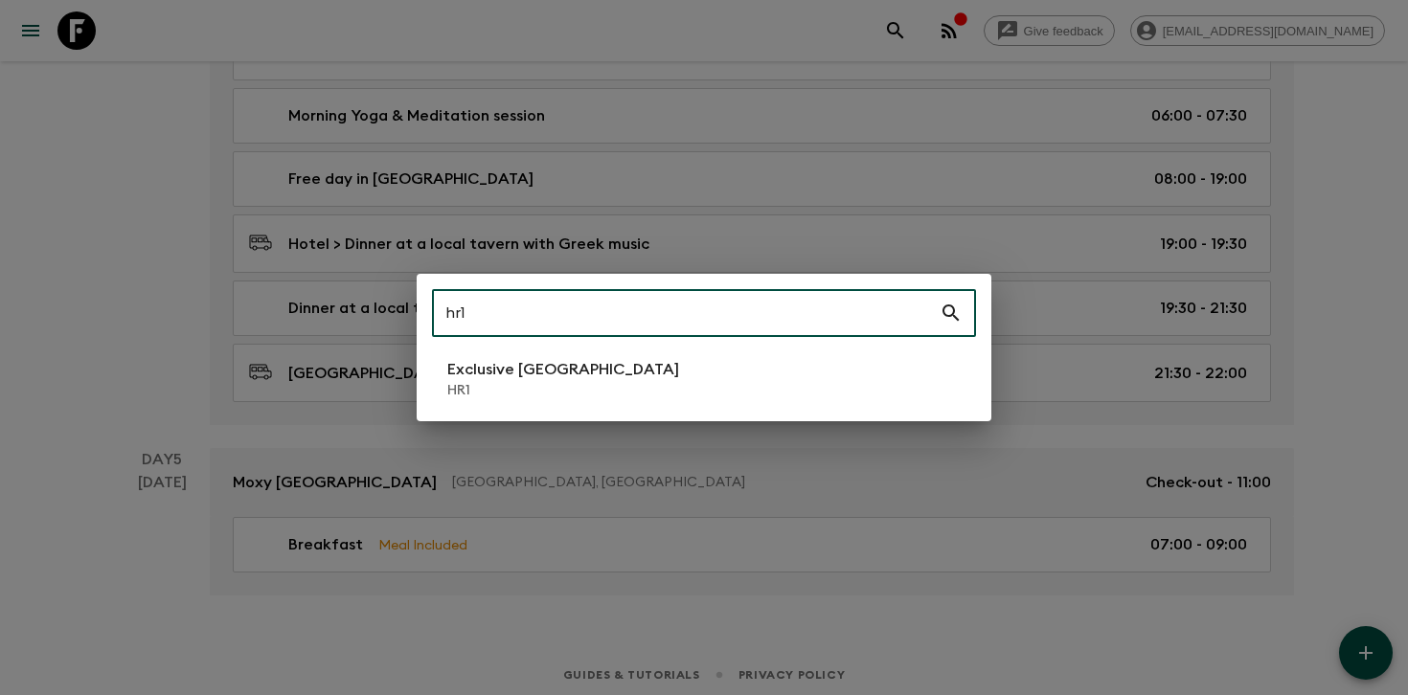
type input "hr1"
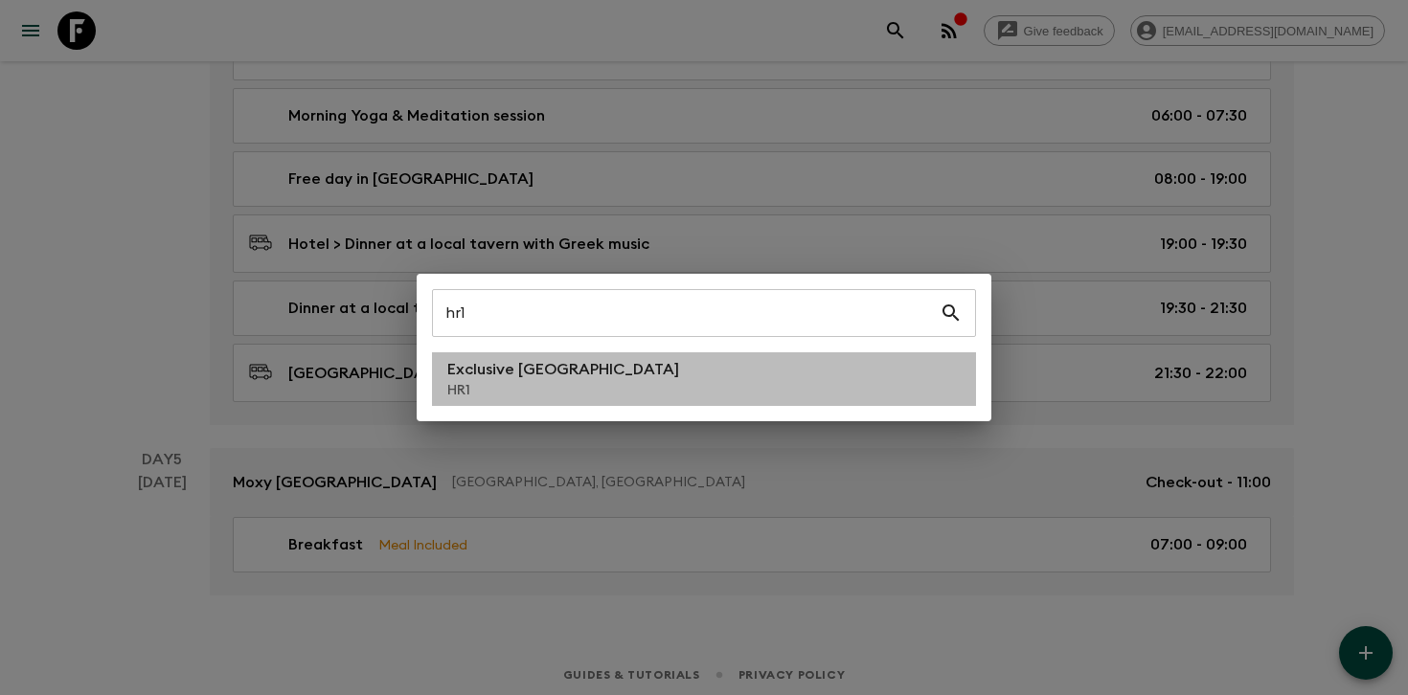
click at [544, 374] on p "Exclusive [GEOGRAPHIC_DATA]" at bounding box center [563, 369] width 232 height 23
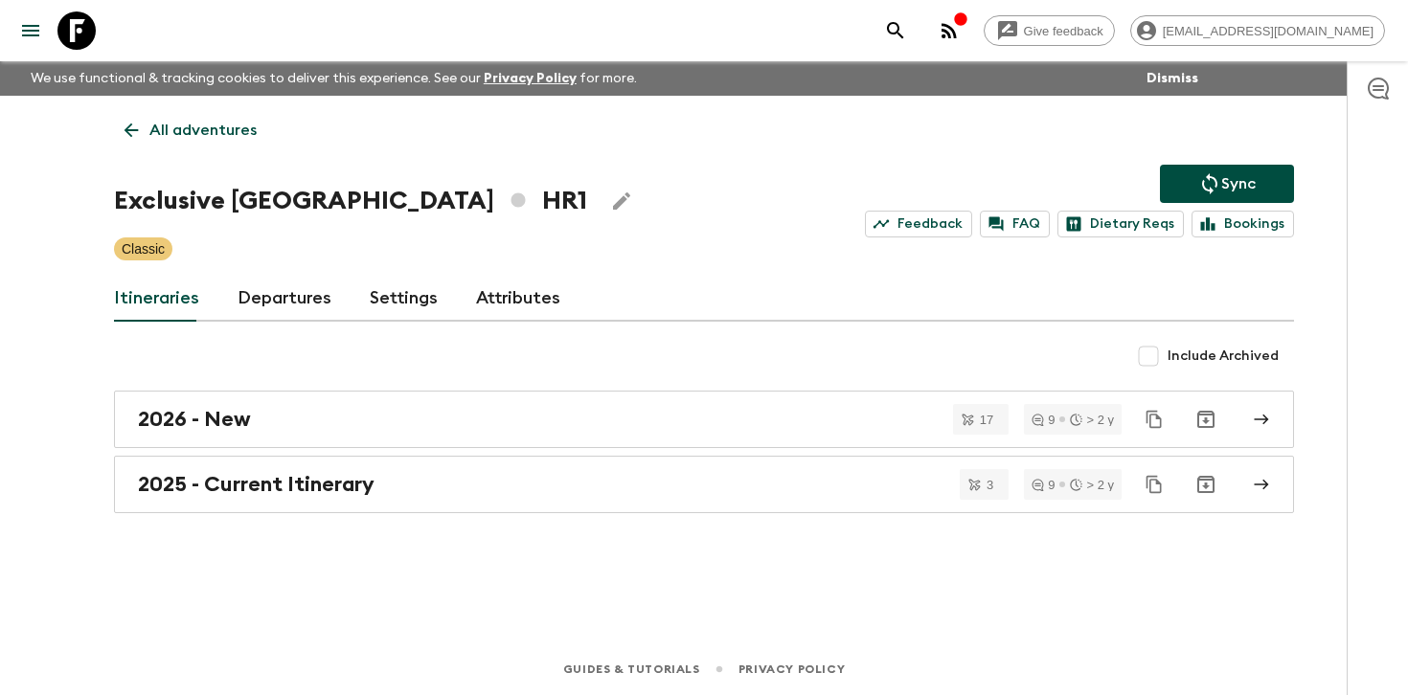
click at [285, 284] on link "Departures" at bounding box center [285, 299] width 94 height 46
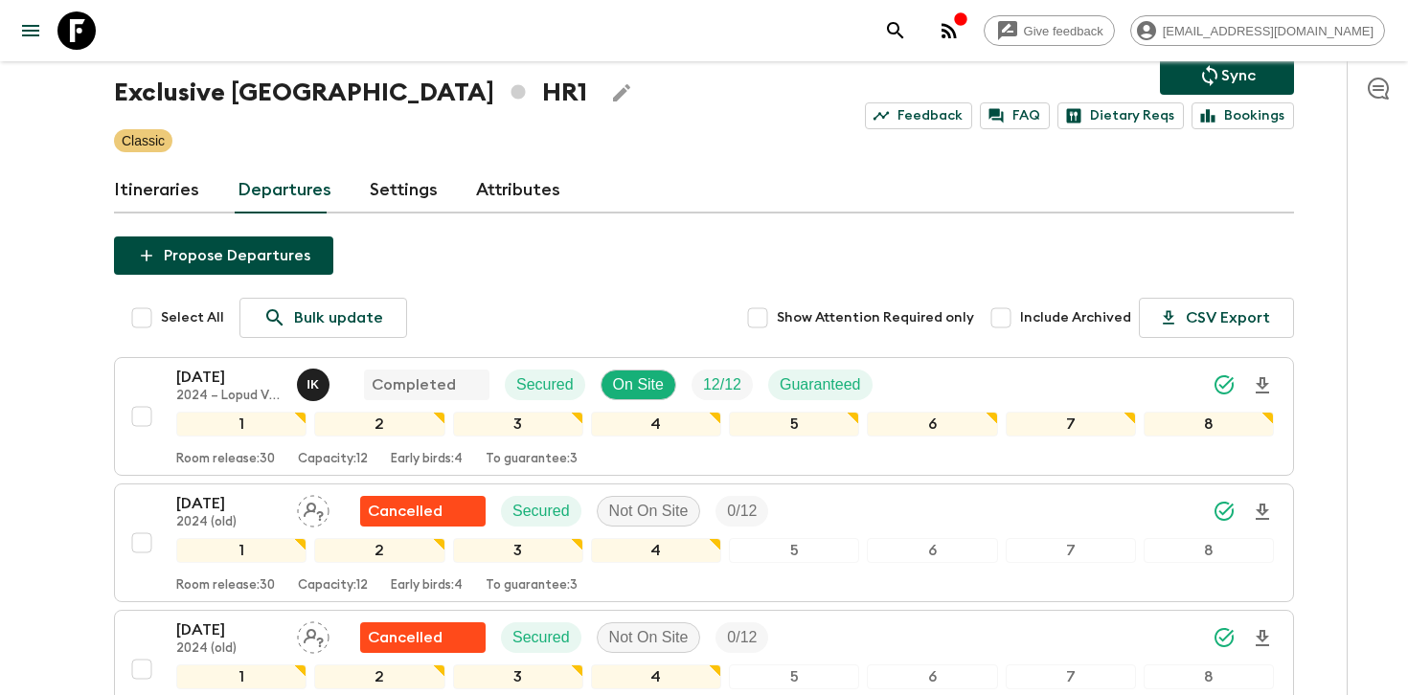
scroll to position [110, 0]
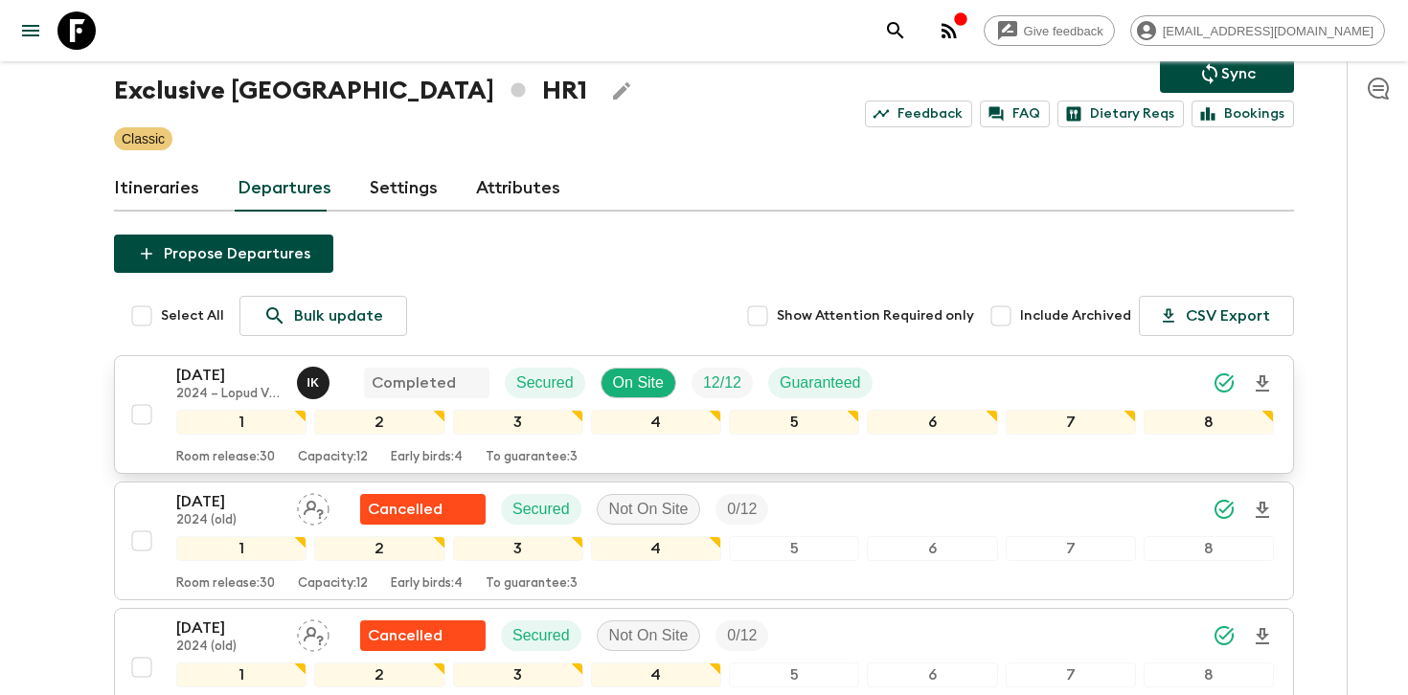
click at [1003, 390] on div "[DATE] 2024 – Lopud V1 (old) I K Completed Secured On Site 12 / 12 Guaranteed" at bounding box center [725, 383] width 1098 height 38
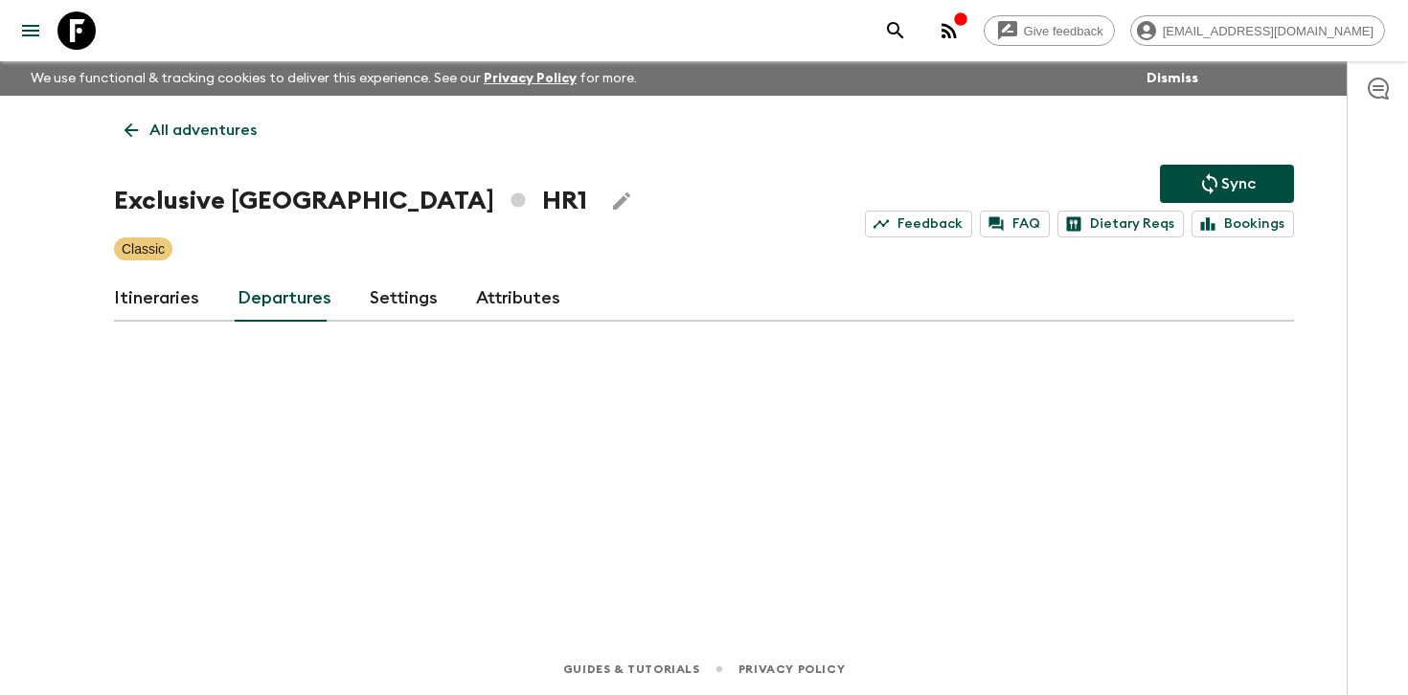
click at [191, 301] on link "Itineraries" at bounding box center [156, 299] width 85 height 46
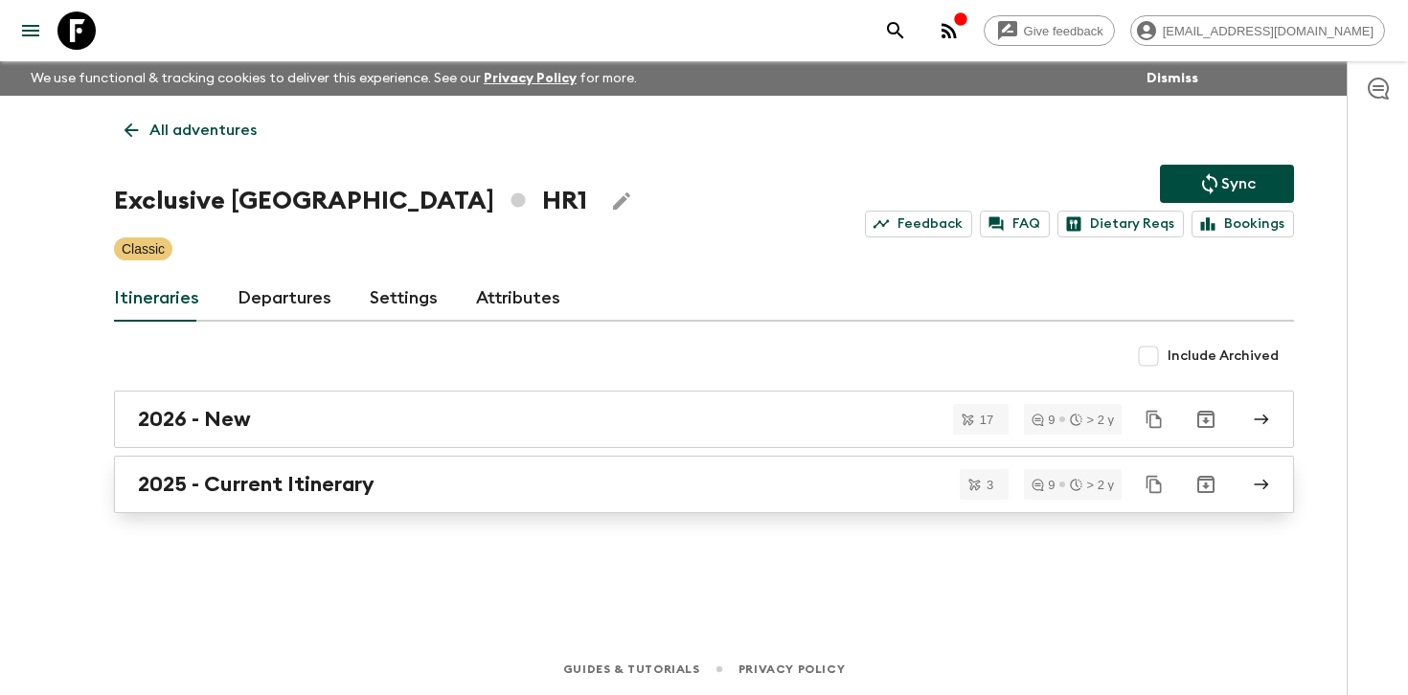
click at [226, 475] on h2 "2025 - Current Itinerary" at bounding box center [256, 484] width 237 height 25
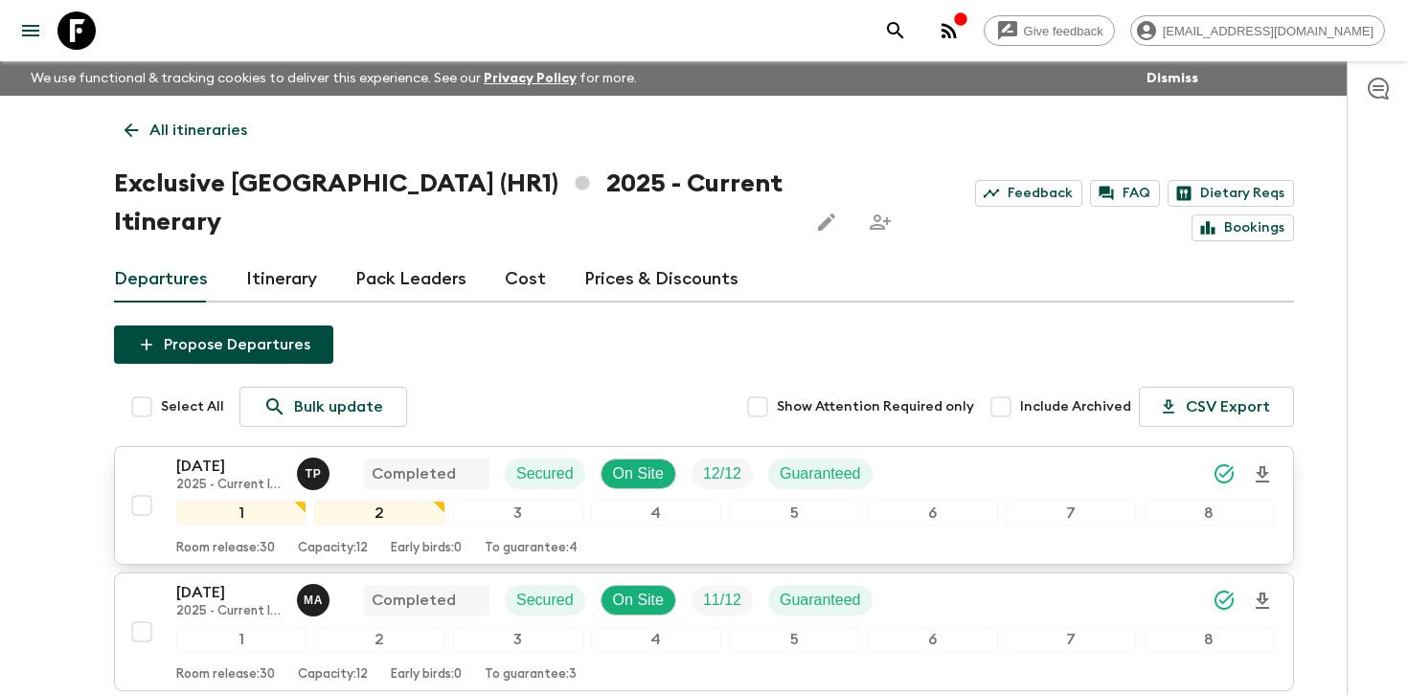
click at [1105, 455] on div "07 Sep 2025 2025 - Current Itinerary T P Completed Secured On Site 12 / 12 Guar…" at bounding box center [725, 474] width 1098 height 38
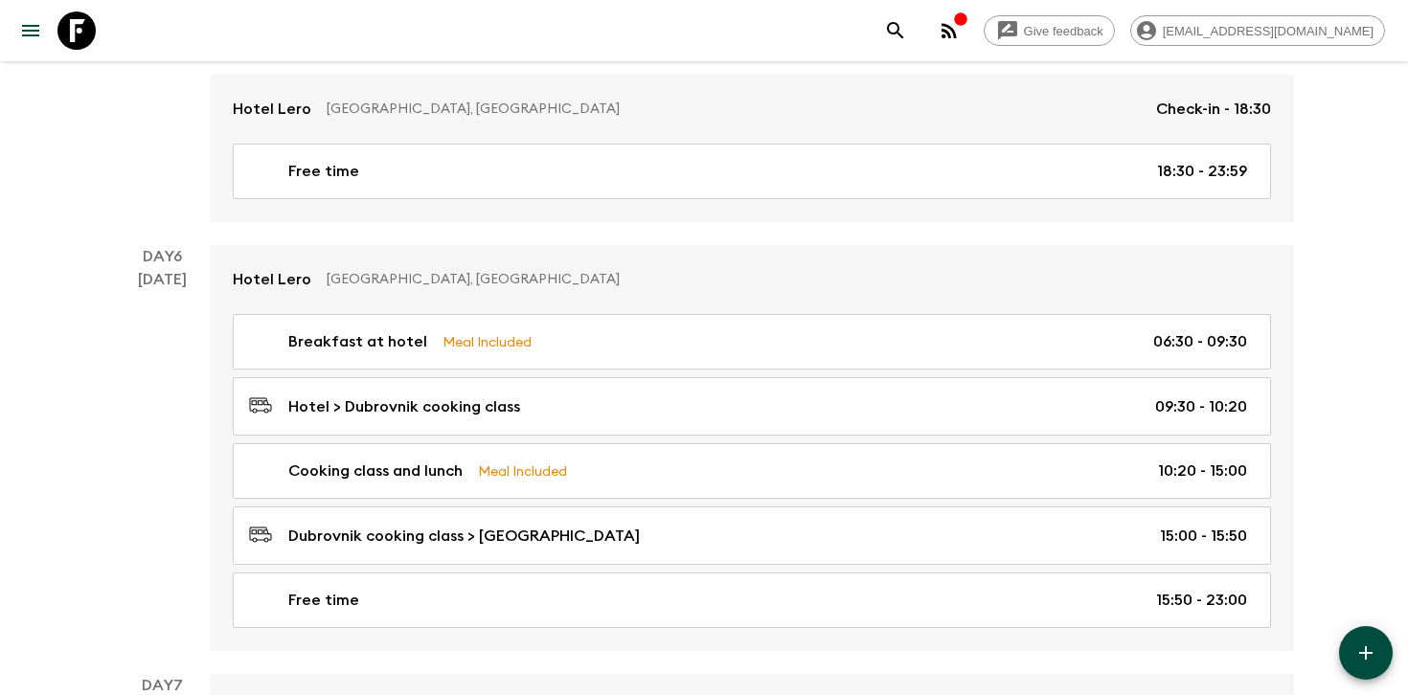
scroll to position [3250, 0]
